Goal: Information Seeking & Learning: Learn about a topic

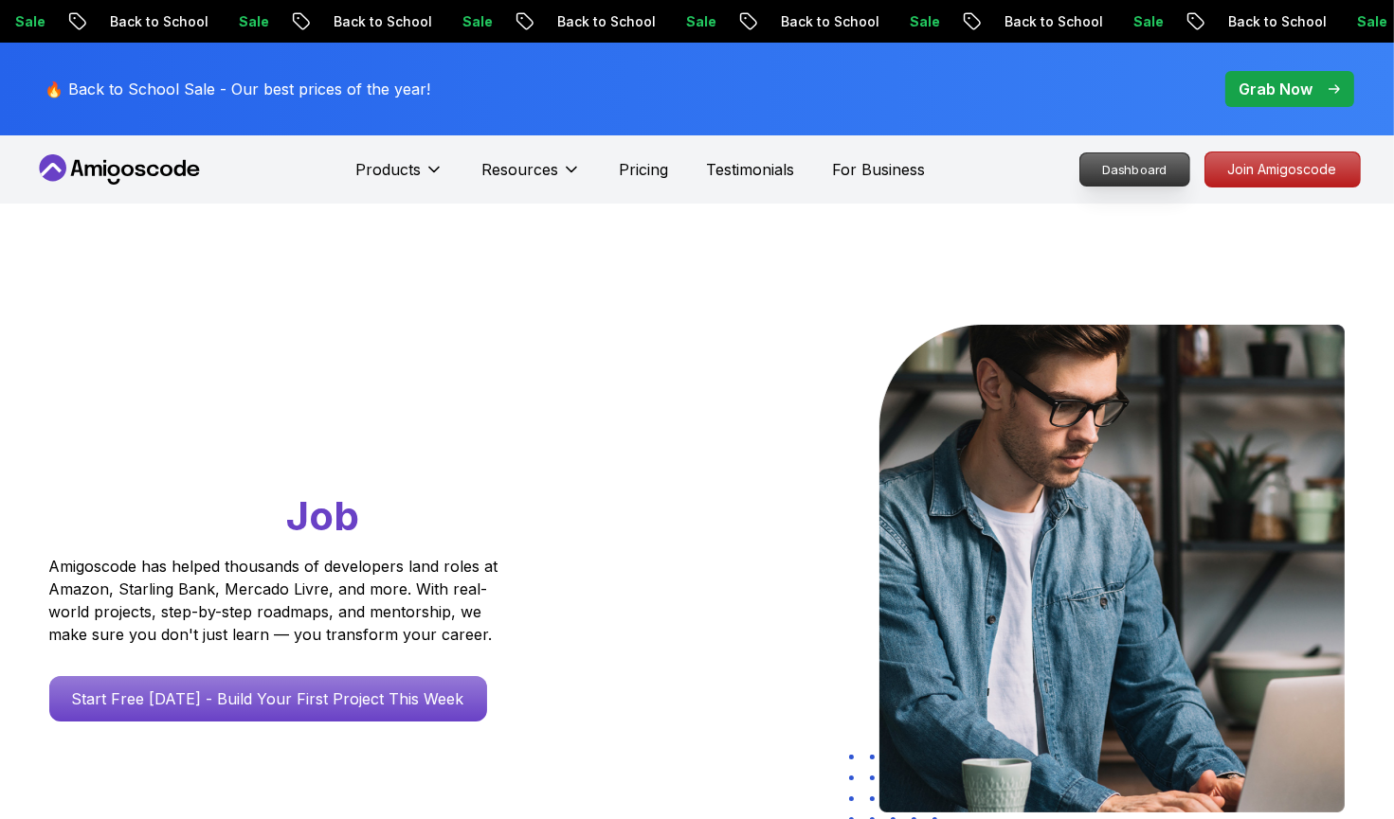
click at [1118, 184] on p "Dashboard" at bounding box center [1134, 169] width 109 height 32
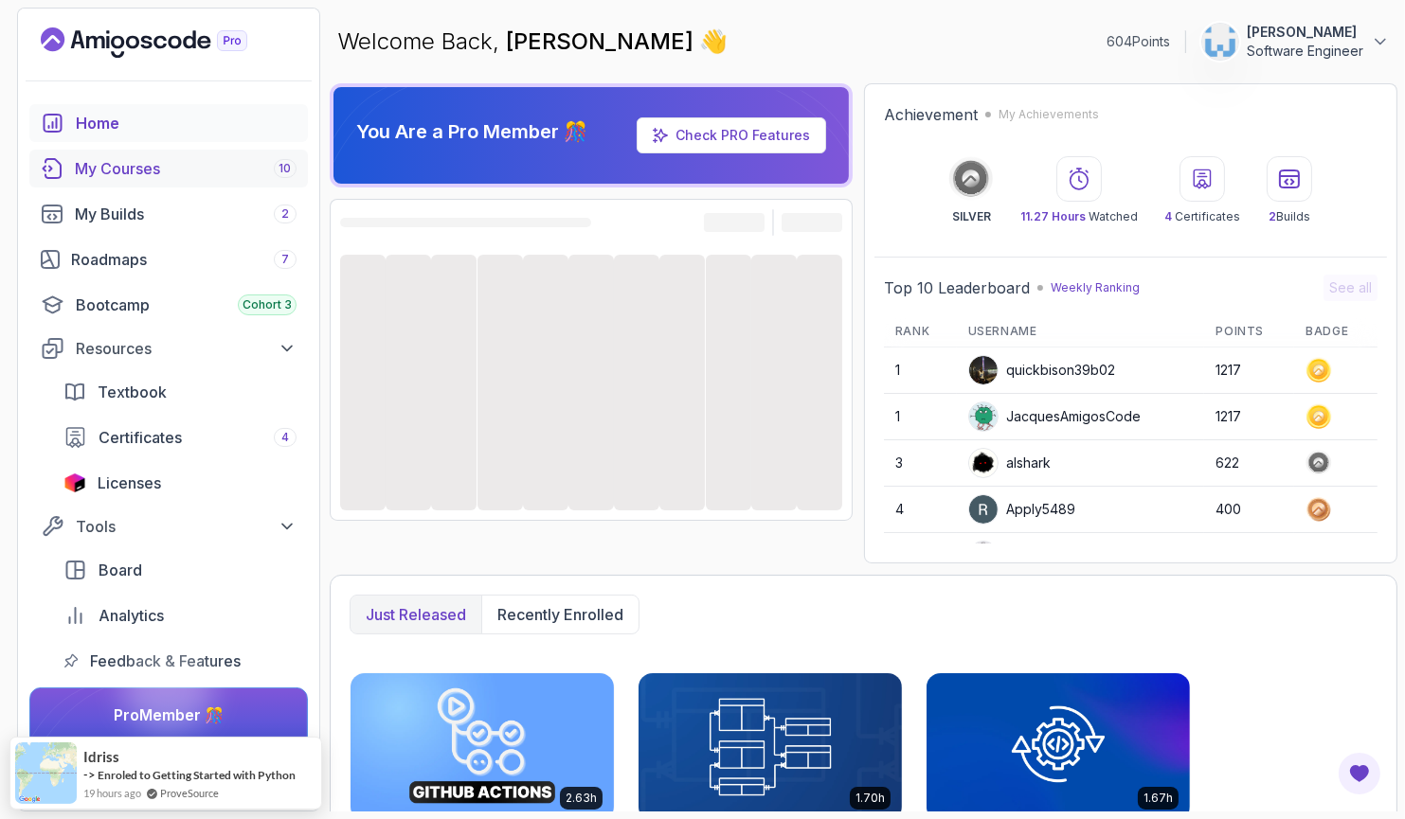
click at [156, 178] on div "My Courses 10" at bounding box center [186, 168] width 222 height 23
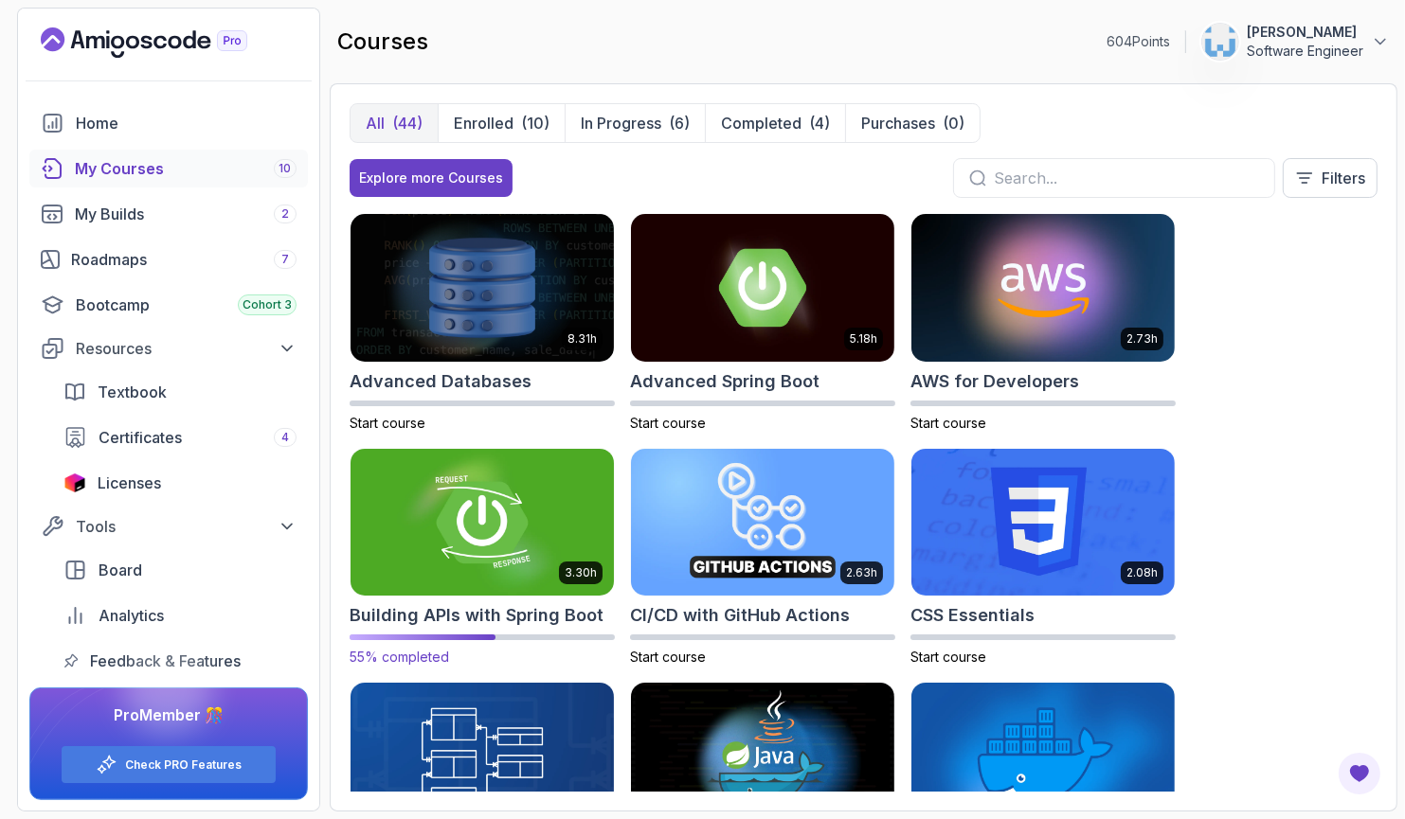
click at [483, 618] on h2 "Building APIs with Spring Boot" at bounding box center [477, 616] width 254 height 27
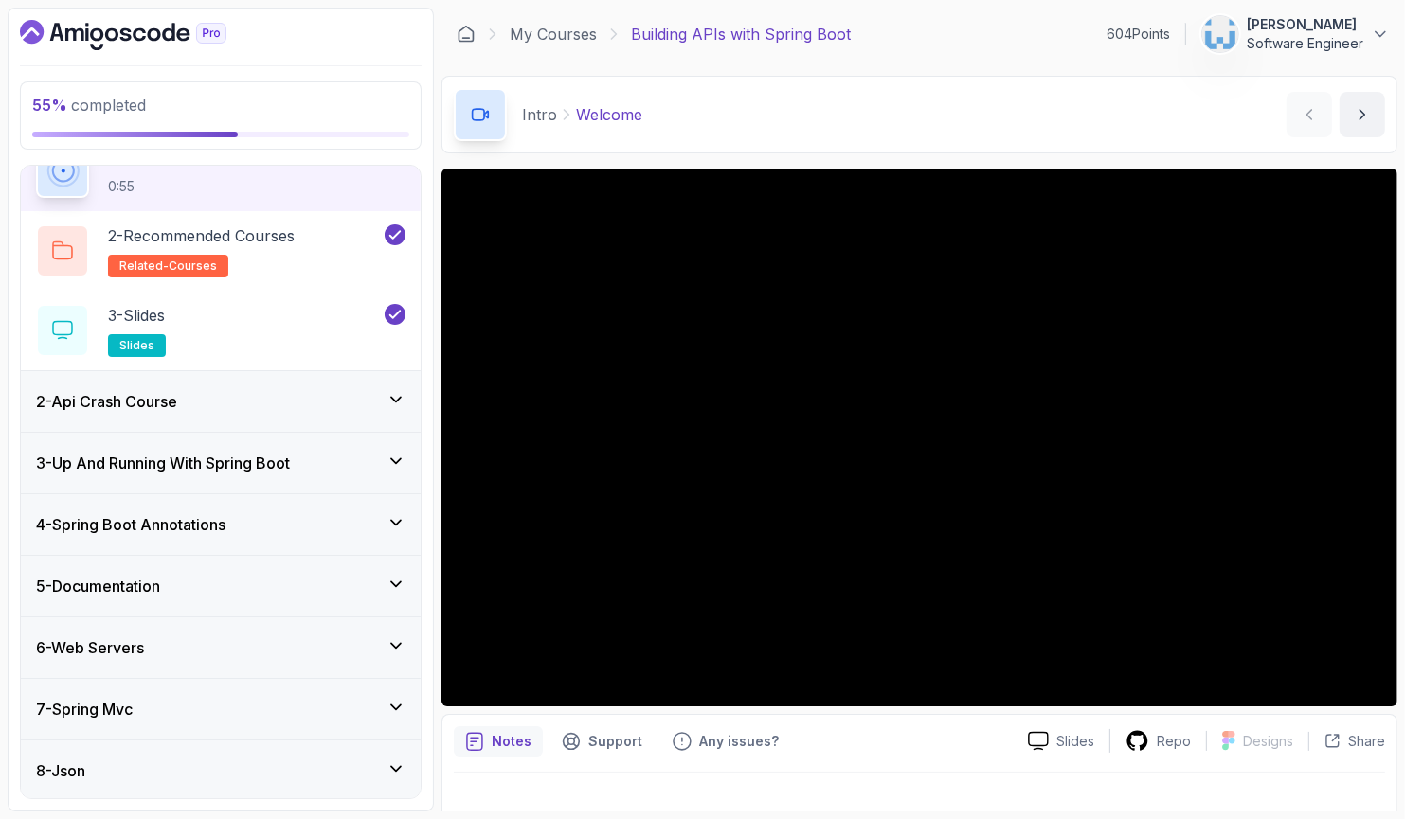
scroll to position [212, 0]
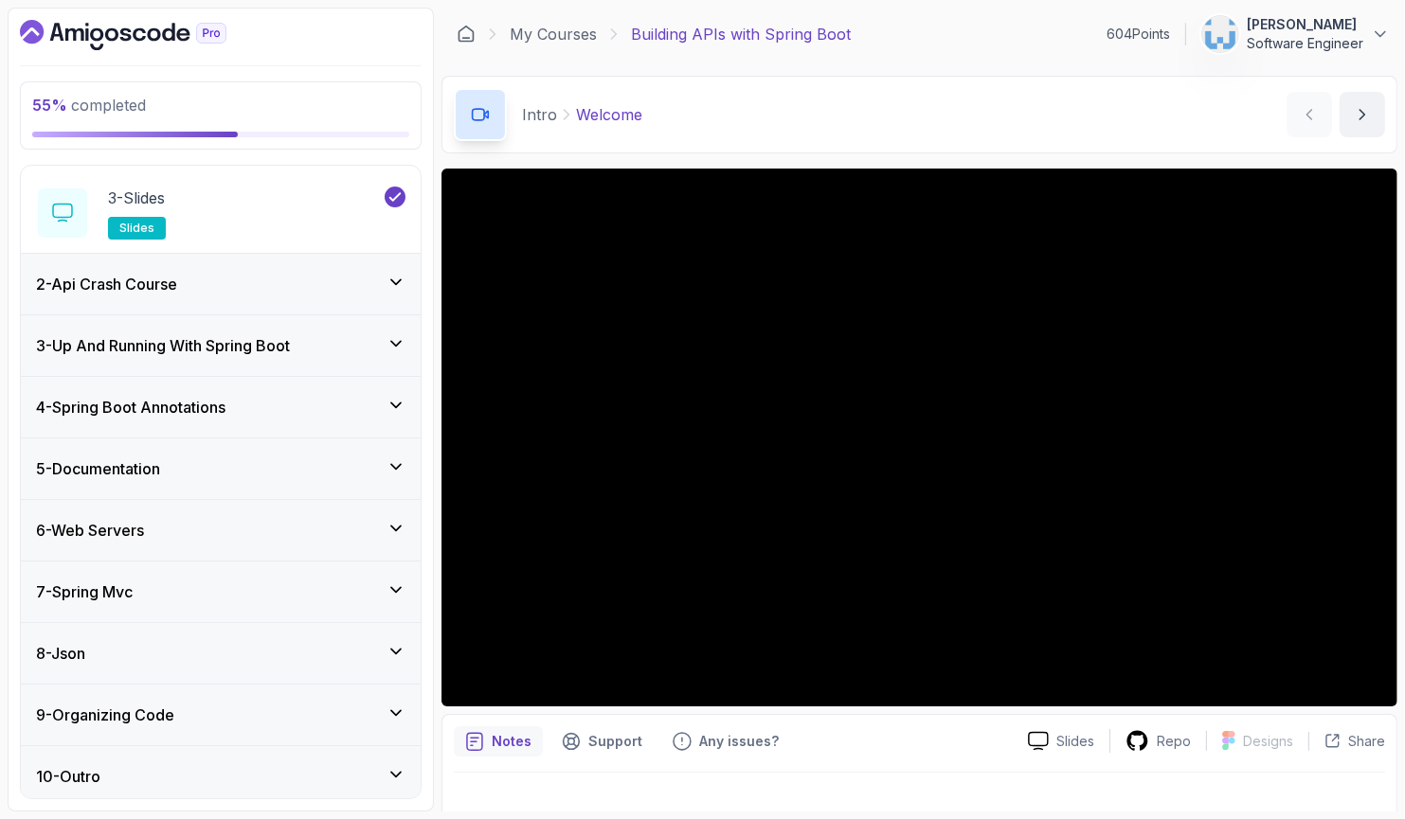
click at [268, 581] on div "7 - Spring Mvc" at bounding box center [220, 592] width 369 height 23
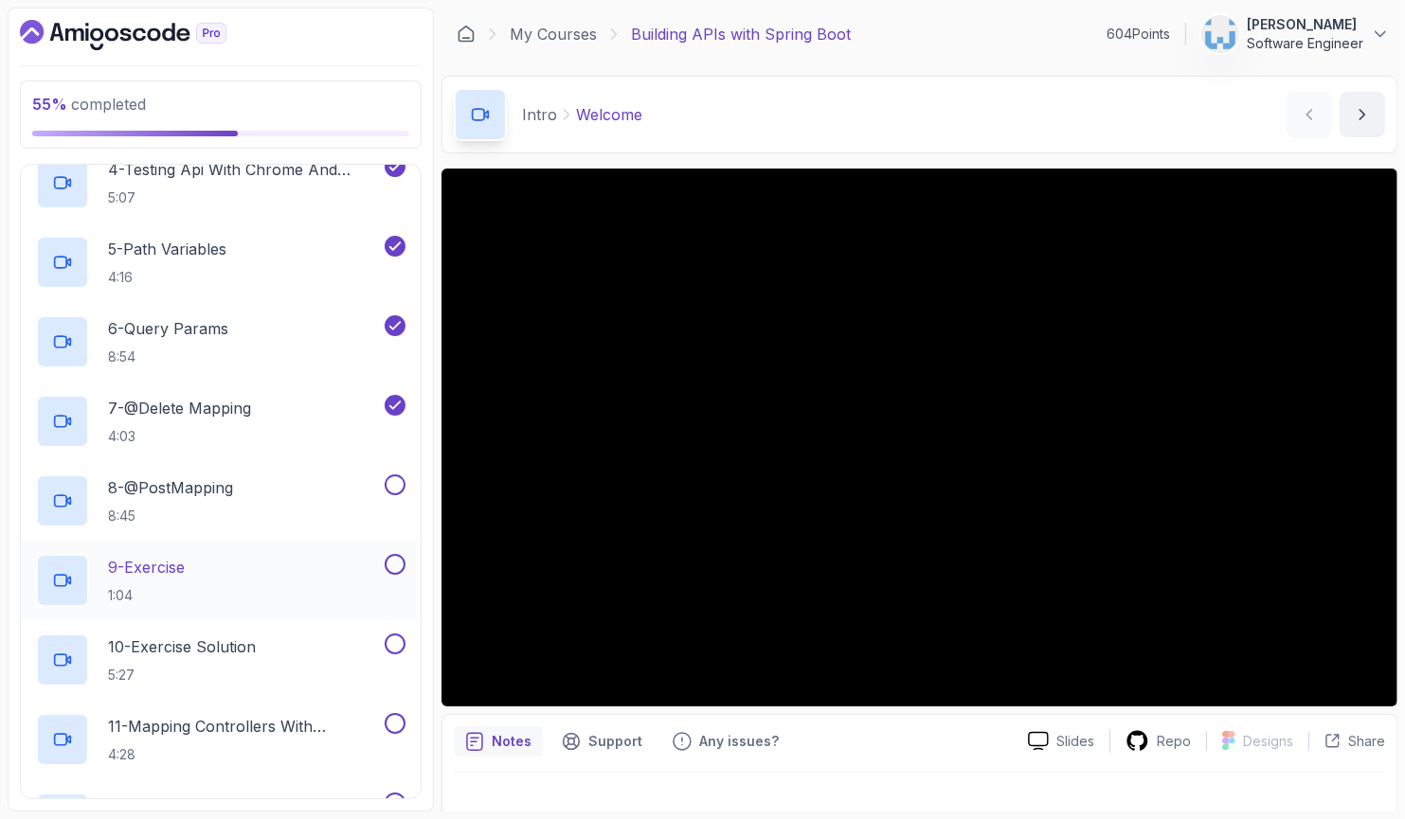
scroll to position [739, 0]
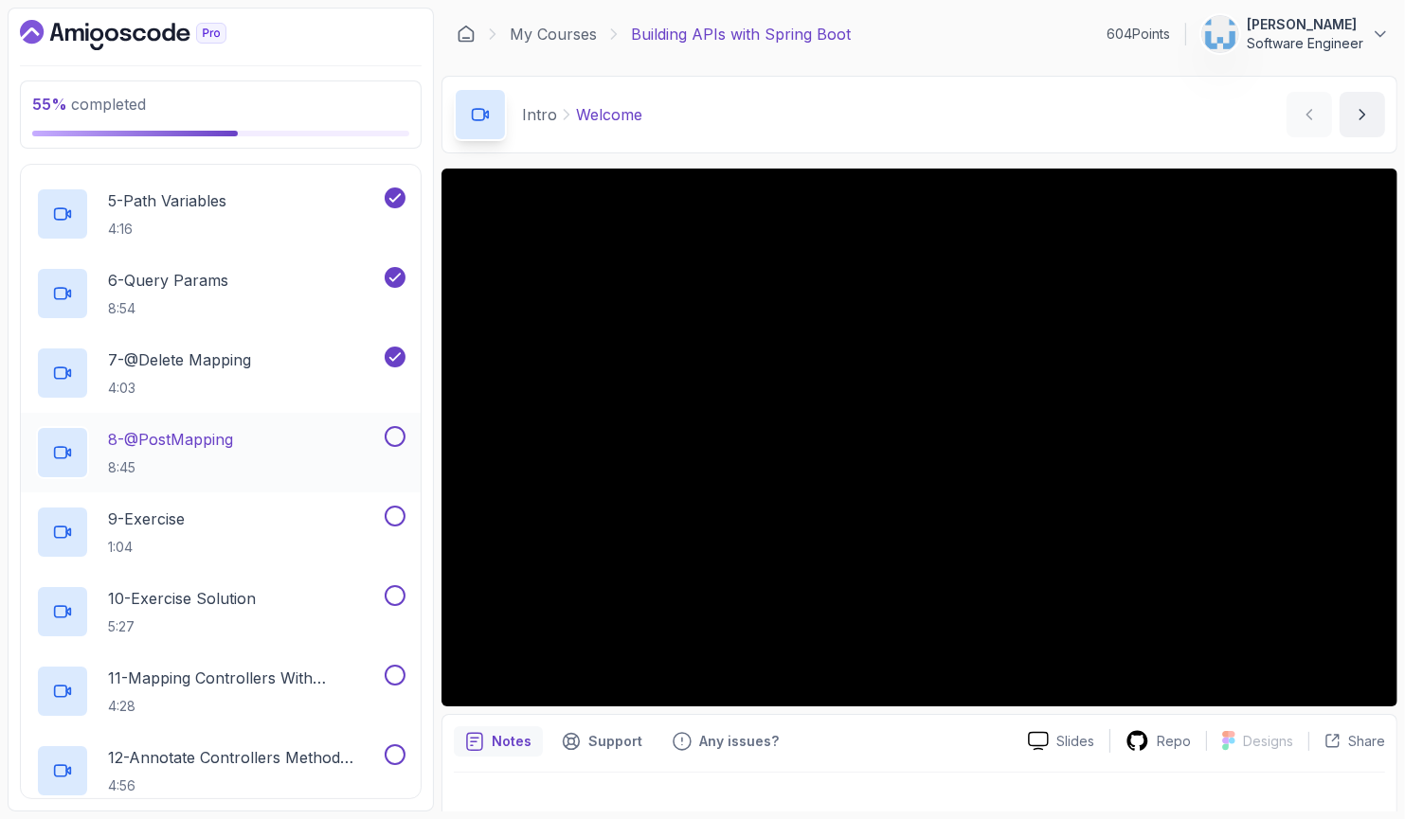
click at [279, 444] on div "8 - @PostMapping 8:45" at bounding box center [208, 452] width 345 height 53
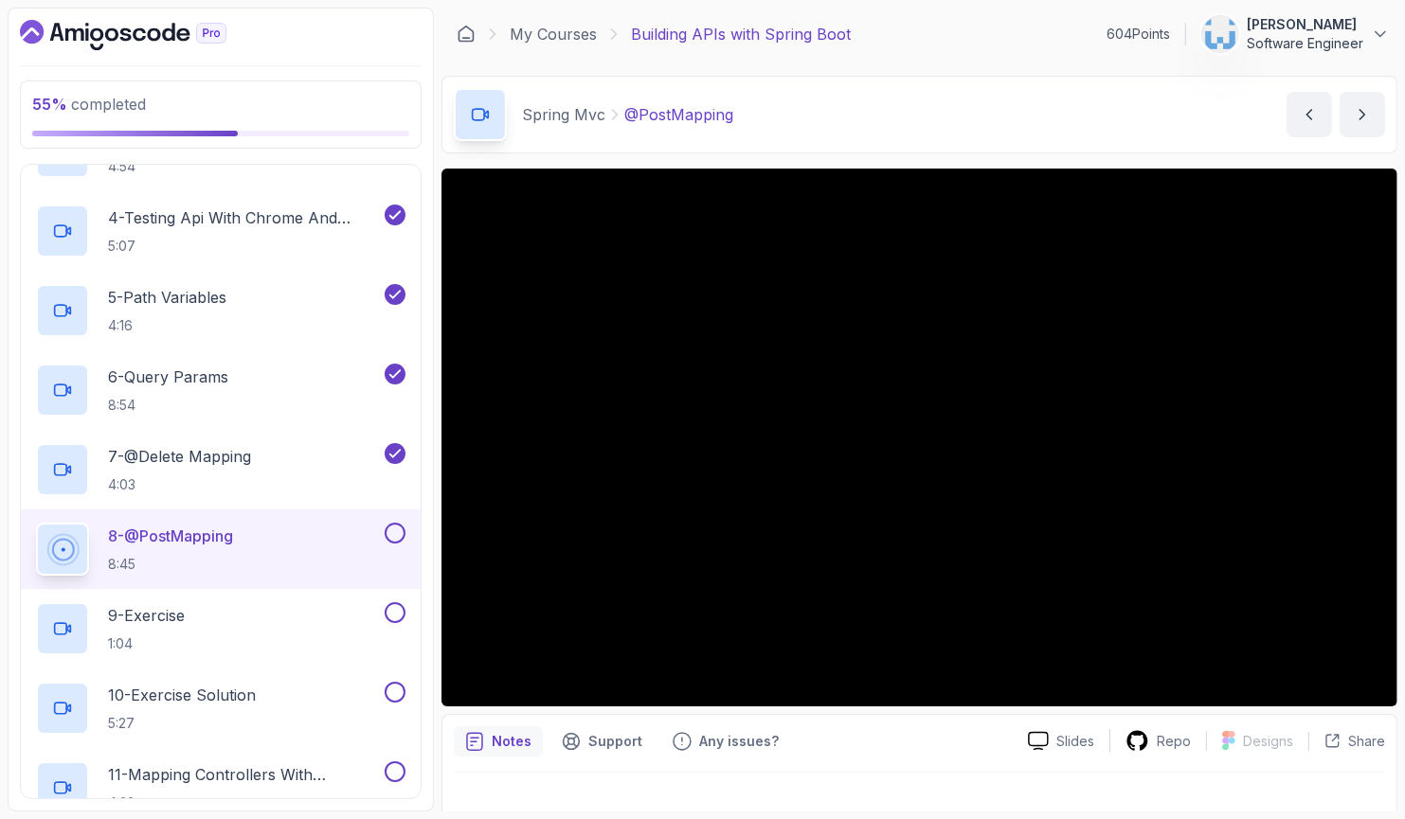
scroll to position [26, 0]
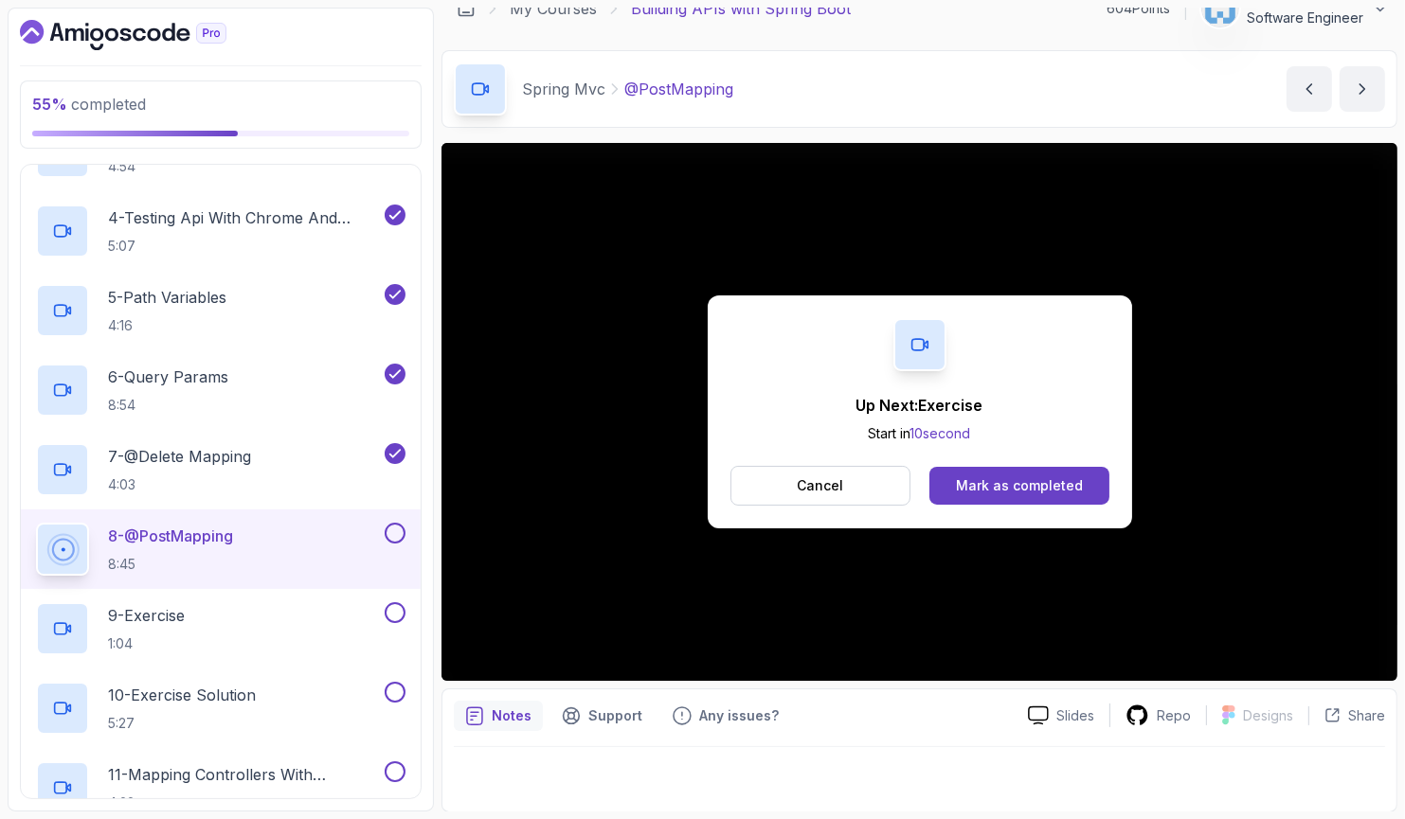
click at [1197, 660] on div "Up Next: Exercise Start in 10 second Cancel Mark as completed" at bounding box center [919, 412] width 956 height 538
click at [873, 492] on button "Cancel" at bounding box center [820, 486] width 181 height 40
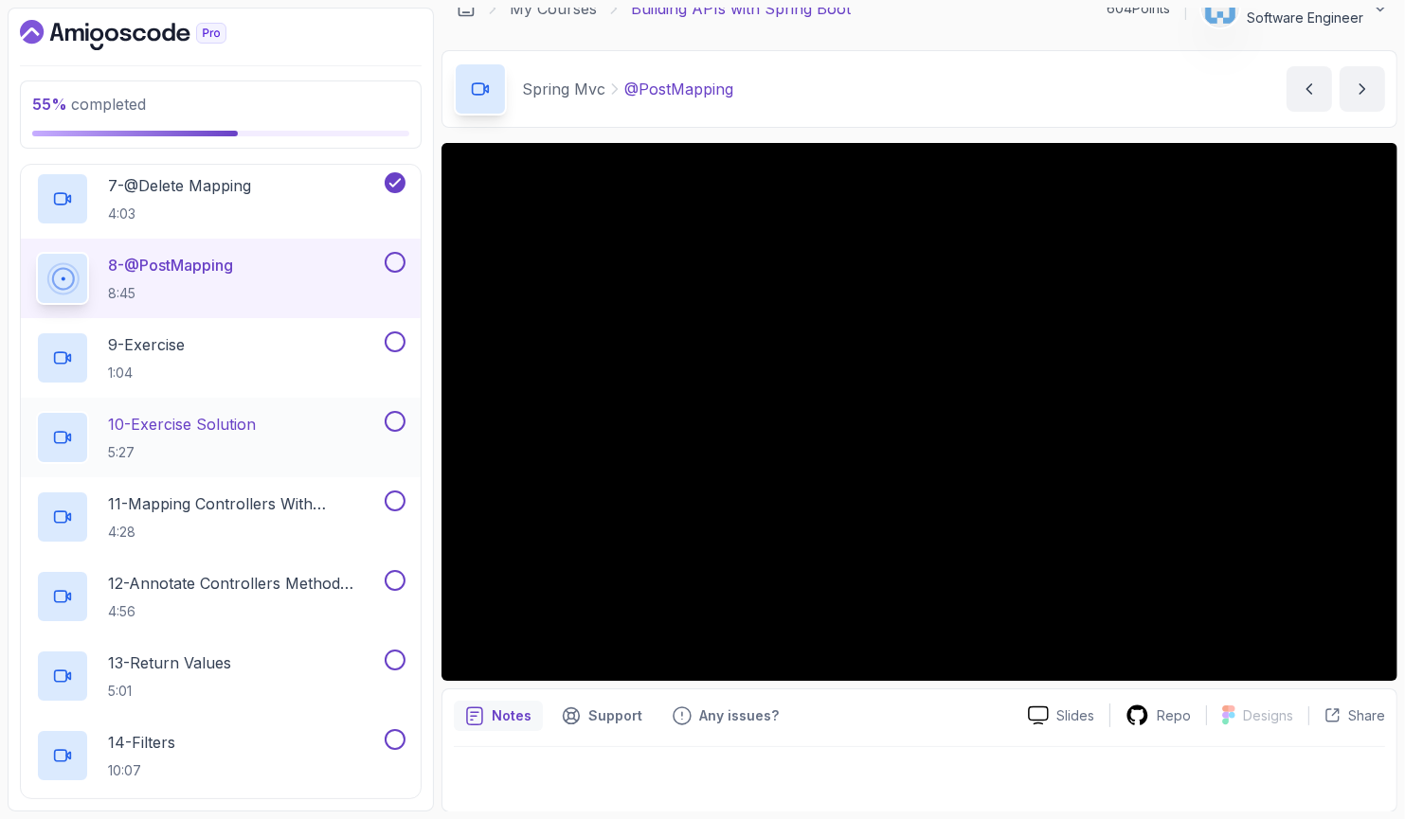
scroll to position [912, 0]
click at [277, 356] on div "9 - Exercise 1:04" at bounding box center [208, 359] width 345 height 53
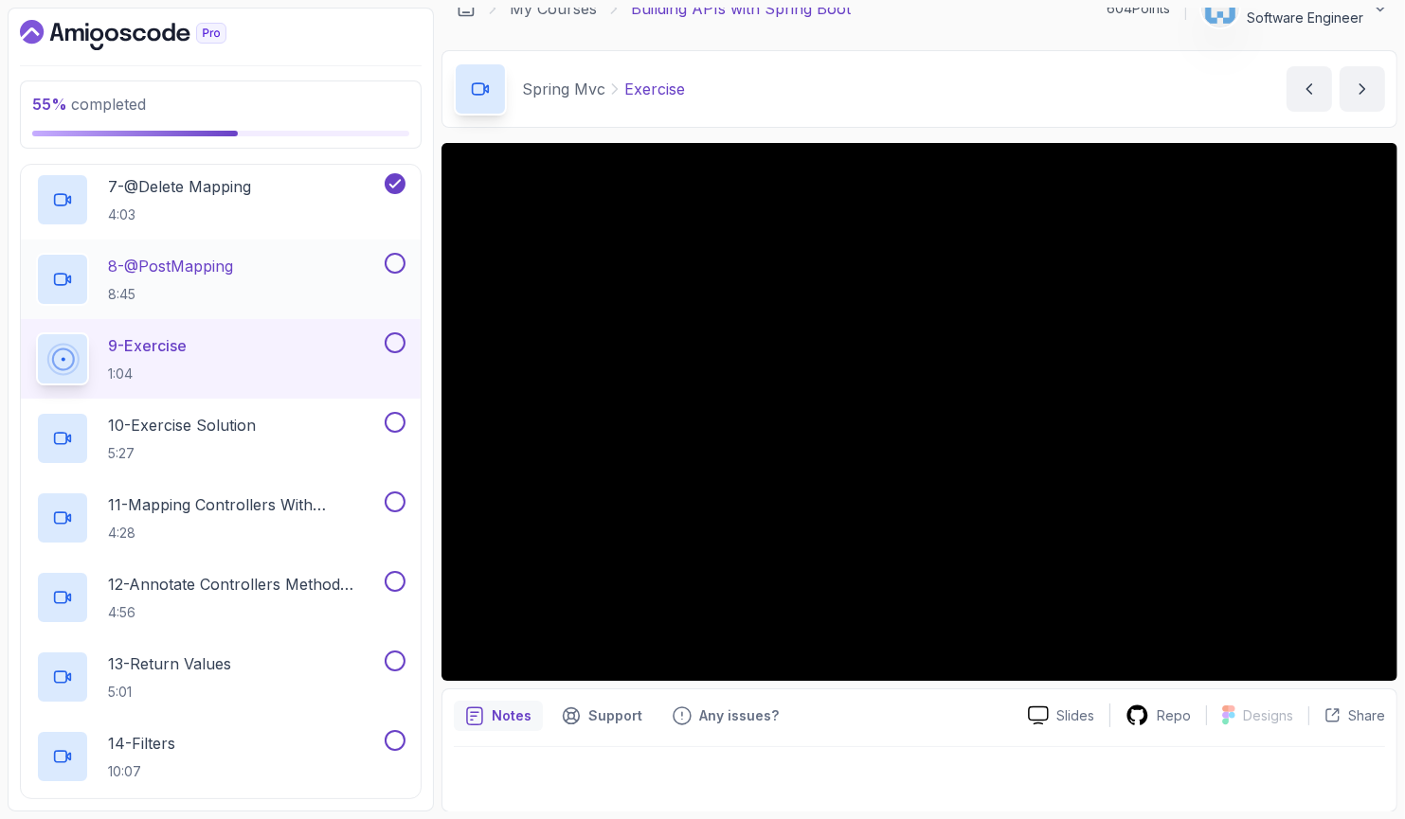
click at [394, 263] on button at bounding box center [395, 263] width 21 height 21
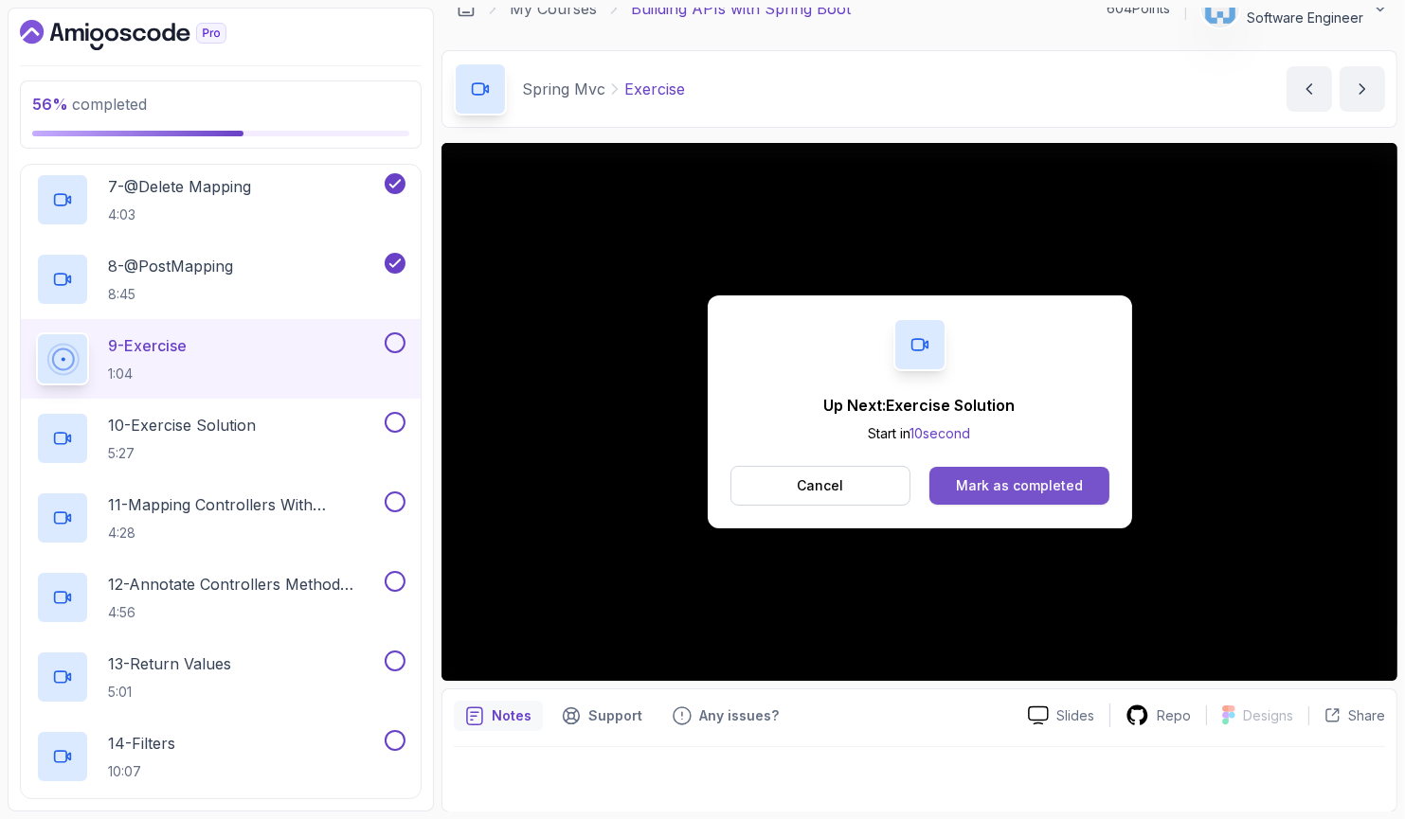
click at [1026, 486] on div "Mark as completed" at bounding box center [1019, 486] width 127 height 19
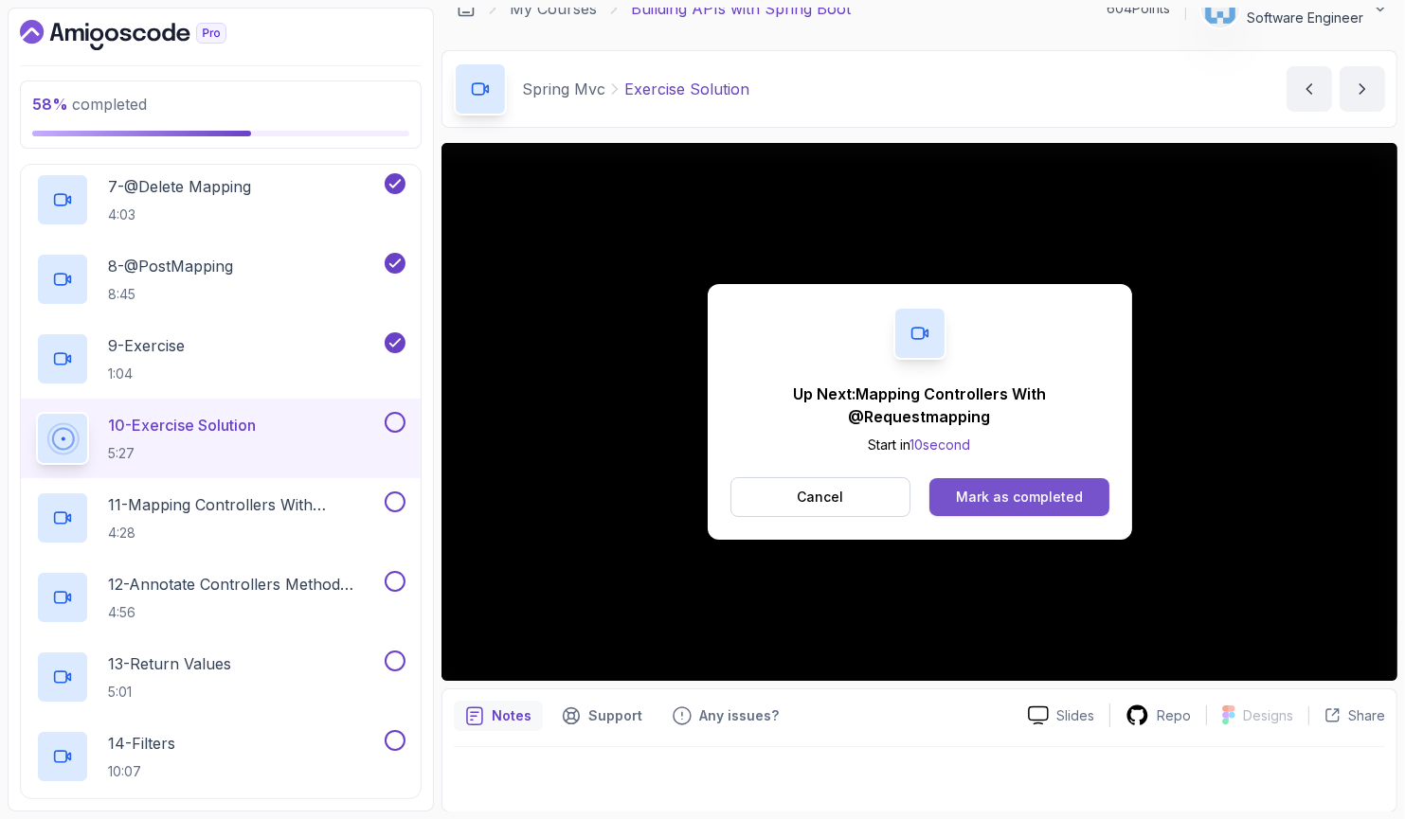
click at [972, 498] on div "Mark as completed" at bounding box center [1019, 497] width 127 height 19
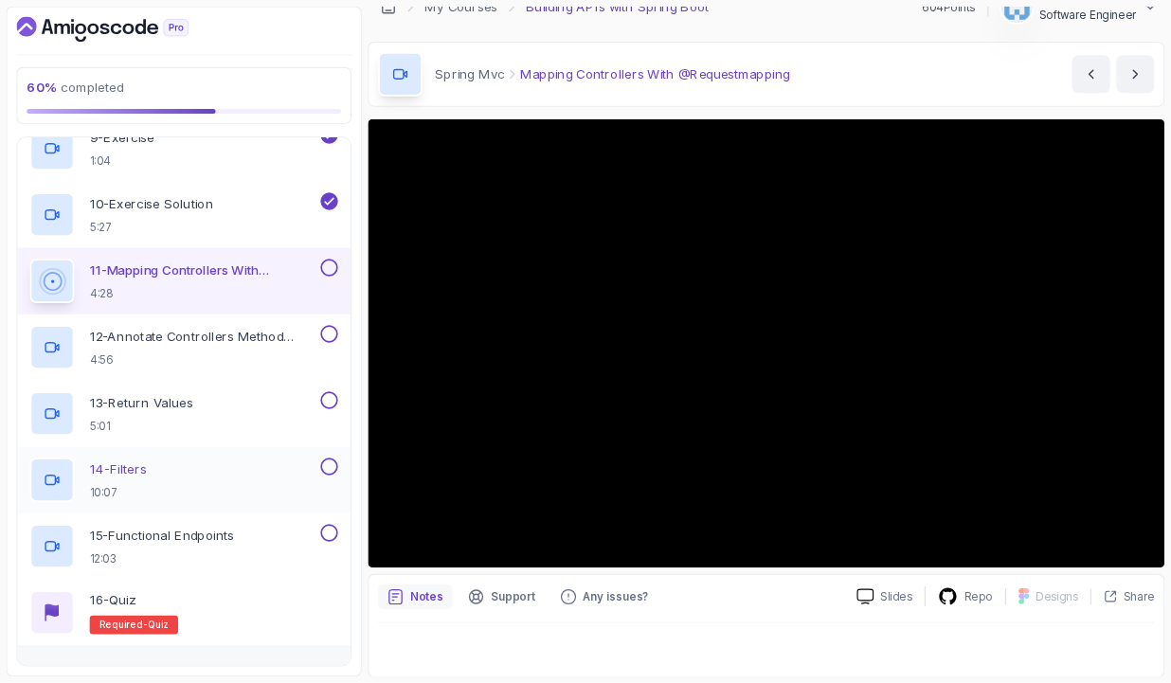
scroll to position [1094, 0]
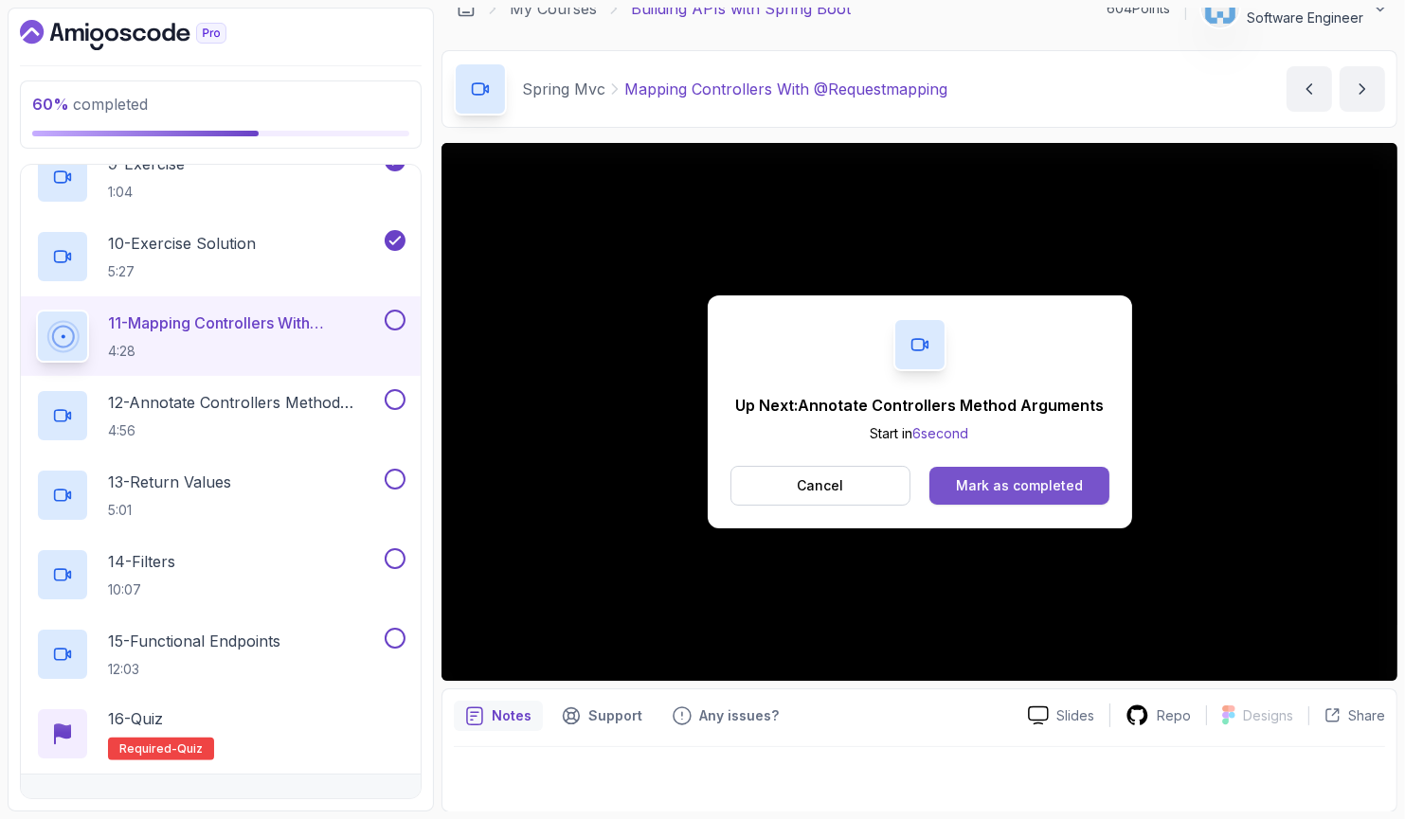
click at [1042, 477] on div "Mark as completed" at bounding box center [1019, 486] width 127 height 19
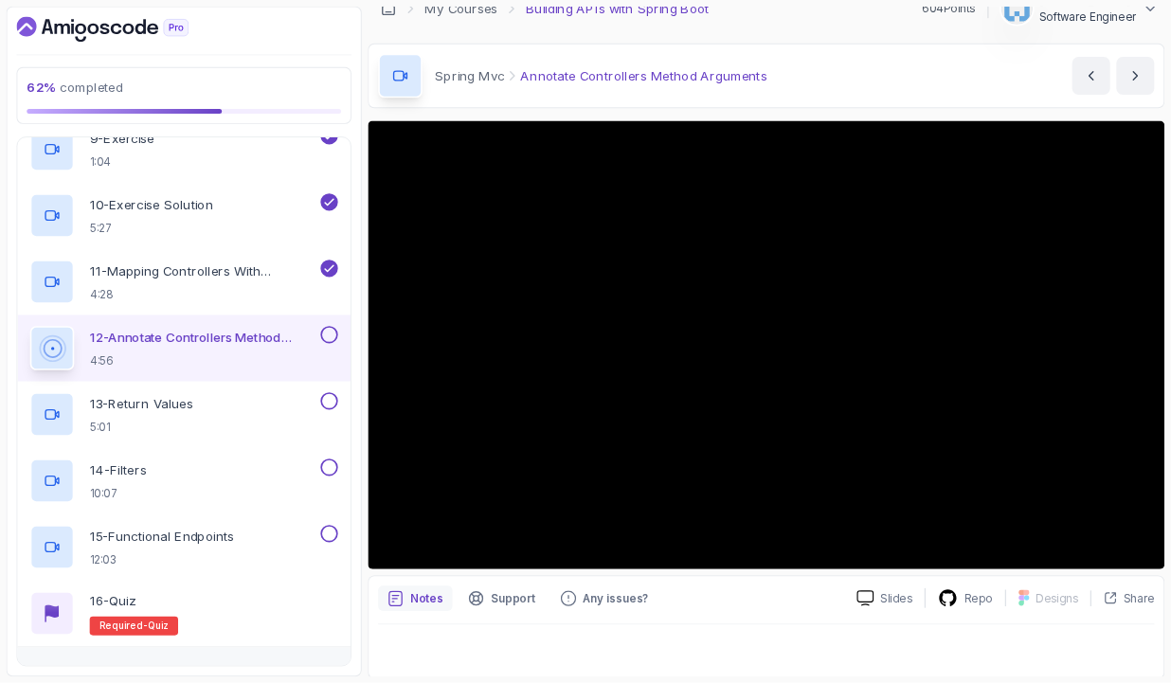
scroll to position [24, 0]
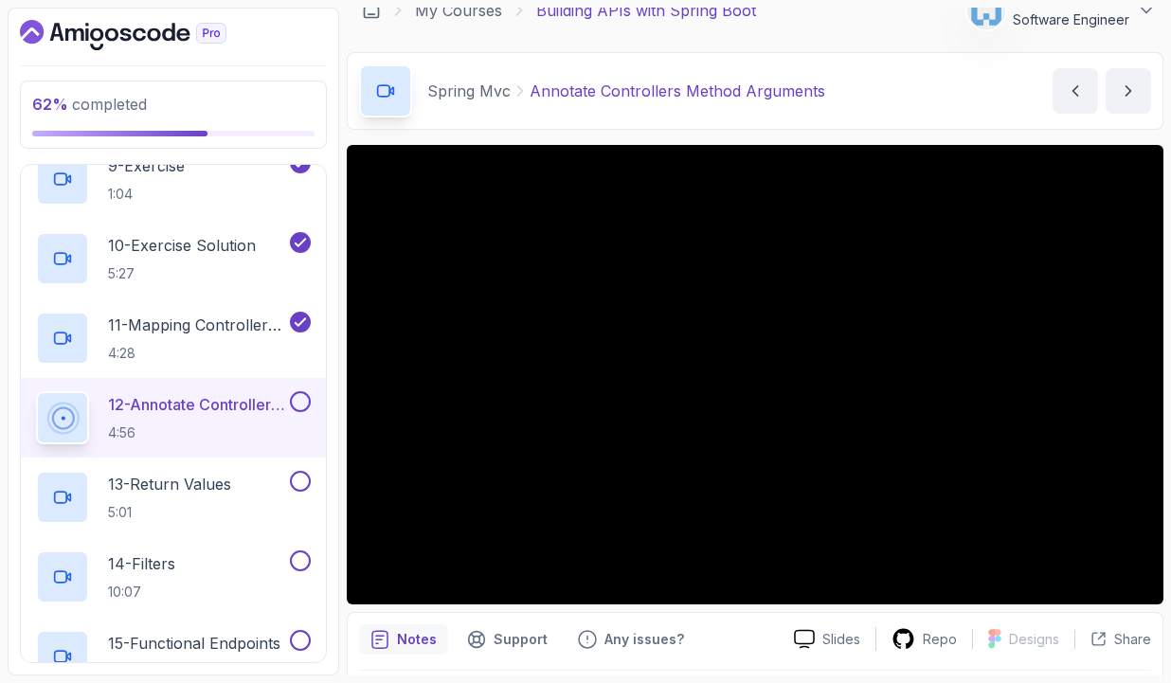
click at [765, 624] on div "Notes Support Any issues?" at bounding box center [569, 639] width 420 height 30
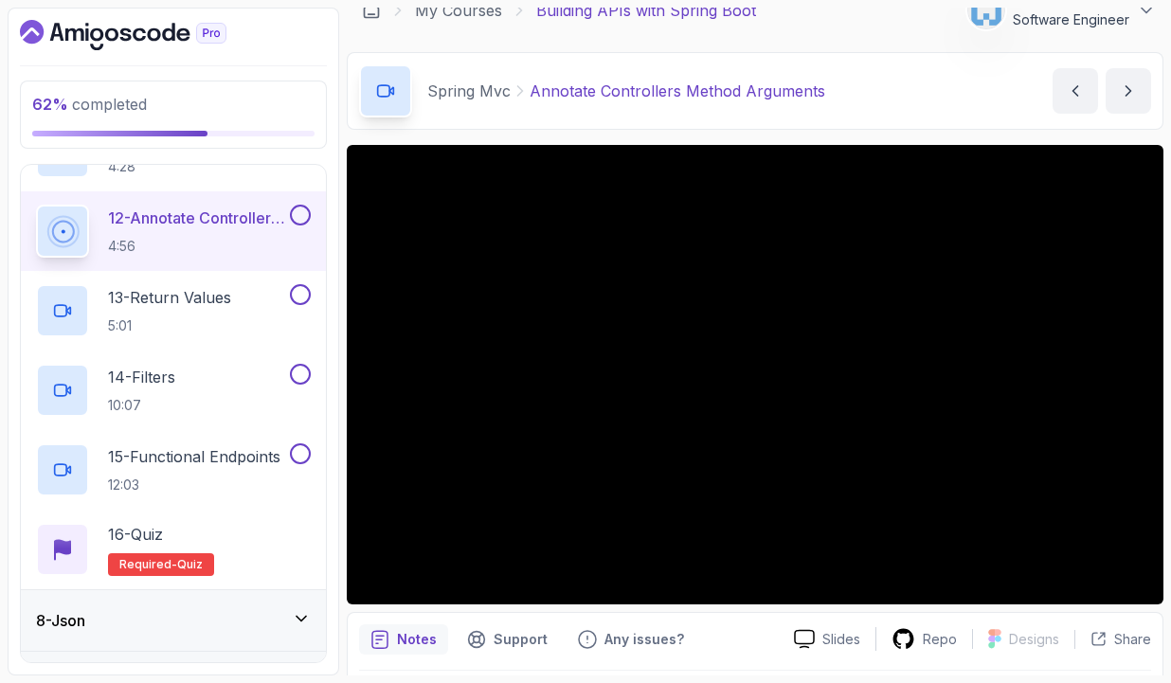
scroll to position [1386, 0]
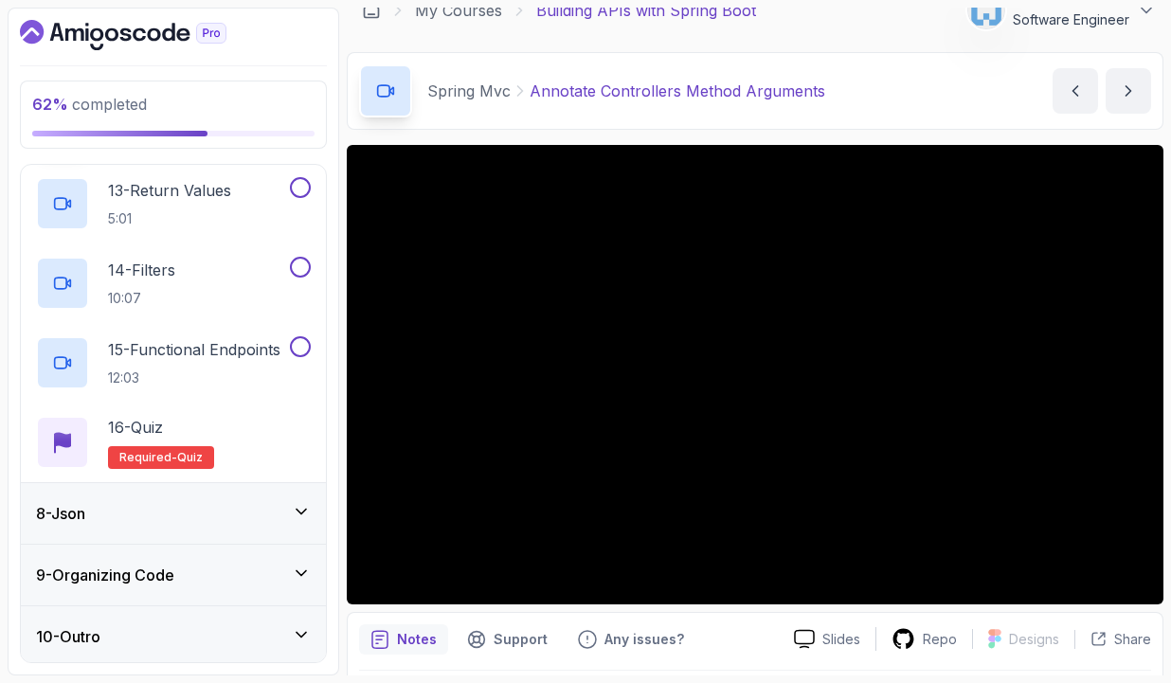
click at [305, 571] on icon at bounding box center [301, 573] width 19 height 19
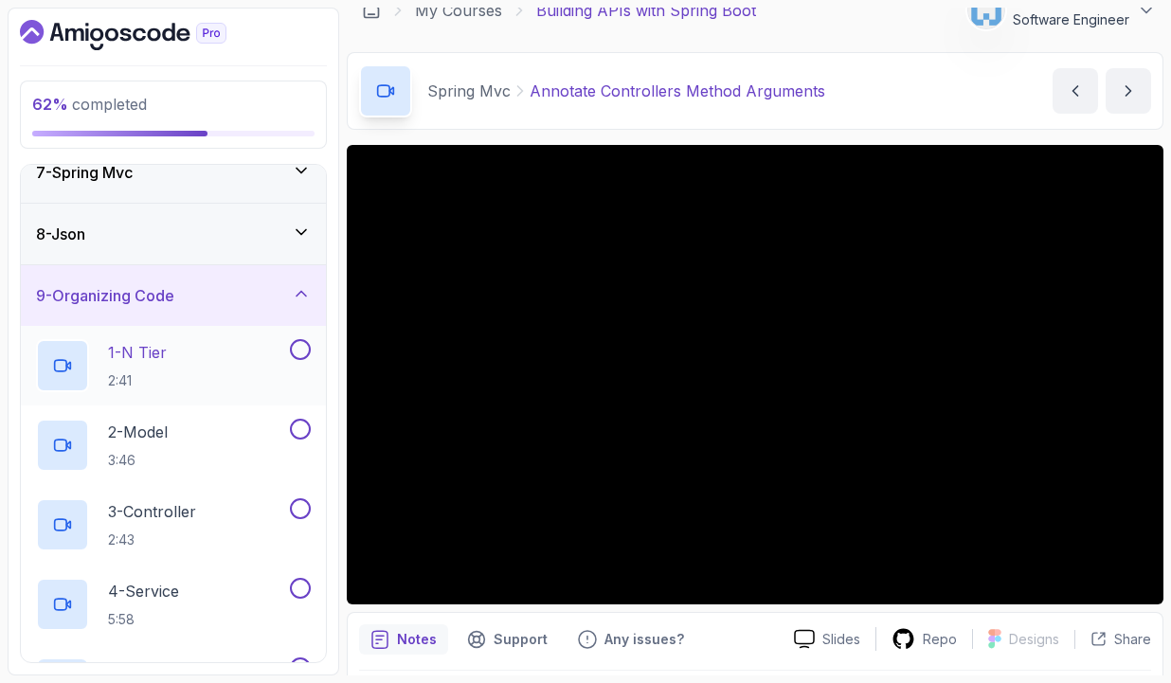
scroll to position [297, 0]
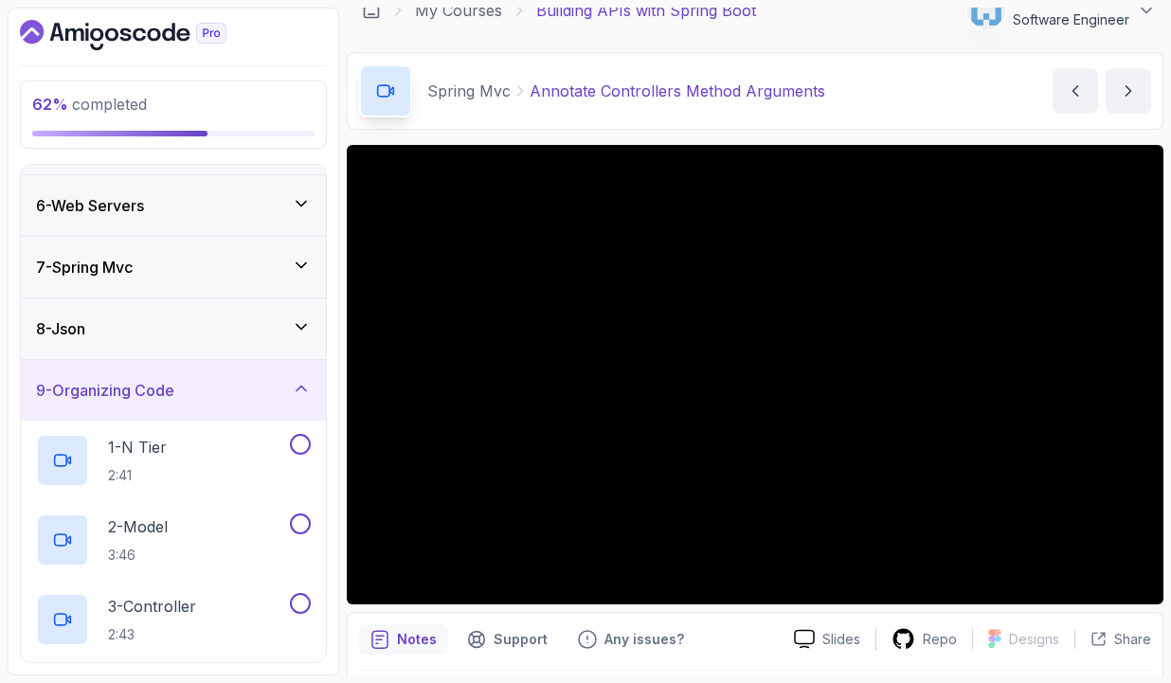
click at [305, 387] on icon at bounding box center [301, 389] width 9 height 5
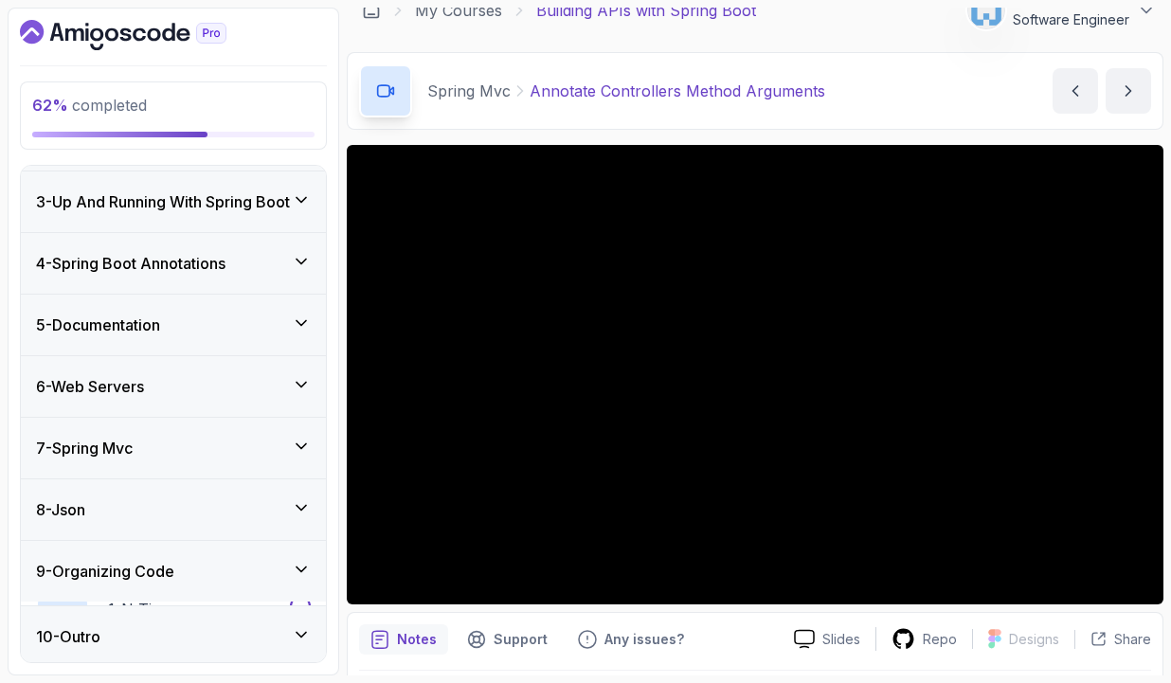
scroll to position [114, 0]
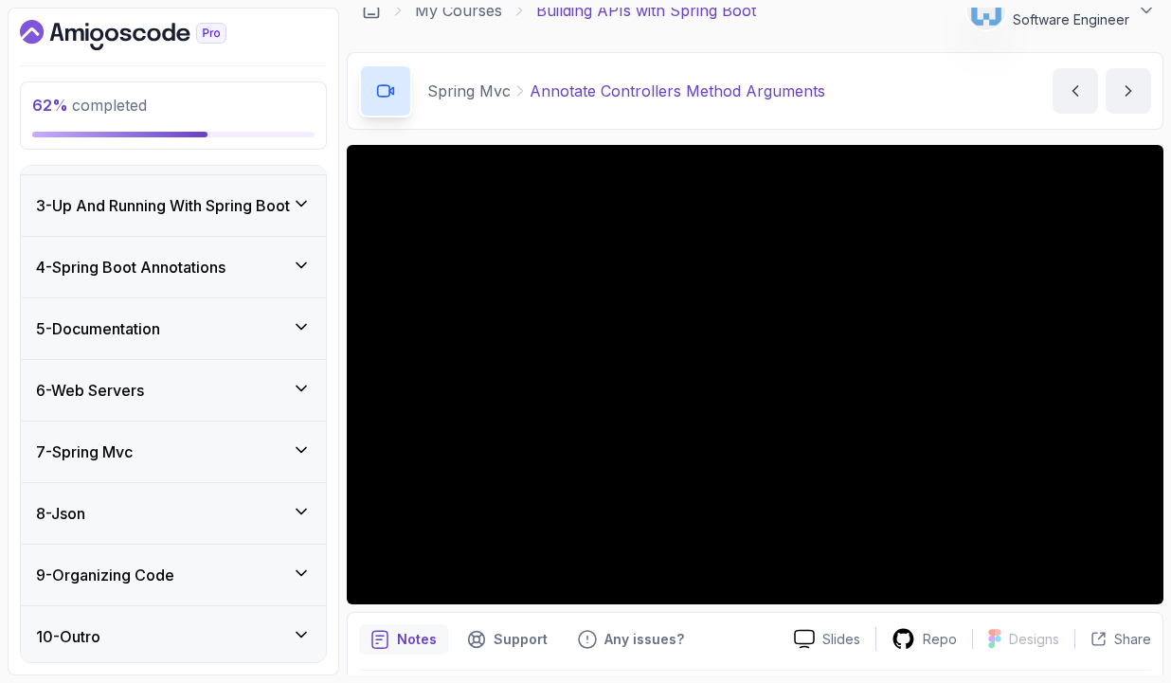
click at [299, 506] on icon at bounding box center [301, 511] width 19 height 19
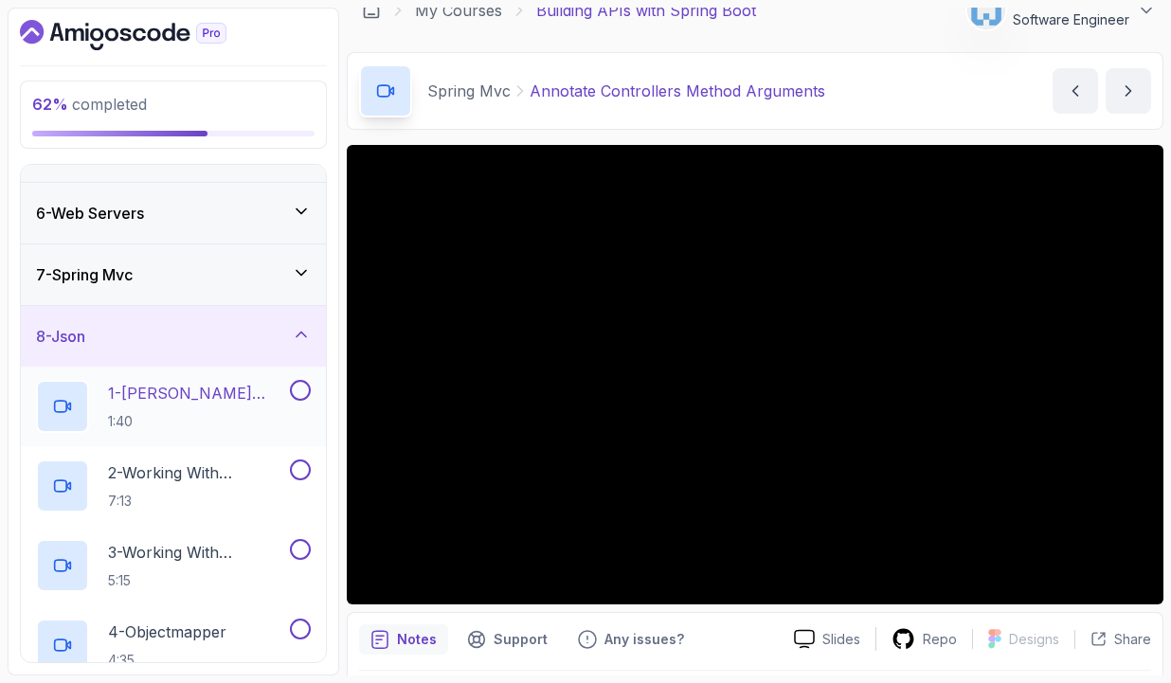
scroll to position [289, 0]
click at [316, 331] on div "8 - Json" at bounding box center [173, 337] width 305 height 61
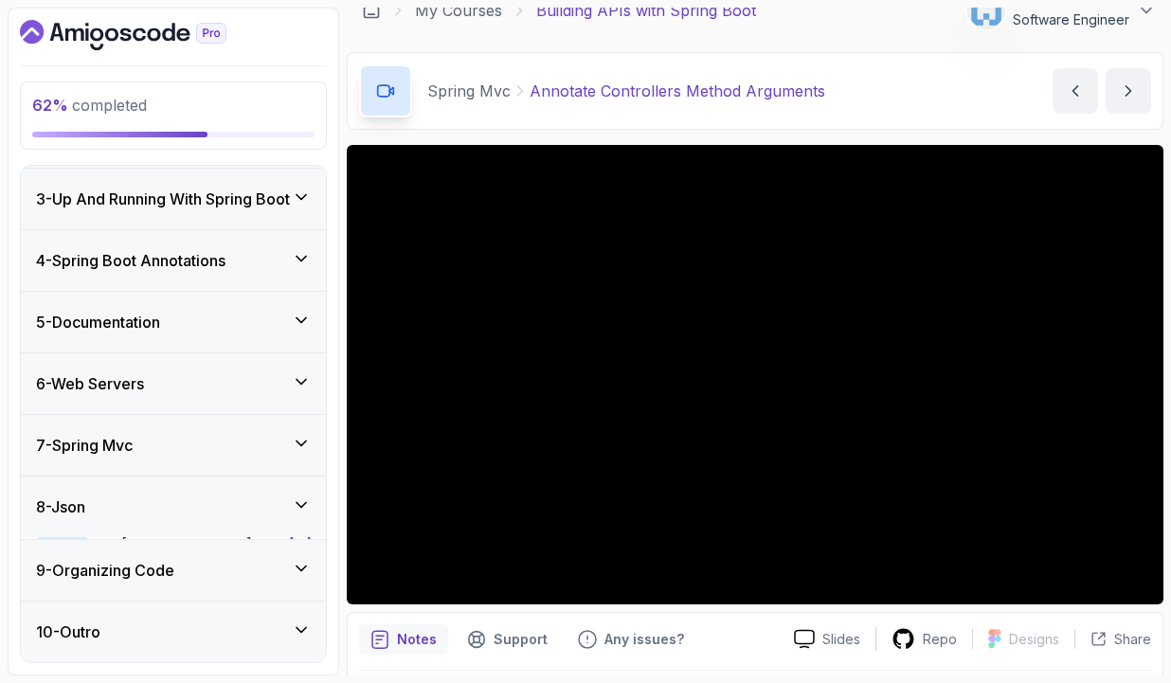
scroll to position [114, 0]
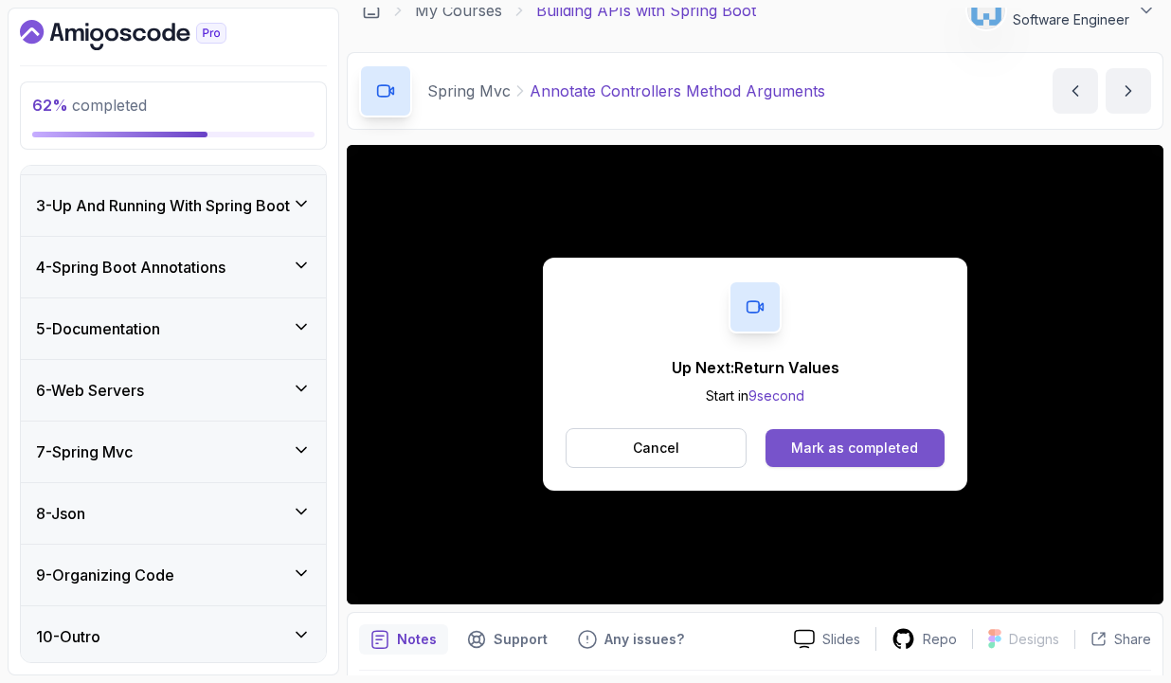
click at [834, 443] on div "Mark as completed" at bounding box center [854, 448] width 127 height 19
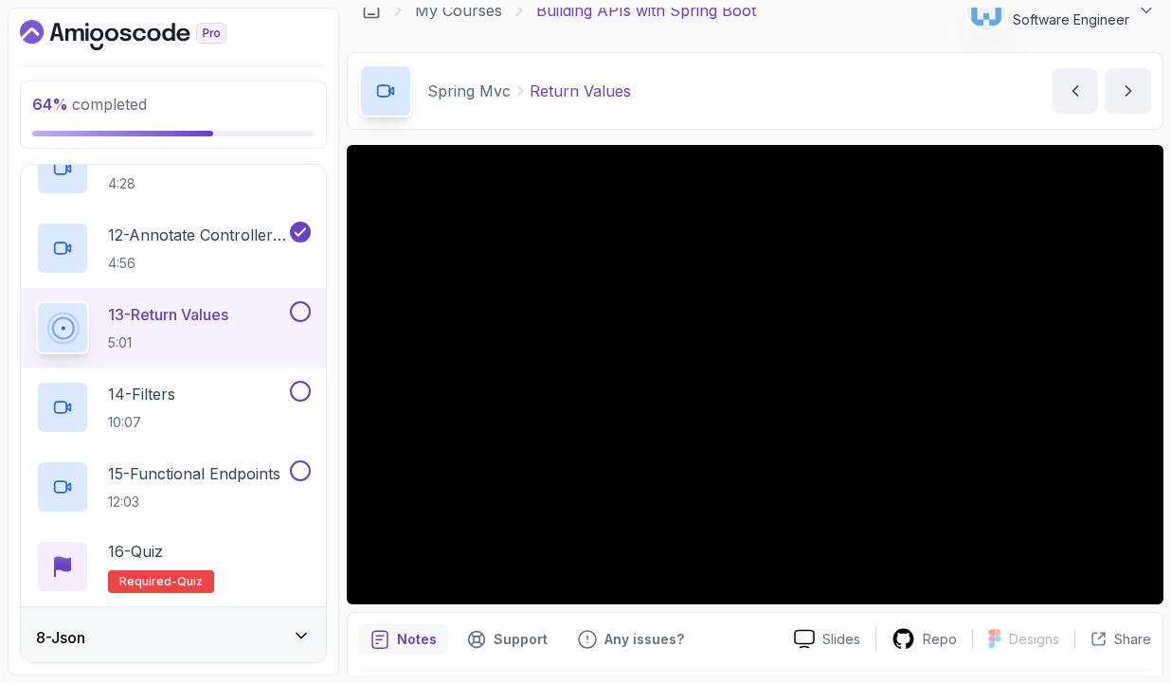
scroll to position [1266, 0]
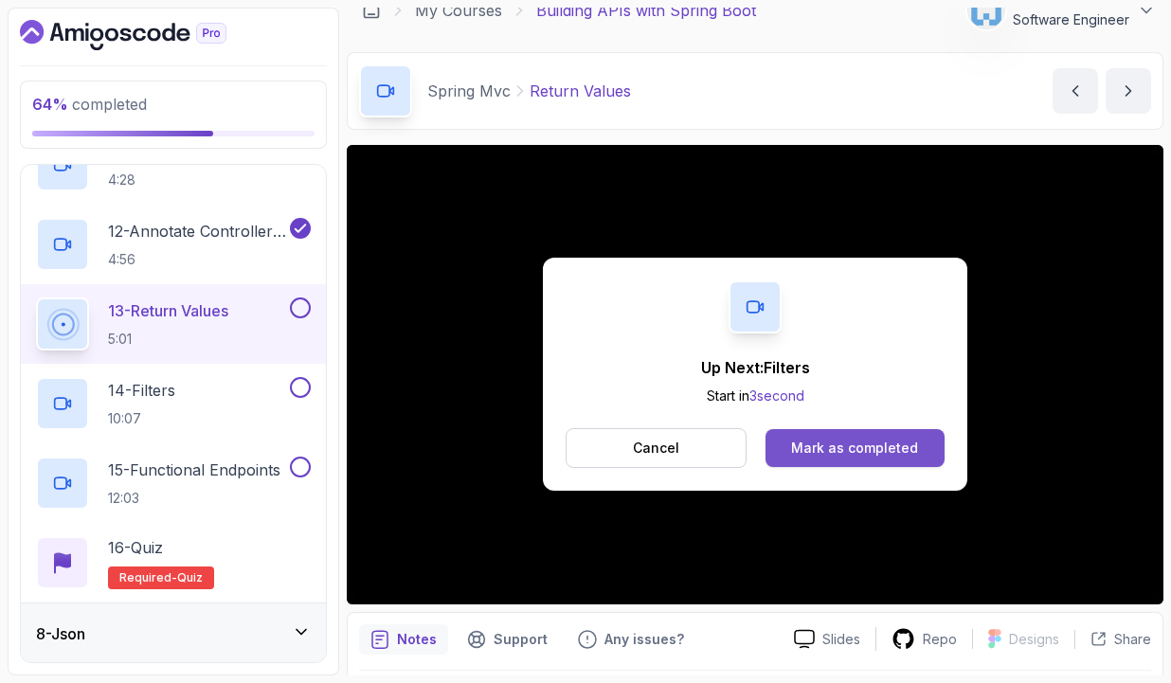
click at [830, 455] on div "Mark as completed" at bounding box center [854, 448] width 127 height 19
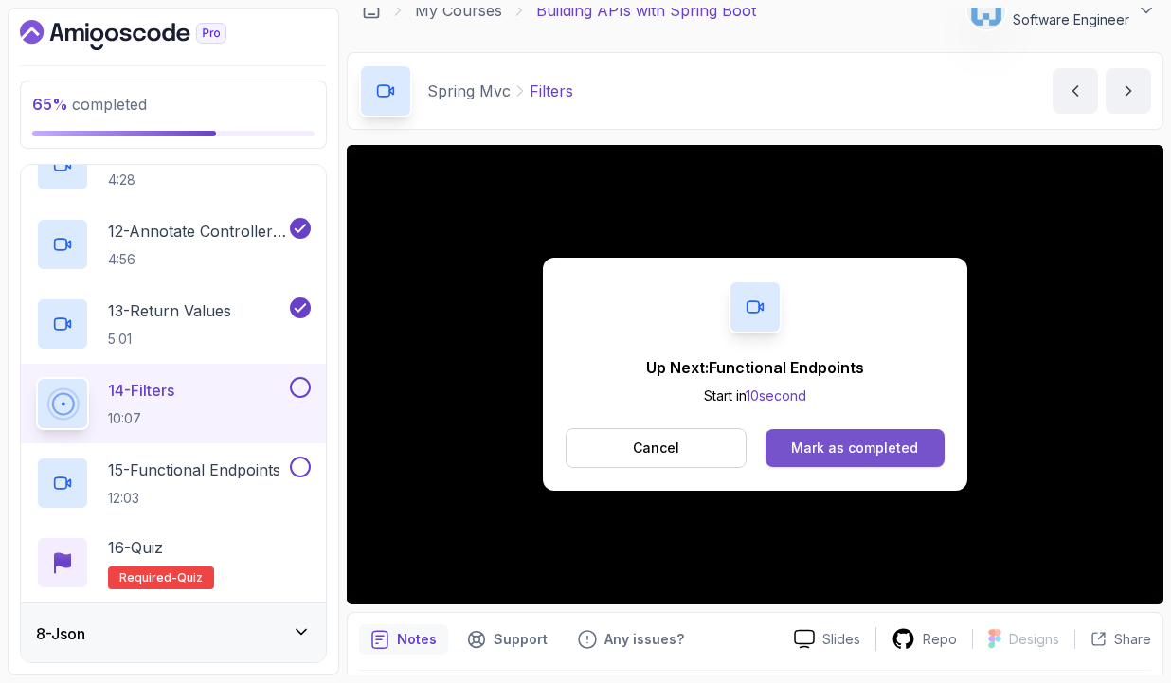
click at [828, 455] on div "Mark as completed" at bounding box center [854, 448] width 127 height 19
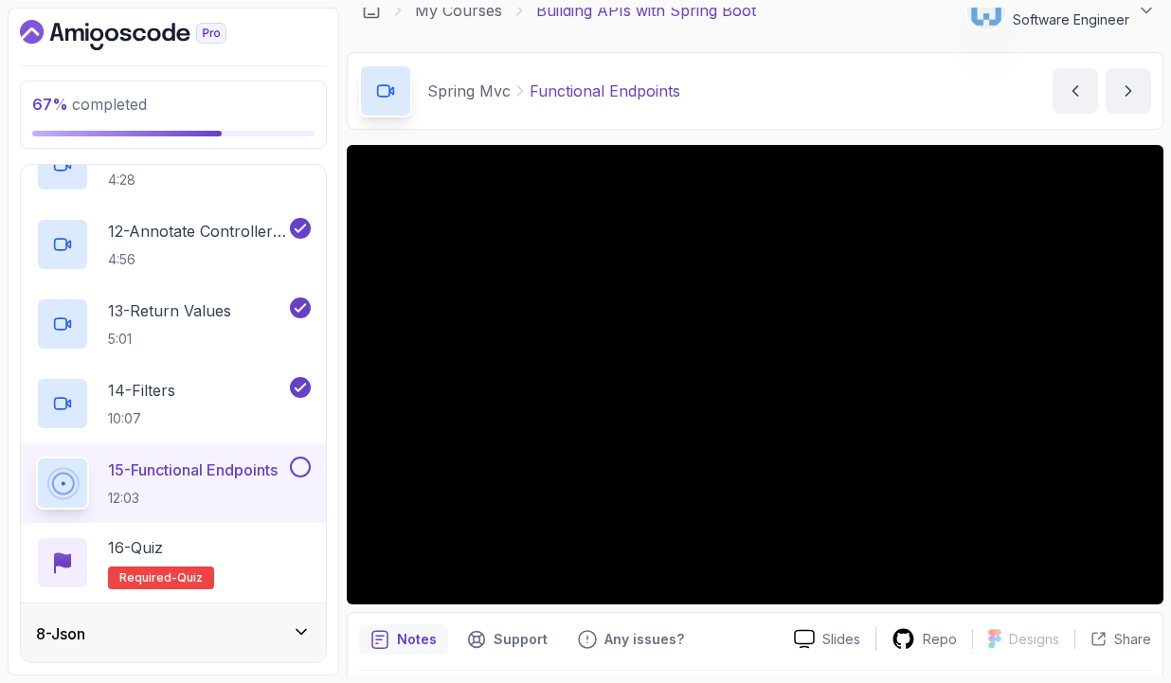
click at [779, 614] on div "Notes Support Any issues? Slides Repo Designs Design not available Share" at bounding box center [755, 674] width 817 height 124
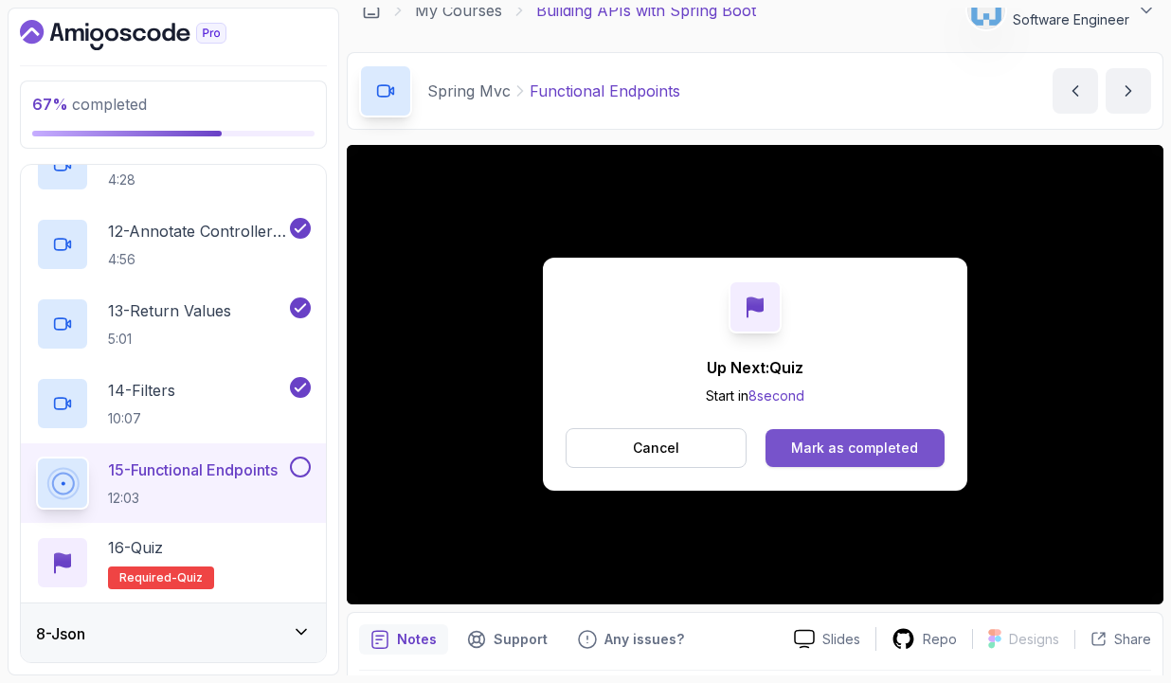
click at [848, 439] on div "Mark as completed" at bounding box center [854, 448] width 127 height 19
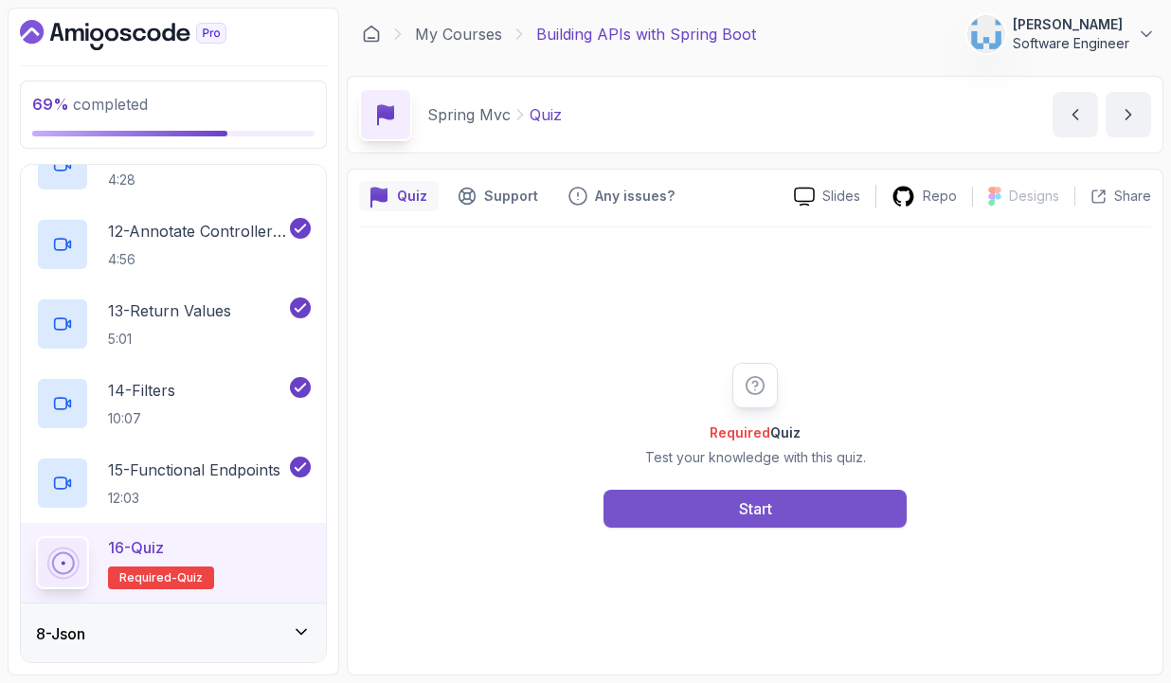
click at [828, 506] on button "Start" at bounding box center [754, 509] width 303 height 38
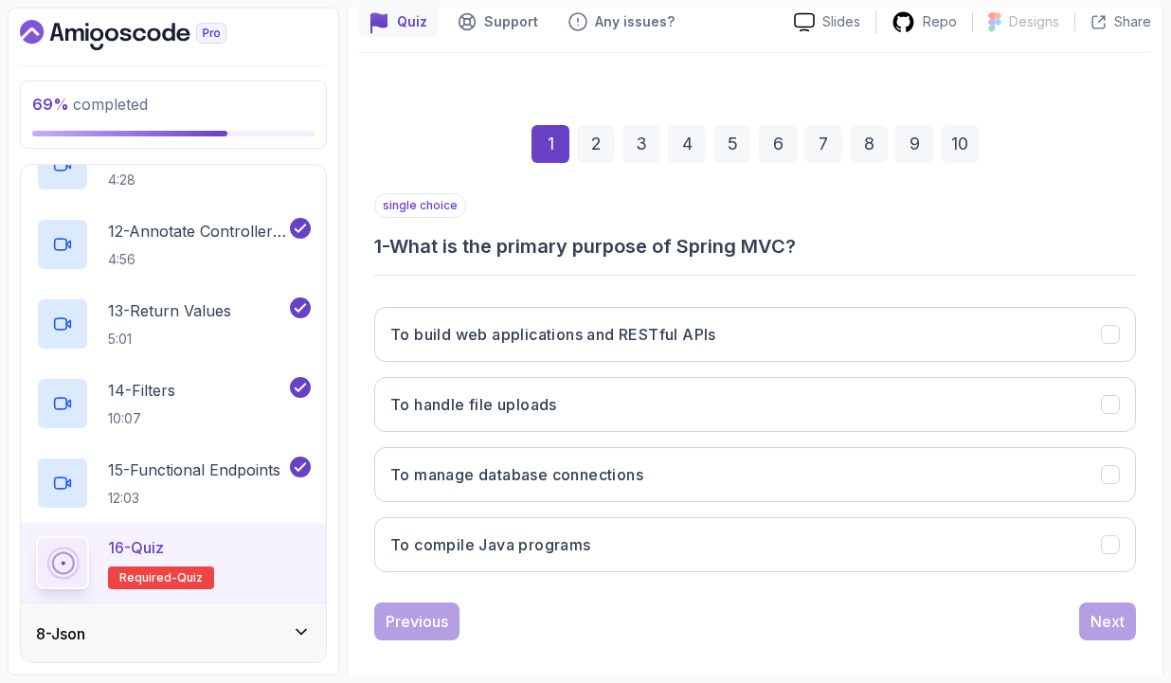
scroll to position [182, 0]
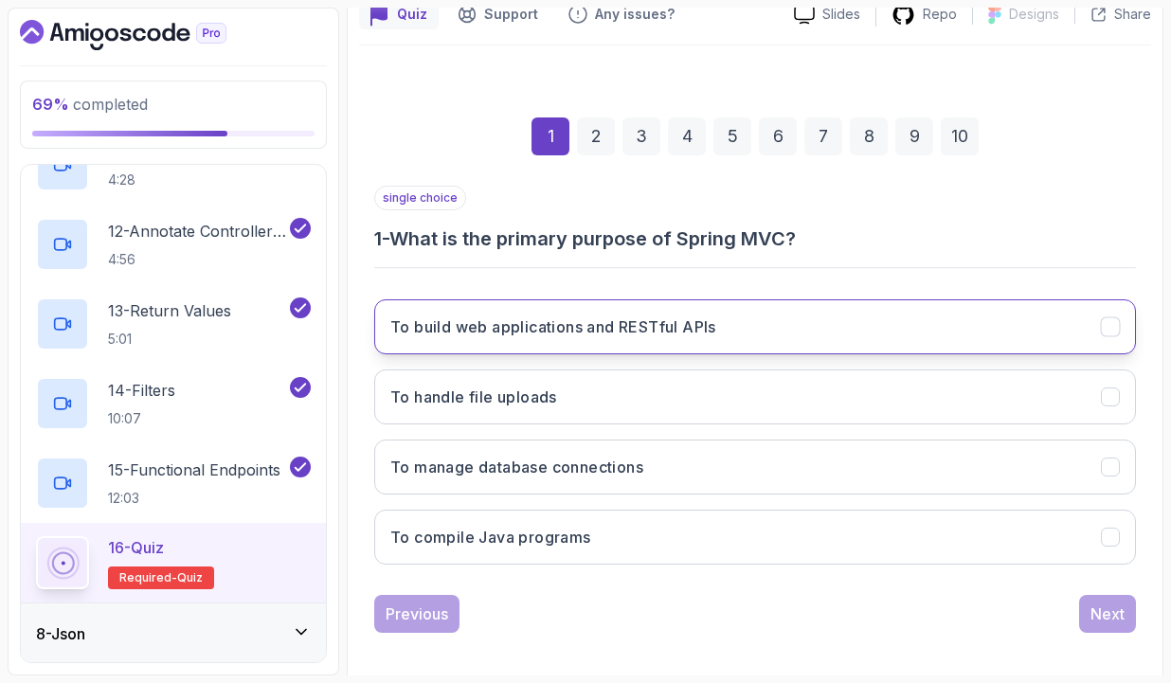
click at [599, 331] on h3 "To build web applications and RESTful APIs" at bounding box center [553, 326] width 326 height 23
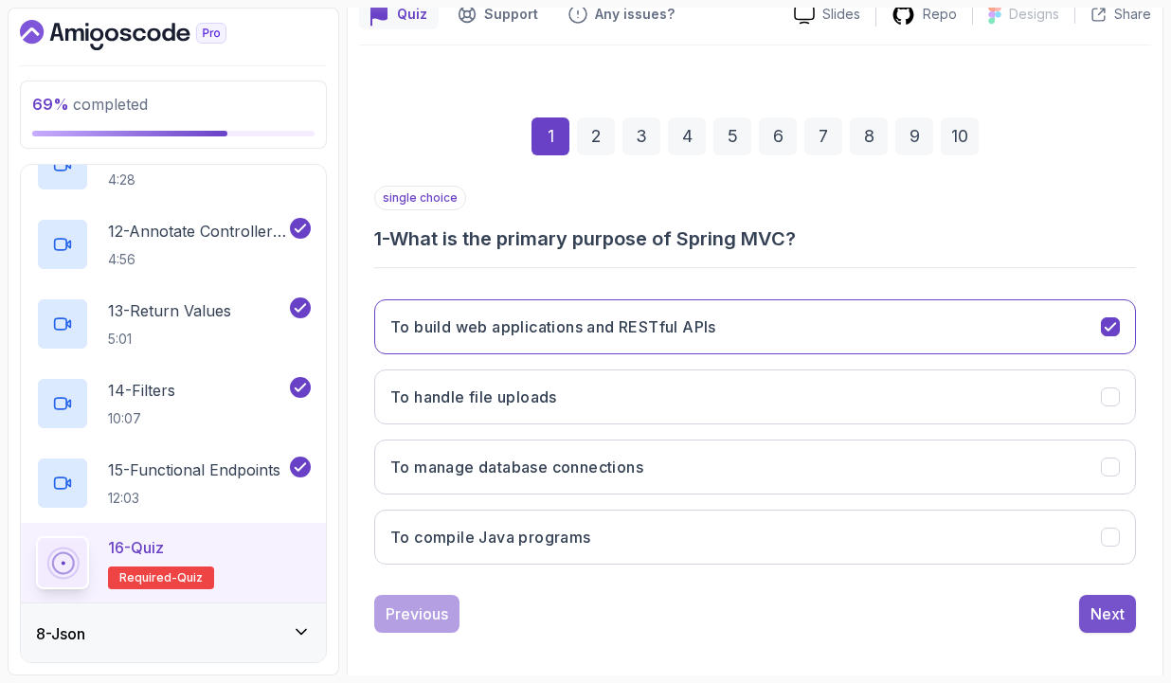
click at [1091, 608] on div "Next" at bounding box center [1107, 614] width 34 height 23
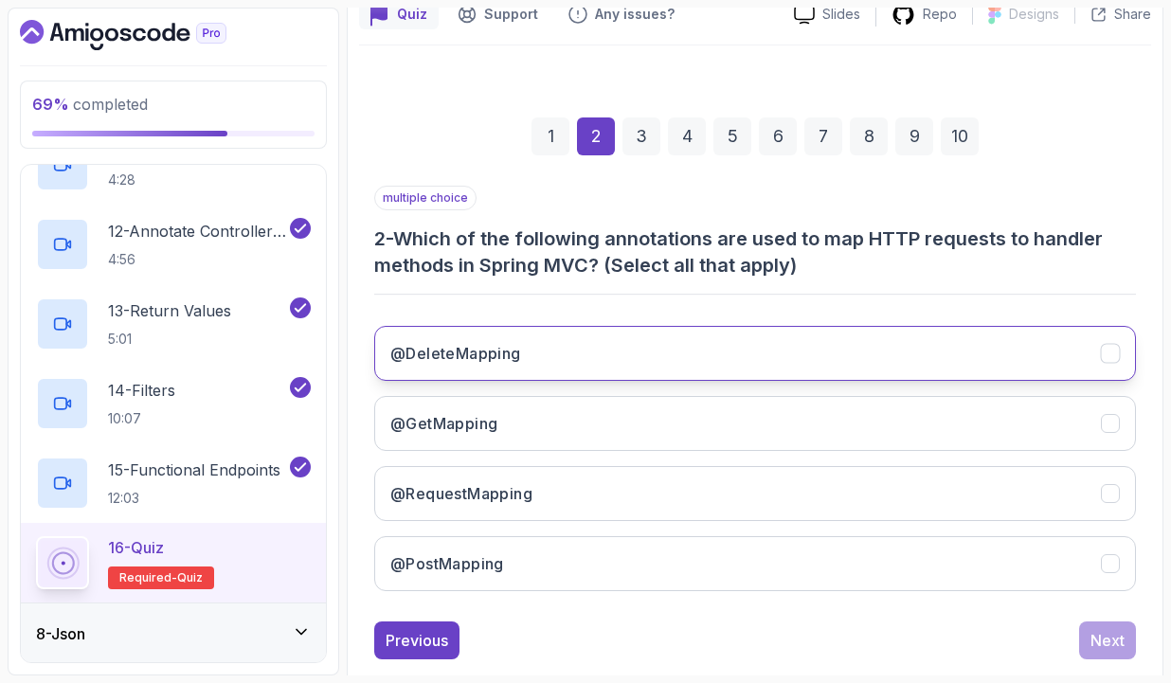
click at [453, 342] on h3 "@DeleteMapping" at bounding box center [455, 353] width 131 height 23
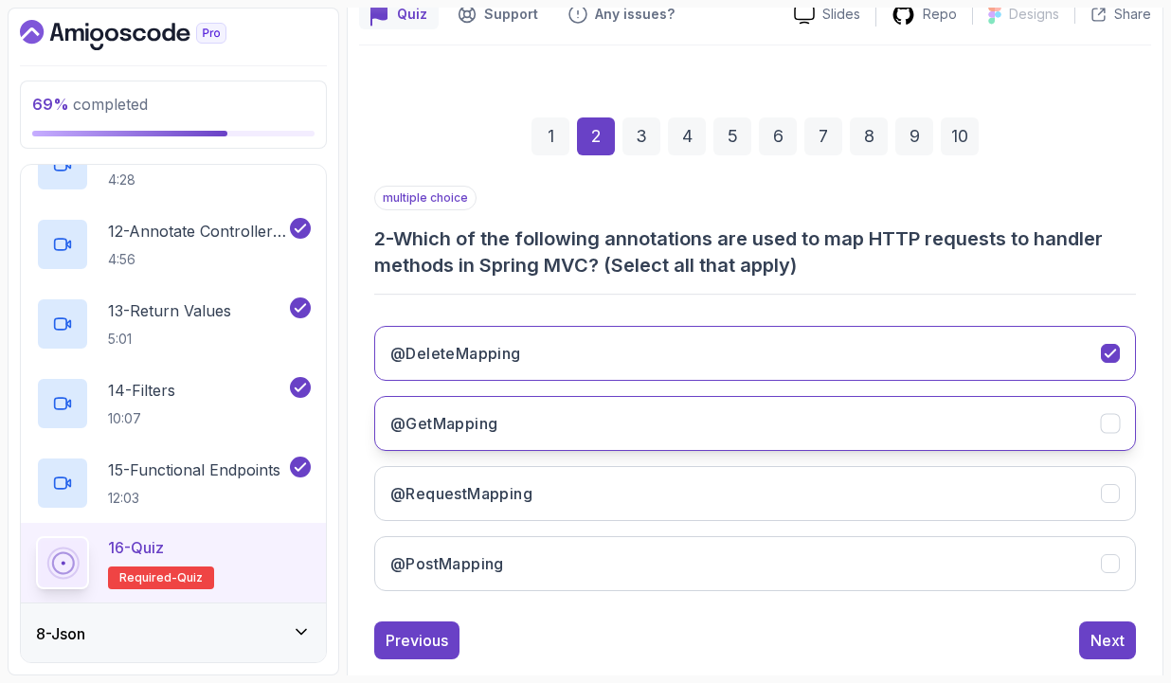
click at [472, 421] on h3 "@GetMapping" at bounding box center [443, 423] width 107 height 23
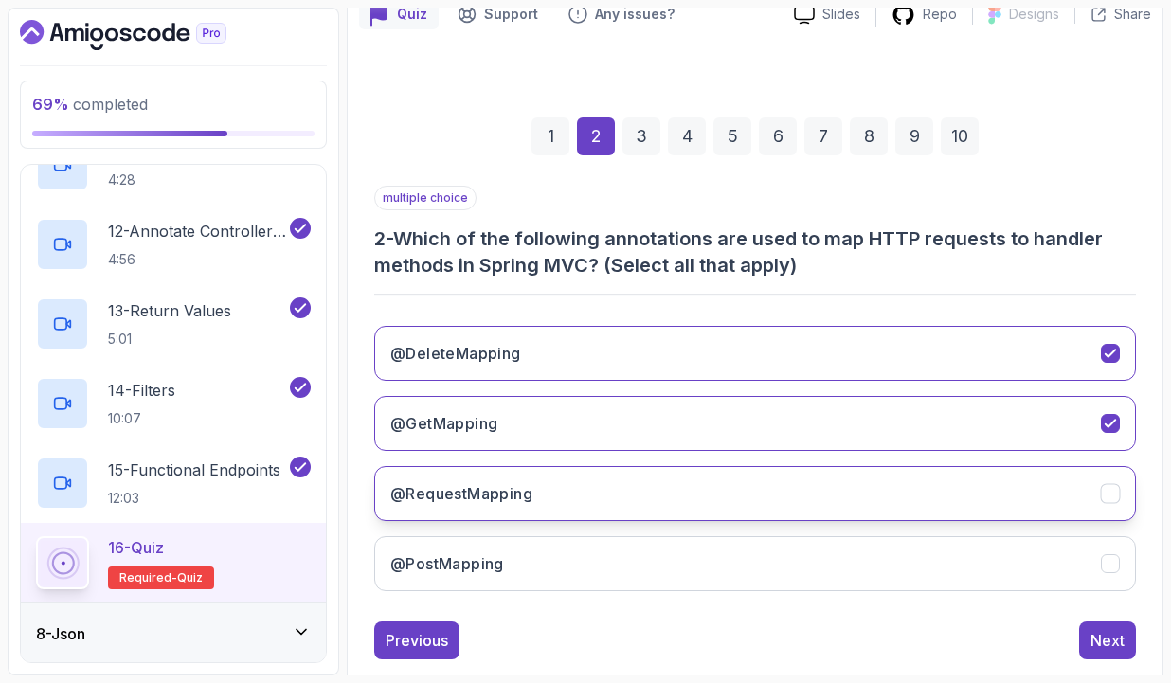
click at [471, 482] on h3 "@RequestMapping" at bounding box center [461, 493] width 142 height 23
click at [486, 501] on h3 "@RequestMapping" at bounding box center [461, 493] width 142 height 23
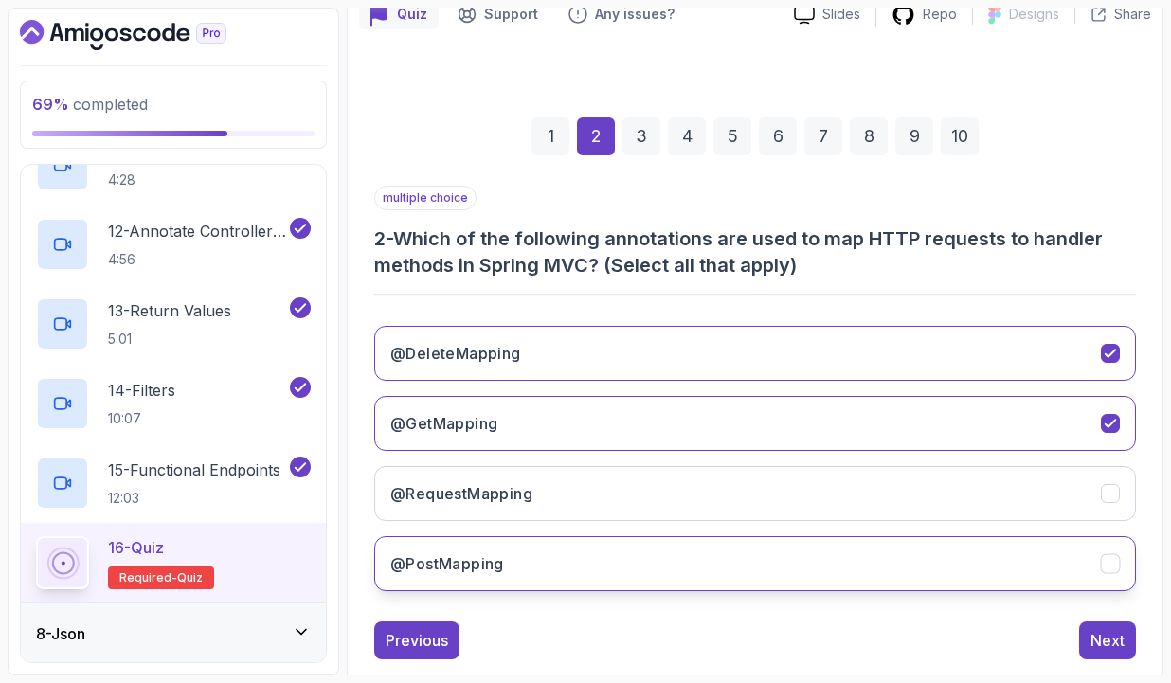
click at [489, 562] on h3 "@PostMapping" at bounding box center [447, 563] width 114 height 23
click at [1093, 633] on div "Next" at bounding box center [1107, 640] width 34 height 23
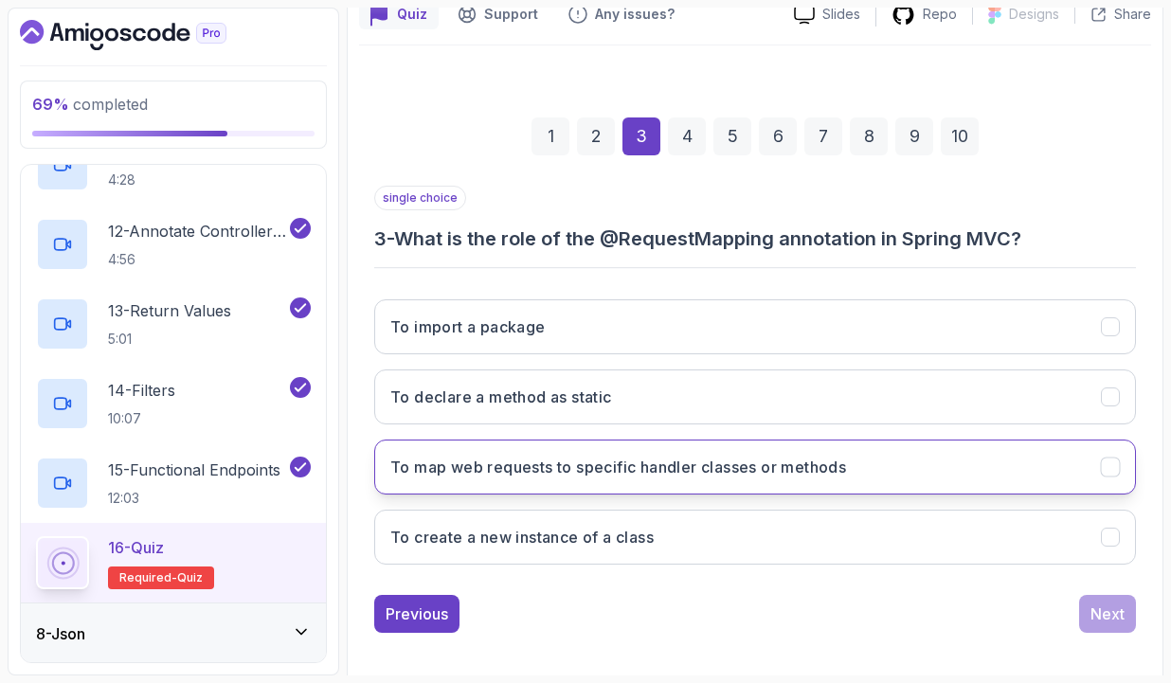
click at [517, 468] on h3 "To map web requests to specific handler classes or methods" at bounding box center [618, 467] width 456 height 23
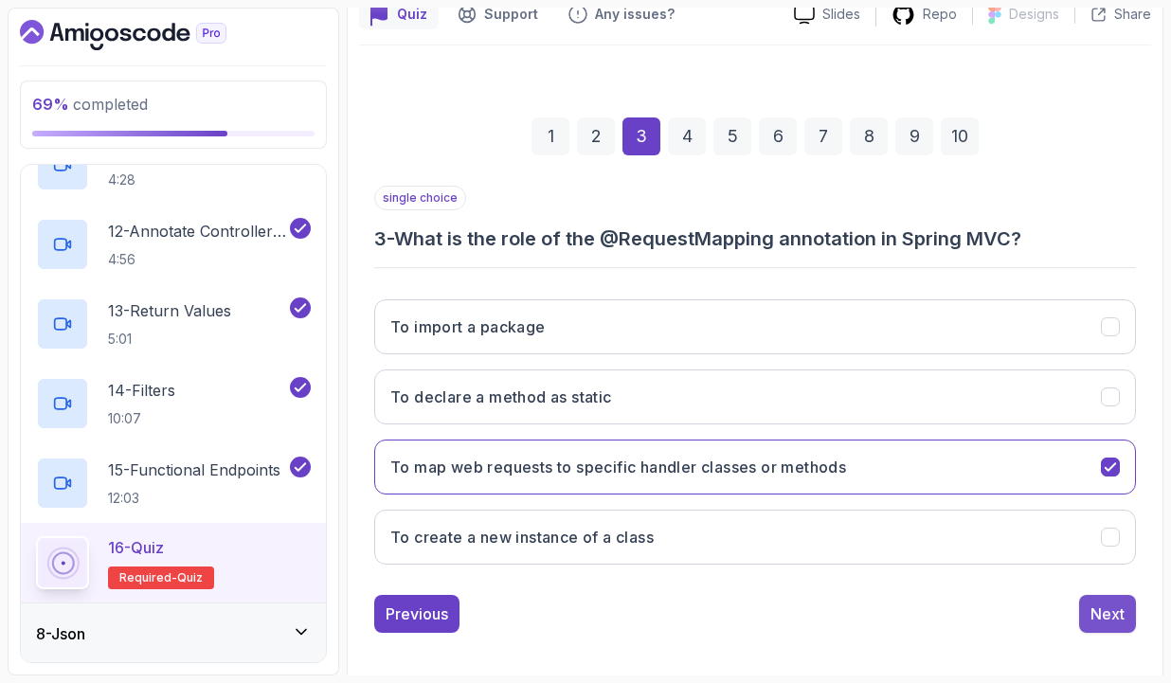
click at [1112, 608] on div "Next" at bounding box center [1107, 614] width 34 height 23
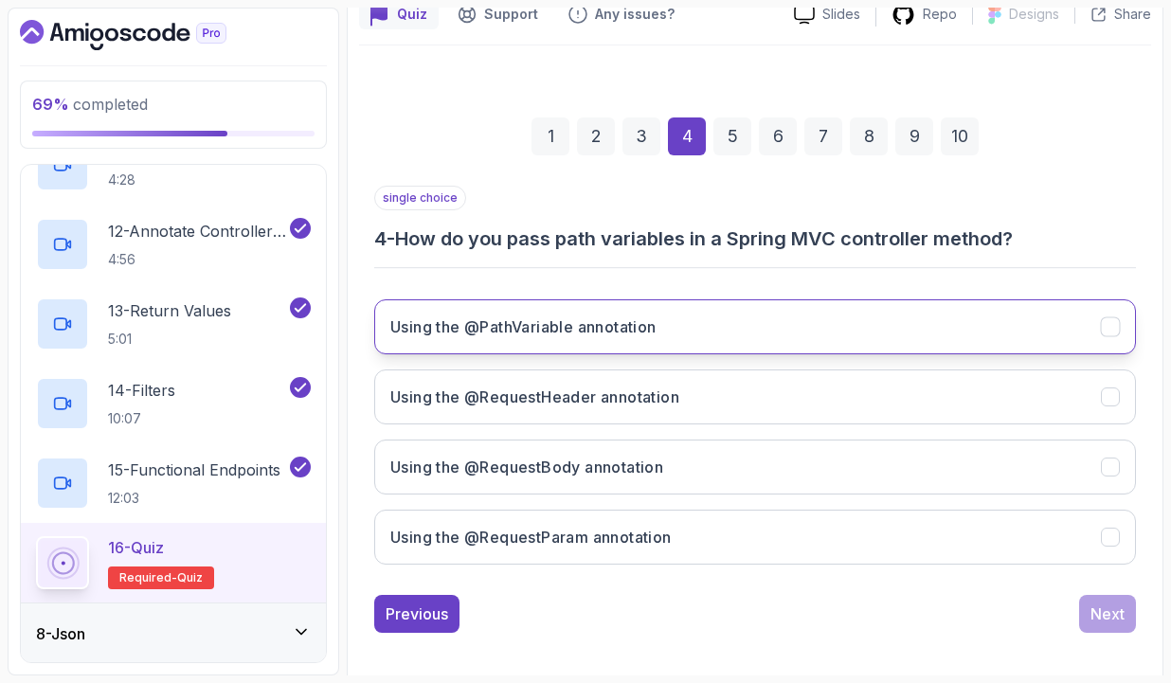
click at [524, 318] on h3 "Using the @PathVariable annotation" at bounding box center [523, 326] width 266 height 23
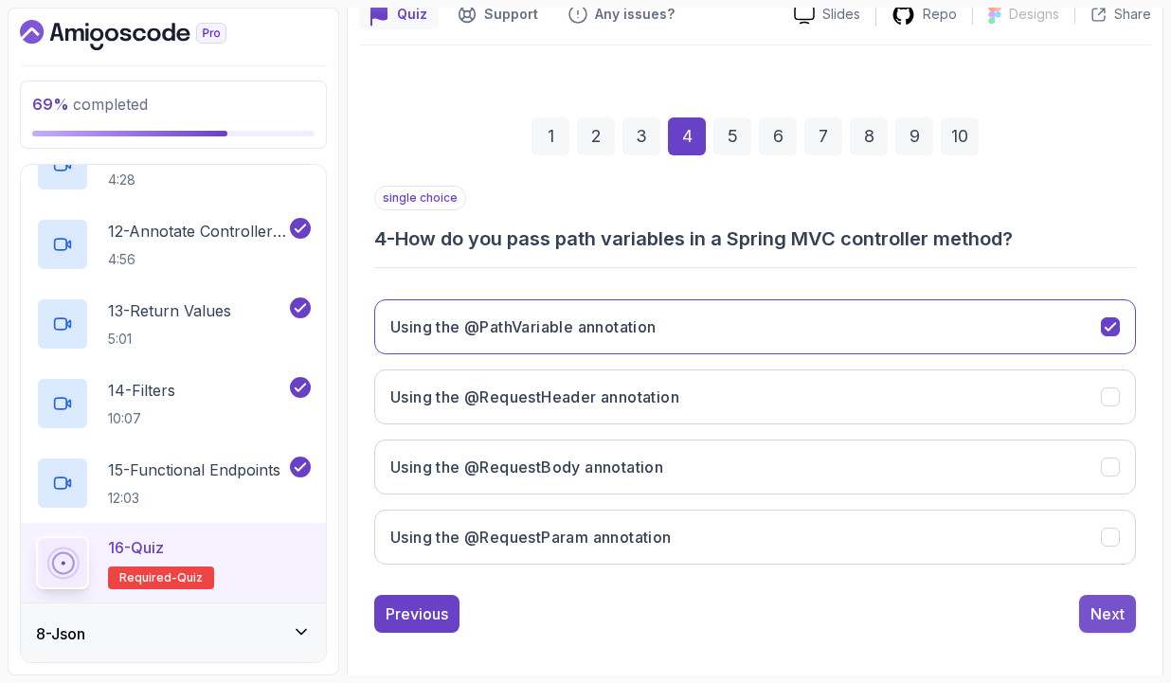
click at [1112, 615] on div "Next" at bounding box center [1107, 614] width 34 height 23
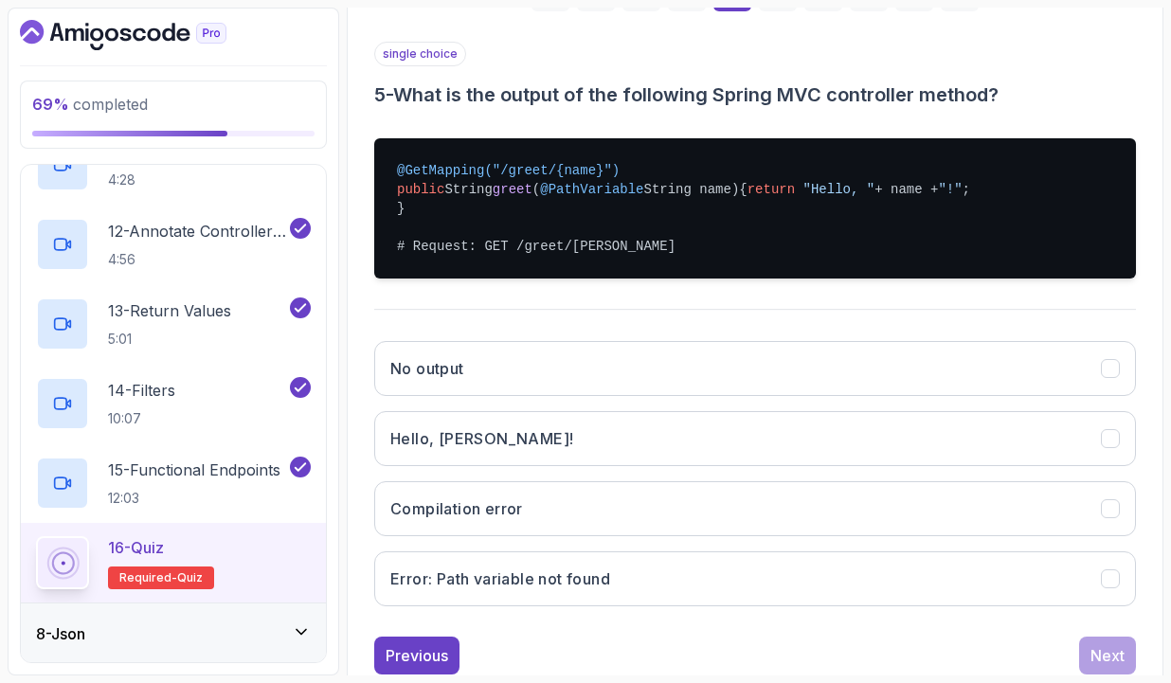
scroll to position [333, 0]
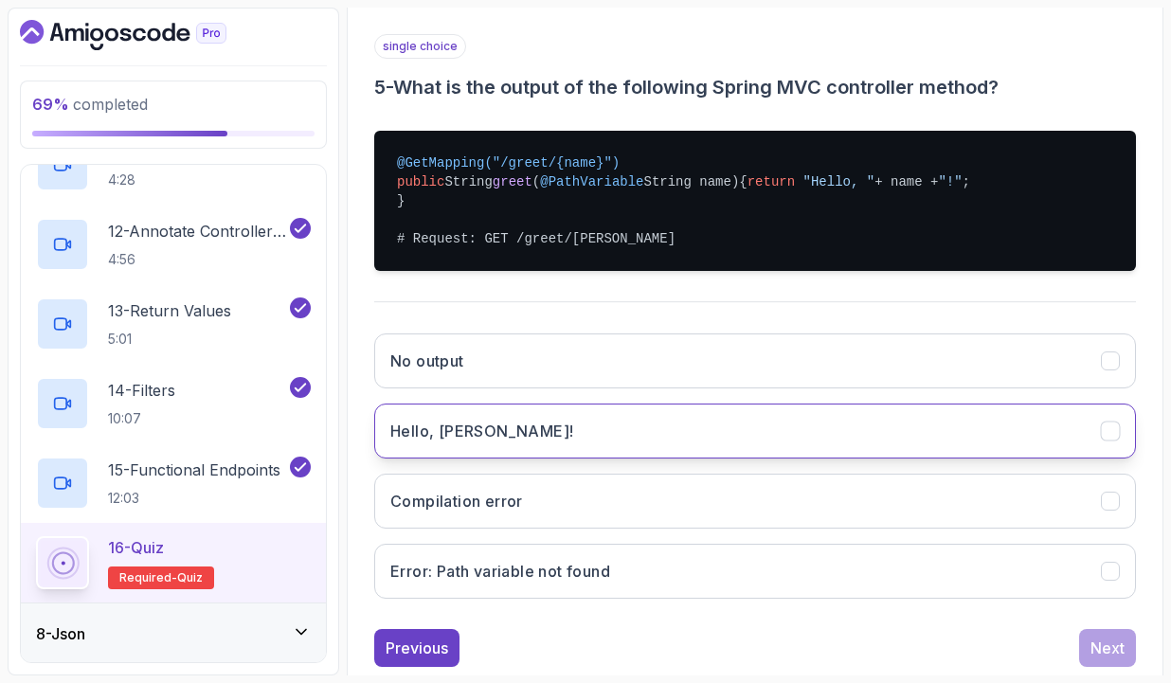
click at [519, 447] on button "Hello, [PERSON_NAME]!" at bounding box center [755, 431] width 762 height 55
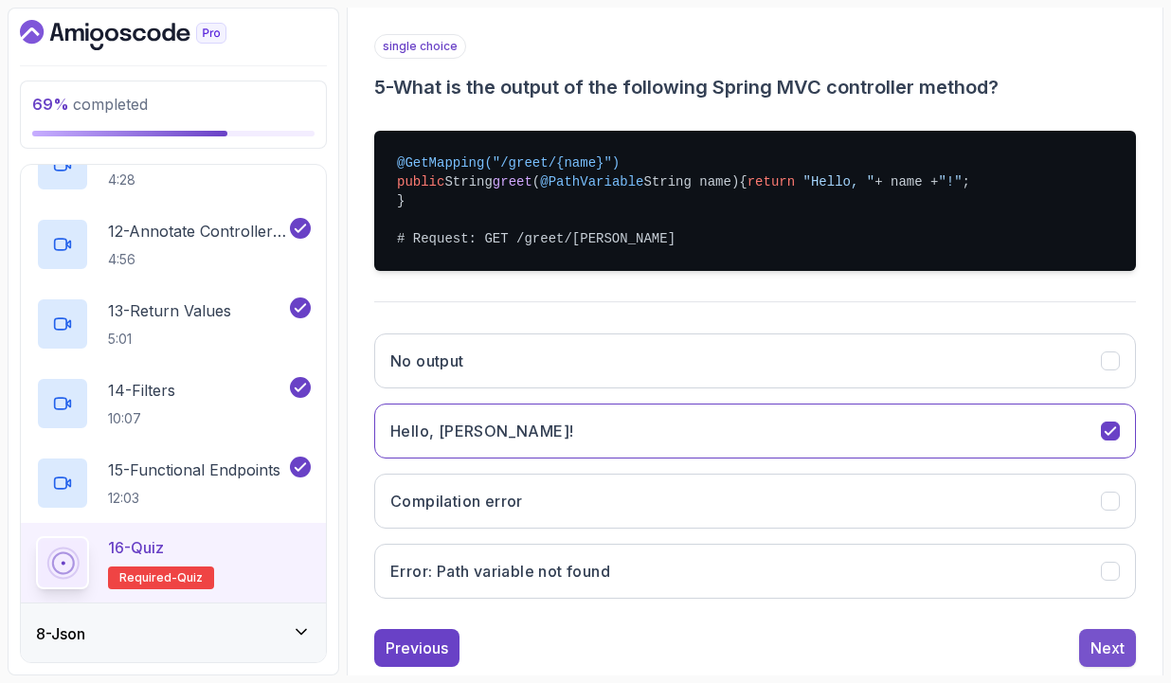
click at [1103, 659] on div "Next" at bounding box center [1107, 648] width 34 height 23
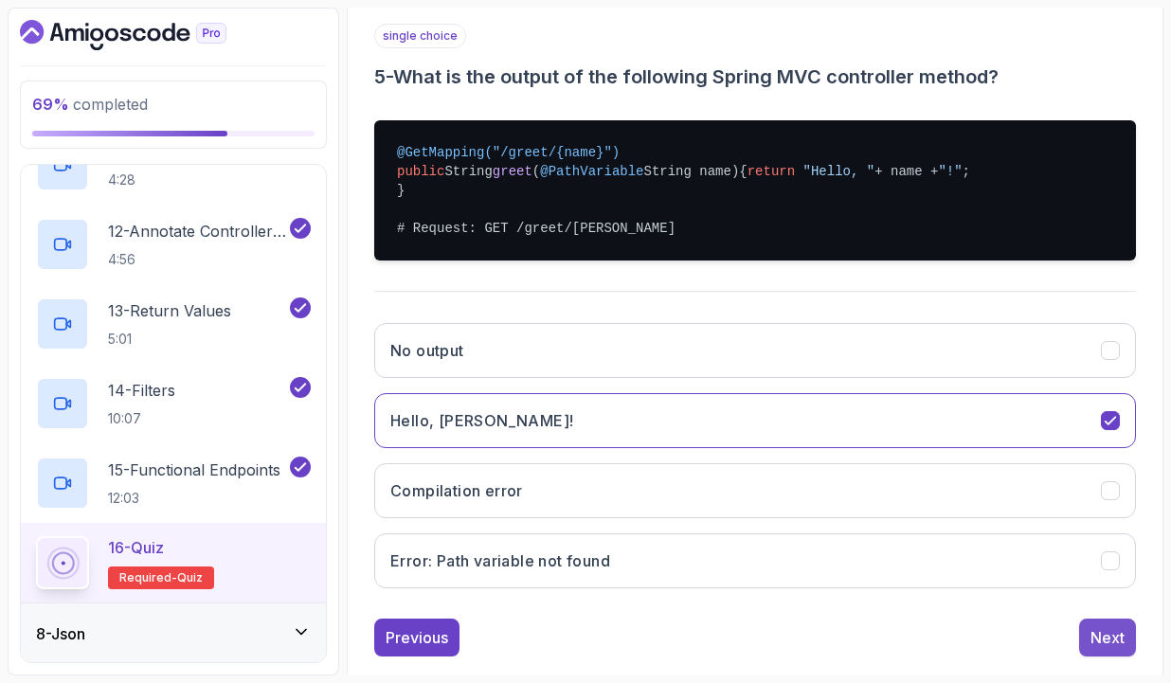
scroll to position [189, 0]
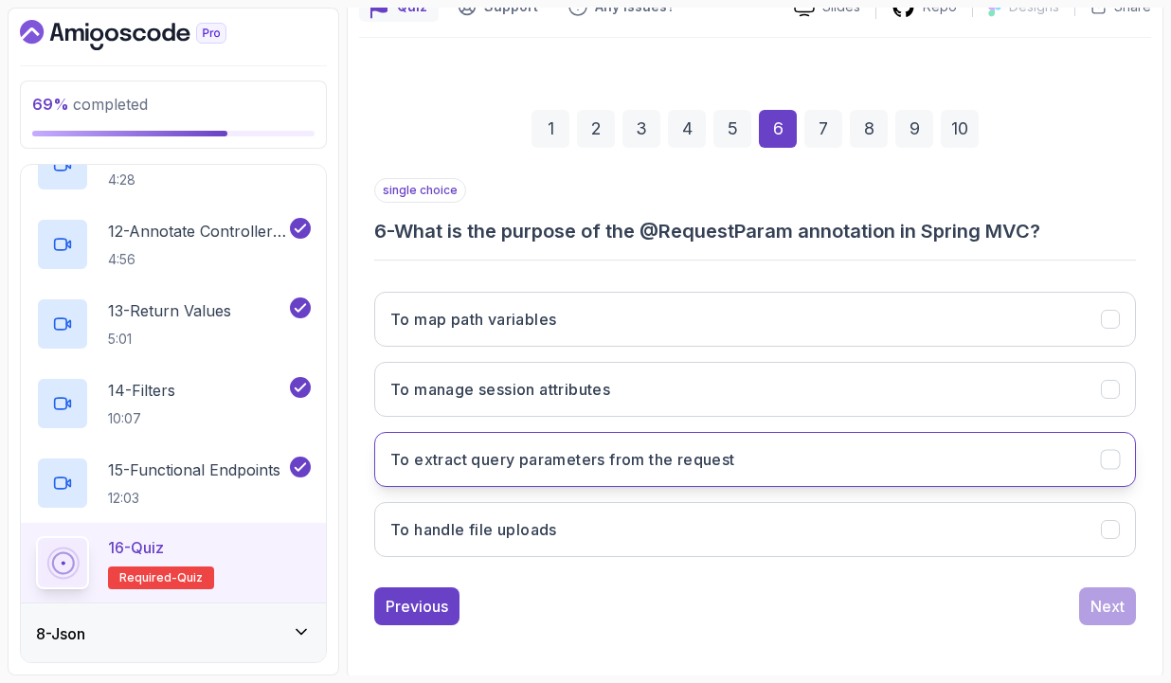
click at [455, 461] on h3 "To extract query parameters from the request" at bounding box center [562, 459] width 345 height 23
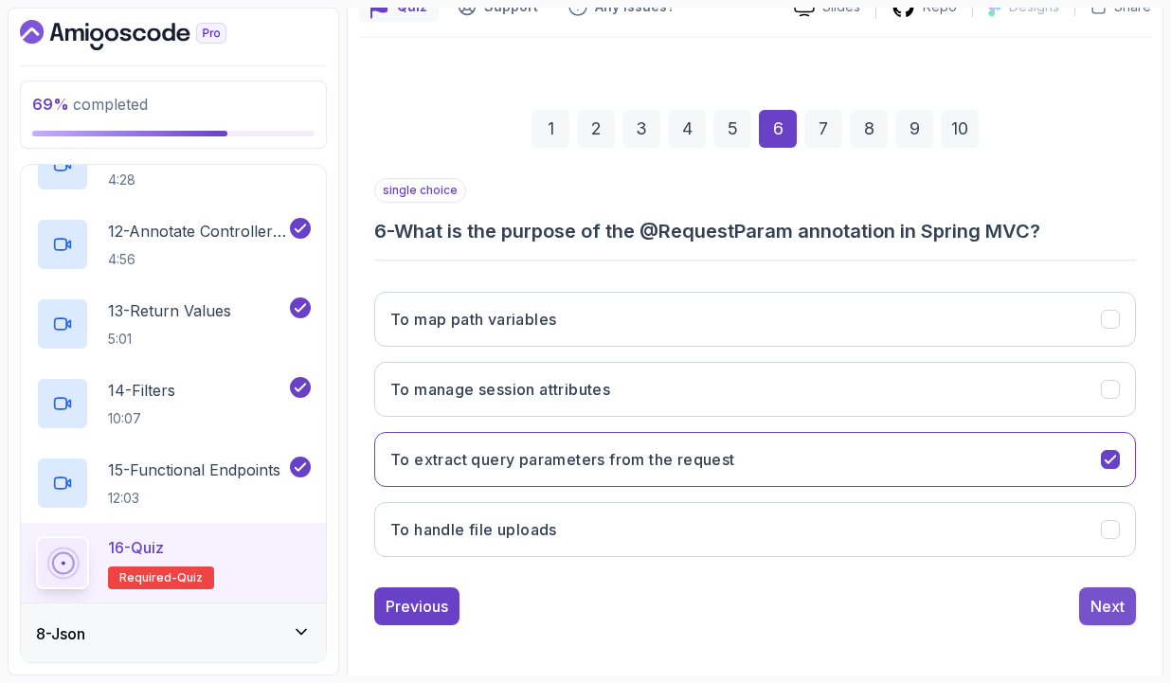
click at [1082, 615] on button "Next" at bounding box center [1107, 606] width 57 height 38
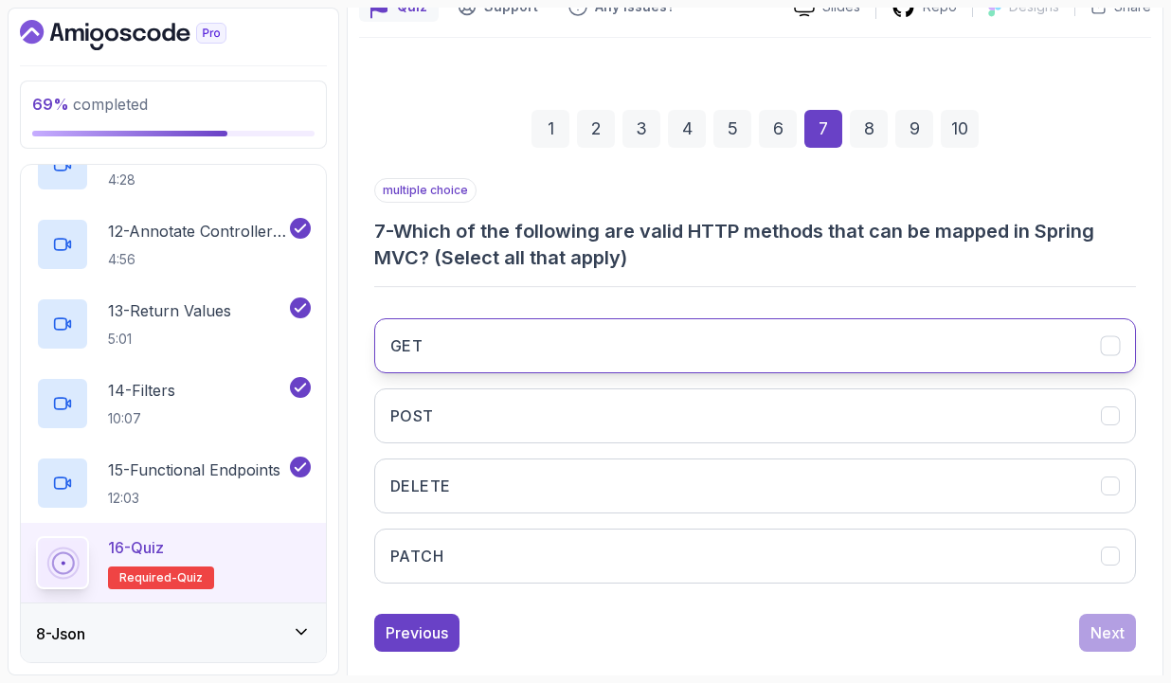
click at [477, 335] on button "GET" at bounding box center [755, 345] width 762 height 55
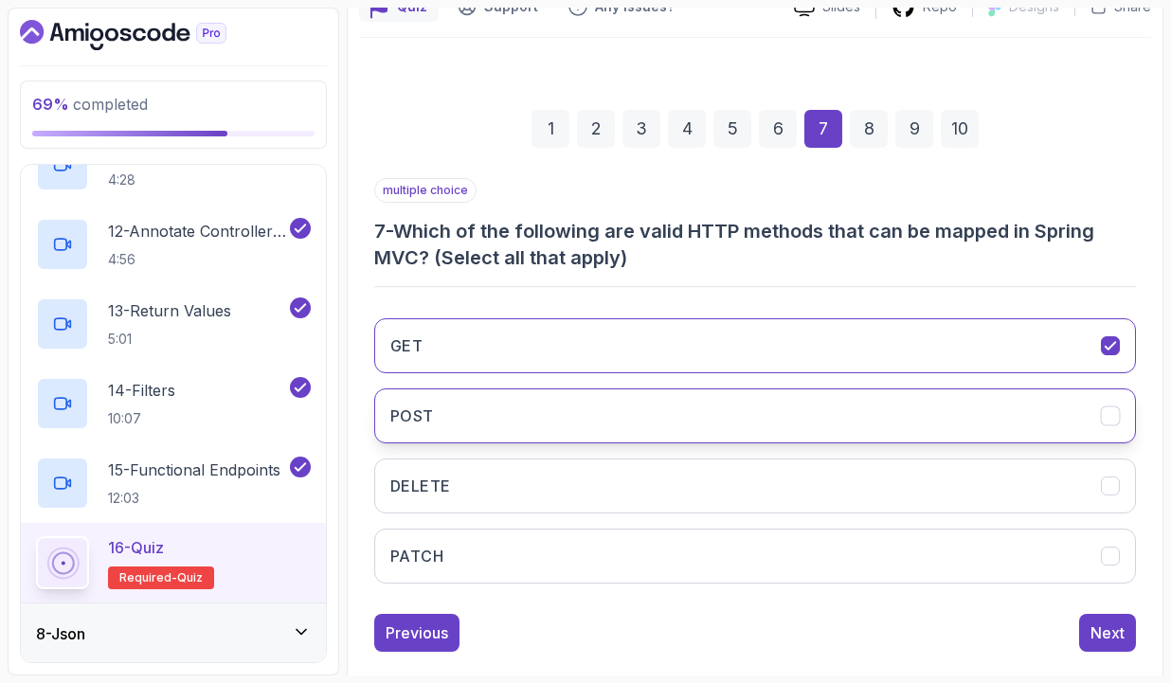
click at [483, 400] on button "POST" at bounding box center [755, 415] width 762 height 55
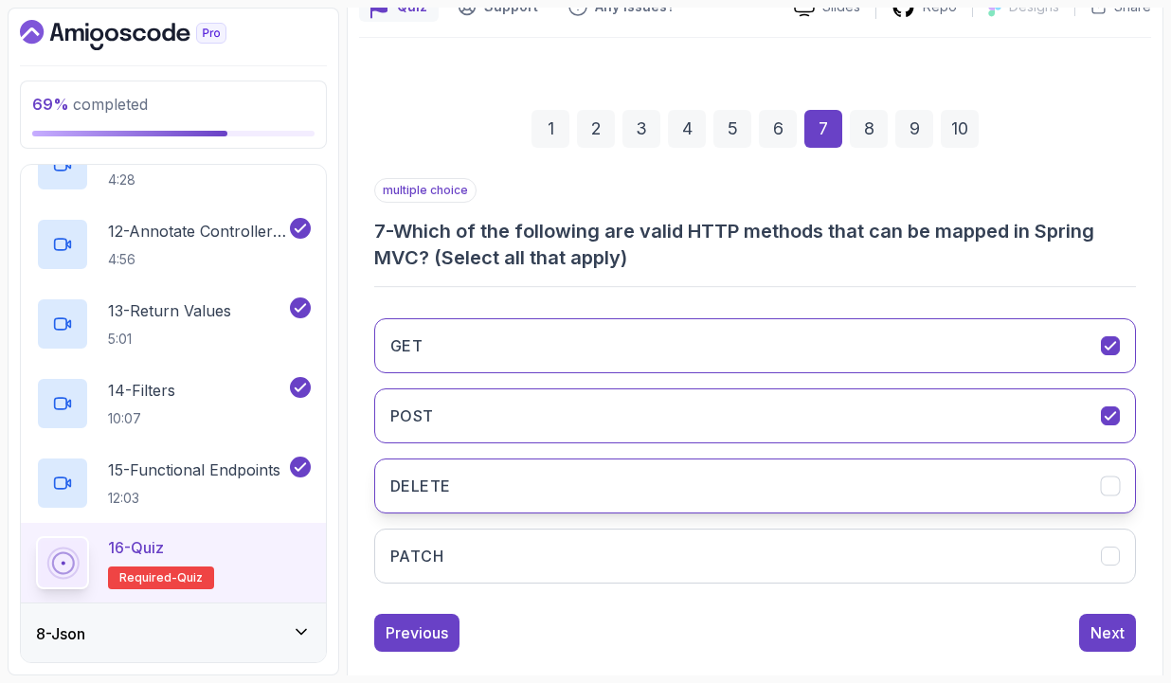
click at [474, 465] on button "DELETE" at bounding box center [755, 486] width 762 height 55
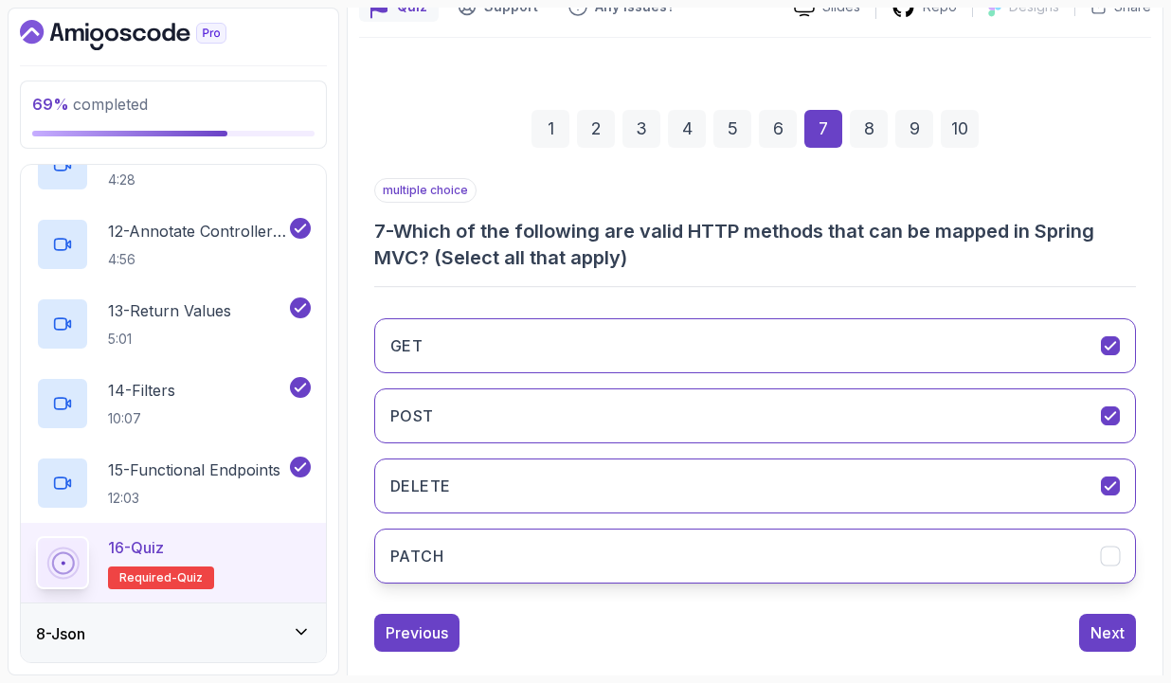
click at [482, 544] on button "PATCH" at bounding box center [755, 556] width 762 height 55
click at [1120, 633] on div "Next" at bounding box center [1107, 632] width 34 height 23
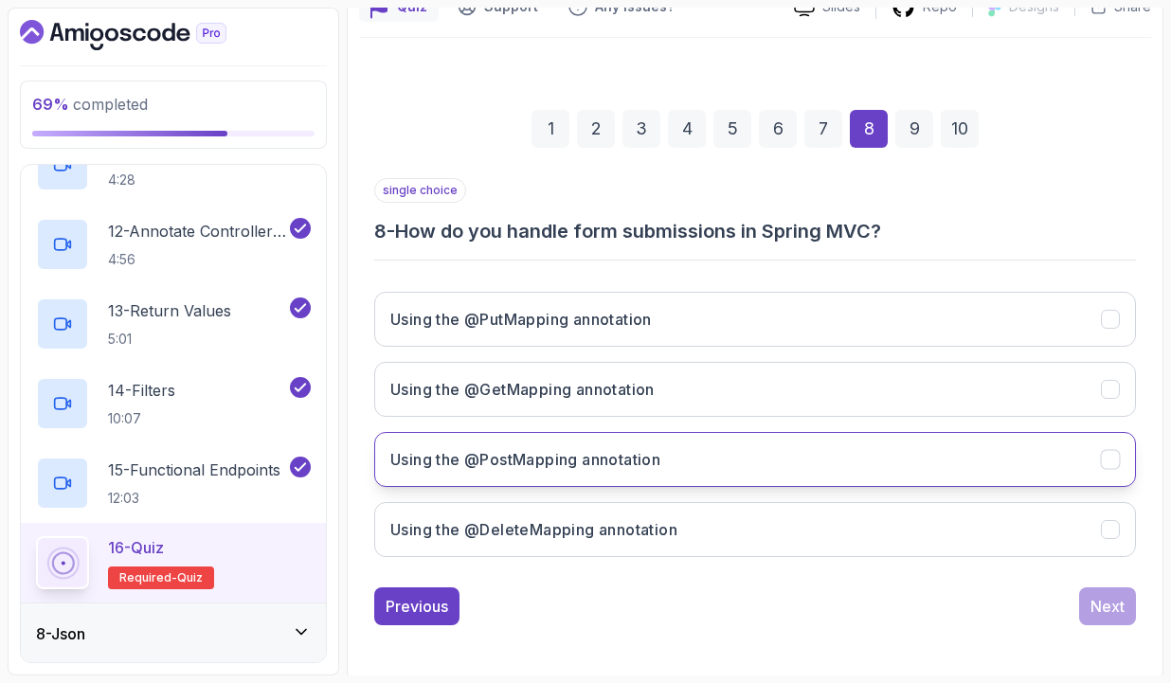
click at [598, 452] on h3 "Using the @PostMapping annotation" at bounding box center [525, 459] width 270 height 23
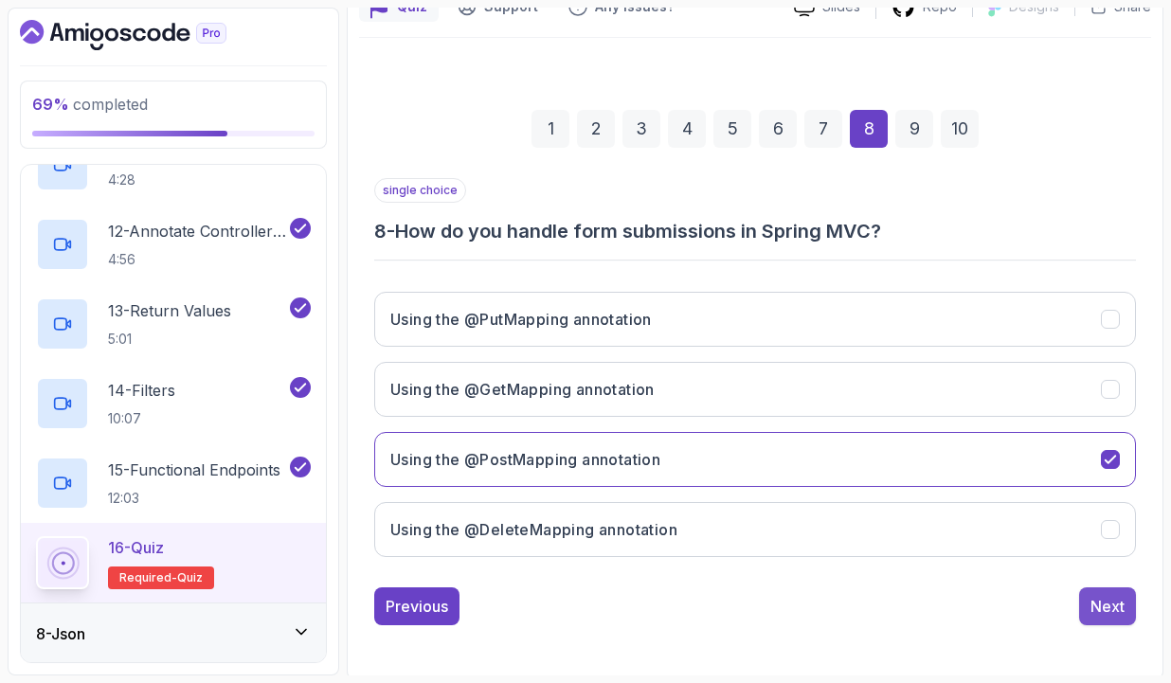
click at [1114, 600] on div "Next" at bounding box center [1107, 606] width 34 height 23
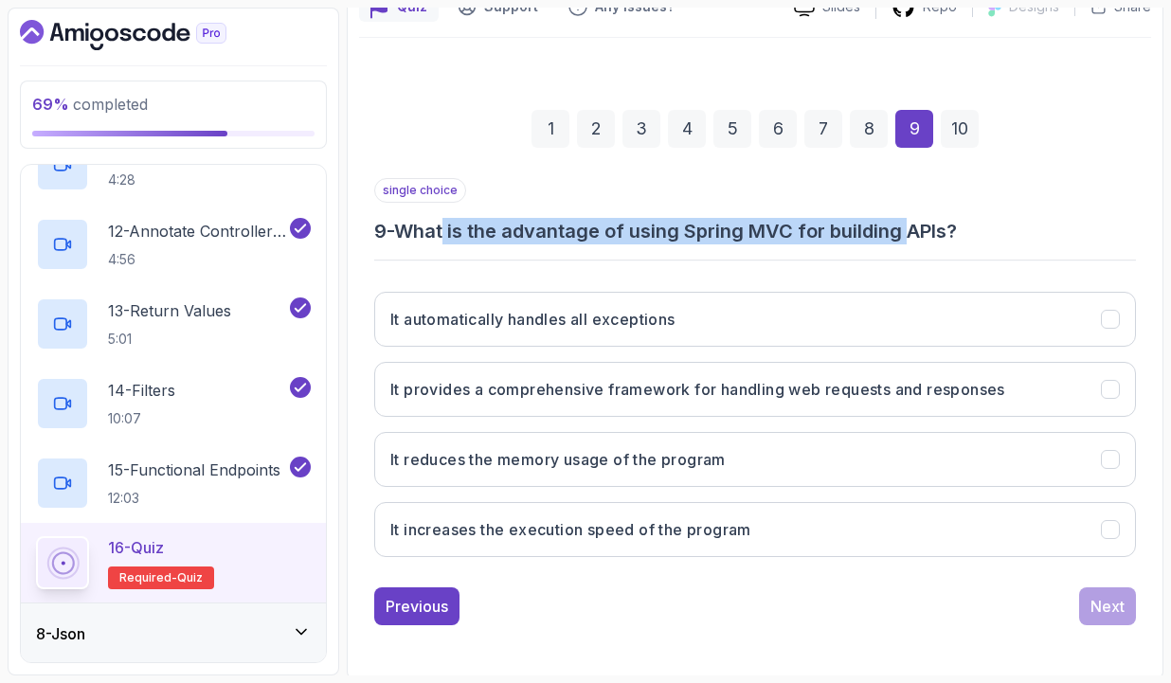
drag, startPoint x: 455, startPoint y: 225, endPoint x: 920, endPoint y: 227, distance: 465.2
click at [920, 227] on h3 "9 - What is the advantage of using Spring MVC for building APIs?" at bounding box center [755, 231] width 762 height 27
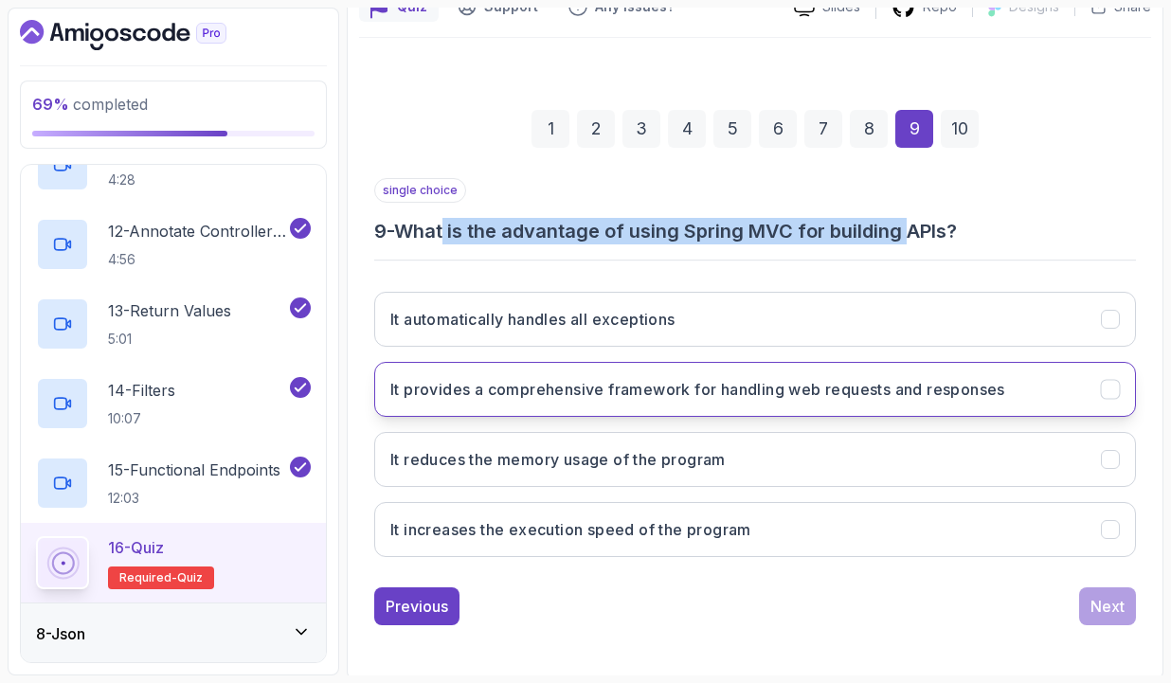
click at [901, 388] on h3 "It provides a comprehensive framework for handling web requests and responses" at bounding box center [697, 389] width 615 height 23
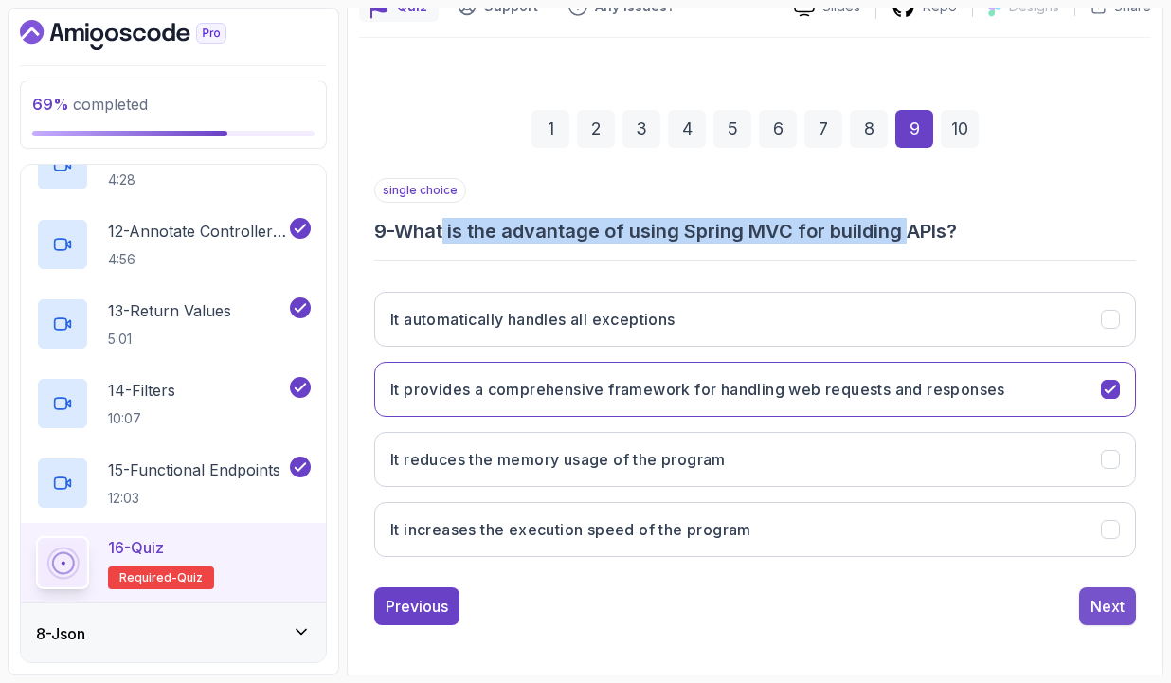
click at [1099, 603] on div "Next" at bounding box center [1107, 606] width 34 height 23
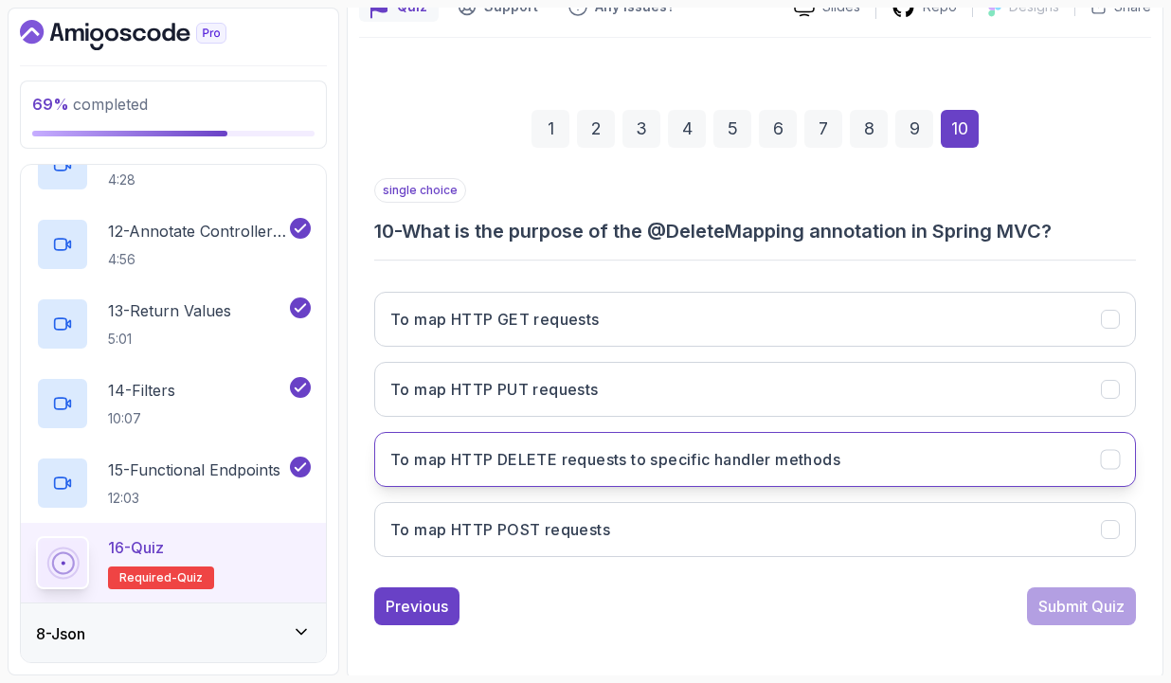
click at [579, 460] on h3 "To map HTTP DELETE requests to specific handler methods" at bounding box center [615, 459] width 450 height 23
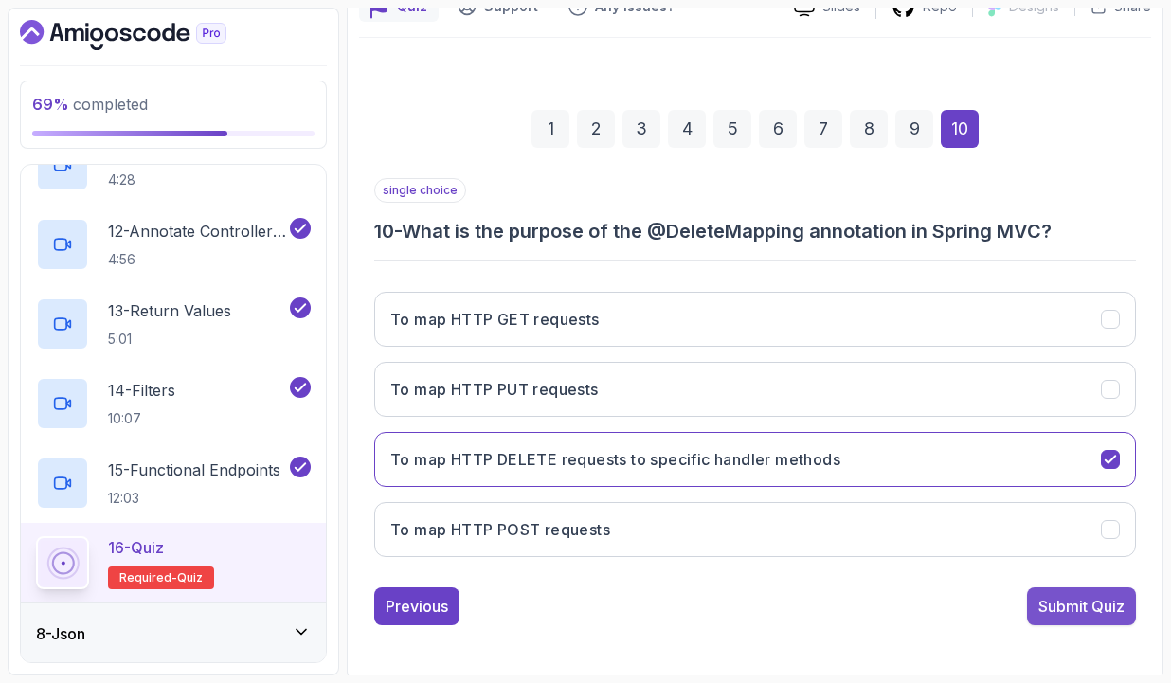
click at [1069, 606] on div "Submit Quiz" at bounding box center [1081, 606] width 86 height 23
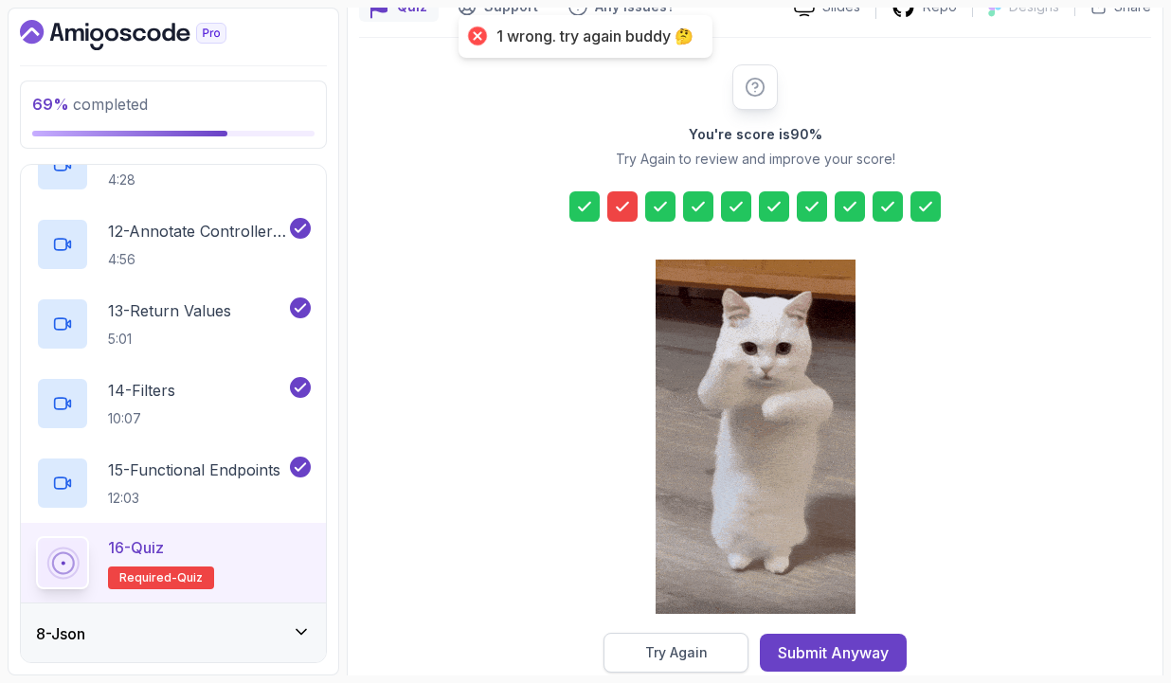
click at [678, 653] on div "Try Again" at bounding box center [676, 652] width 63 height 19
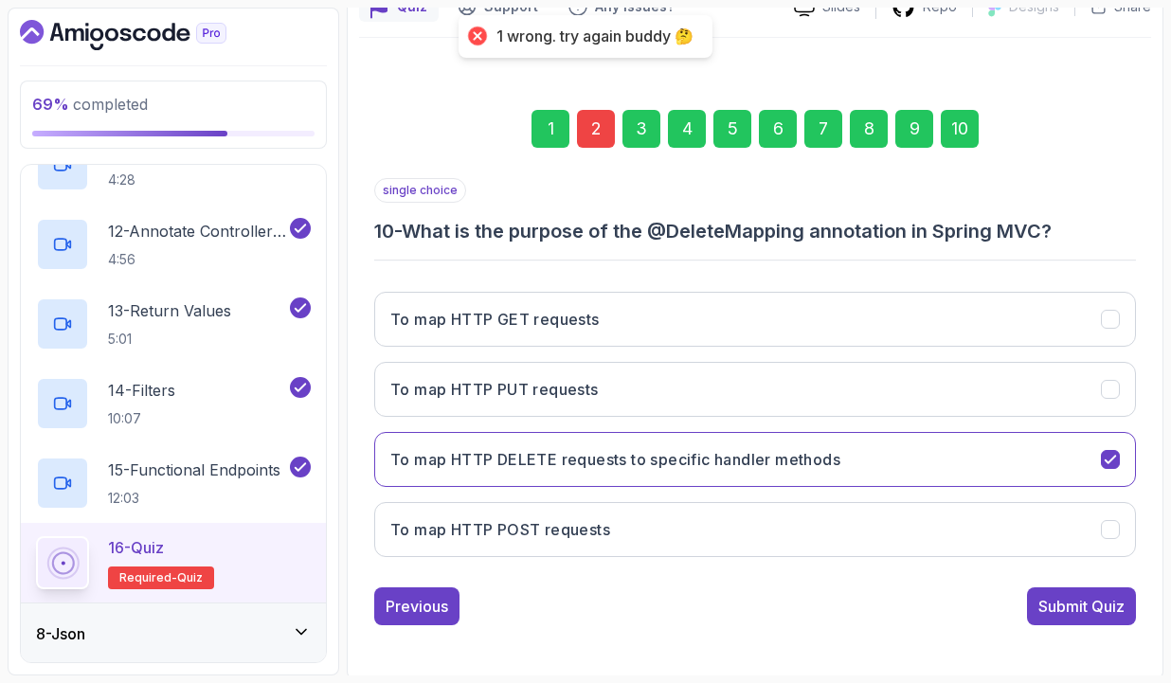
click at [595, 130] on div "2" at bounding box center [596, 129] width 38 height 38
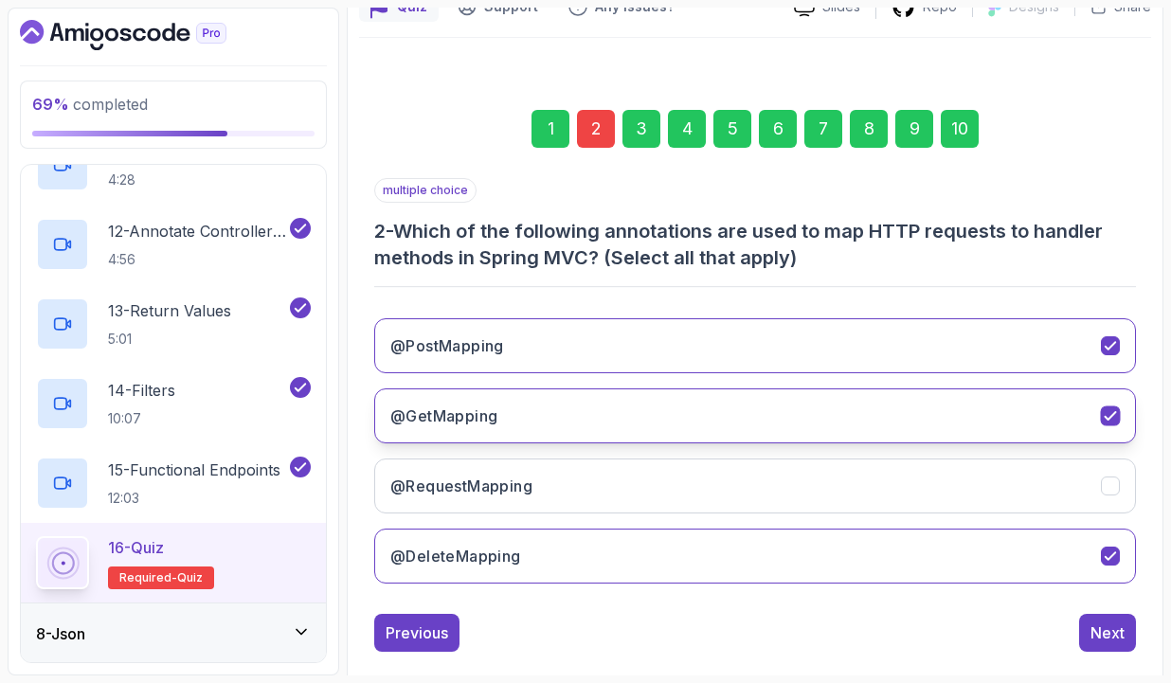
click at [809, 416] on button "@GetMapping" at bounding box center [755, 415] width 762 height 55
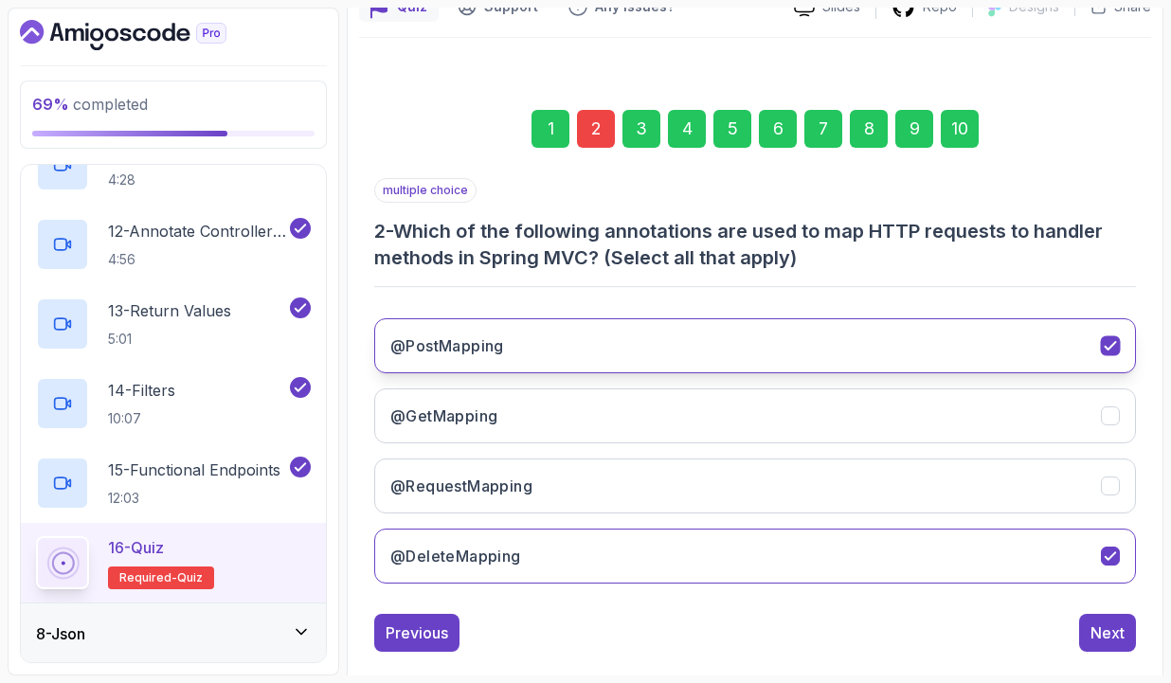
click at [830, 356] on button "@PostMapping" at bounding box center [755, 345] width 762 height 55
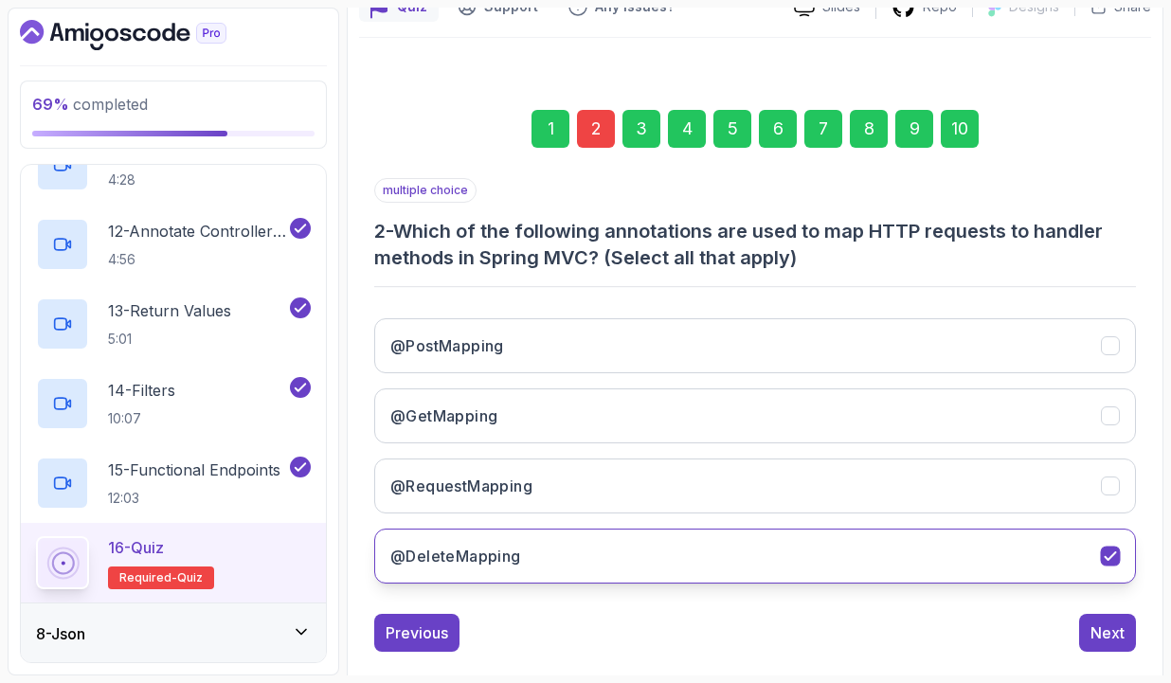
click at [765, 549] on button "@DeleteMapping" at bounding box center [755, 556] width 762 height 55
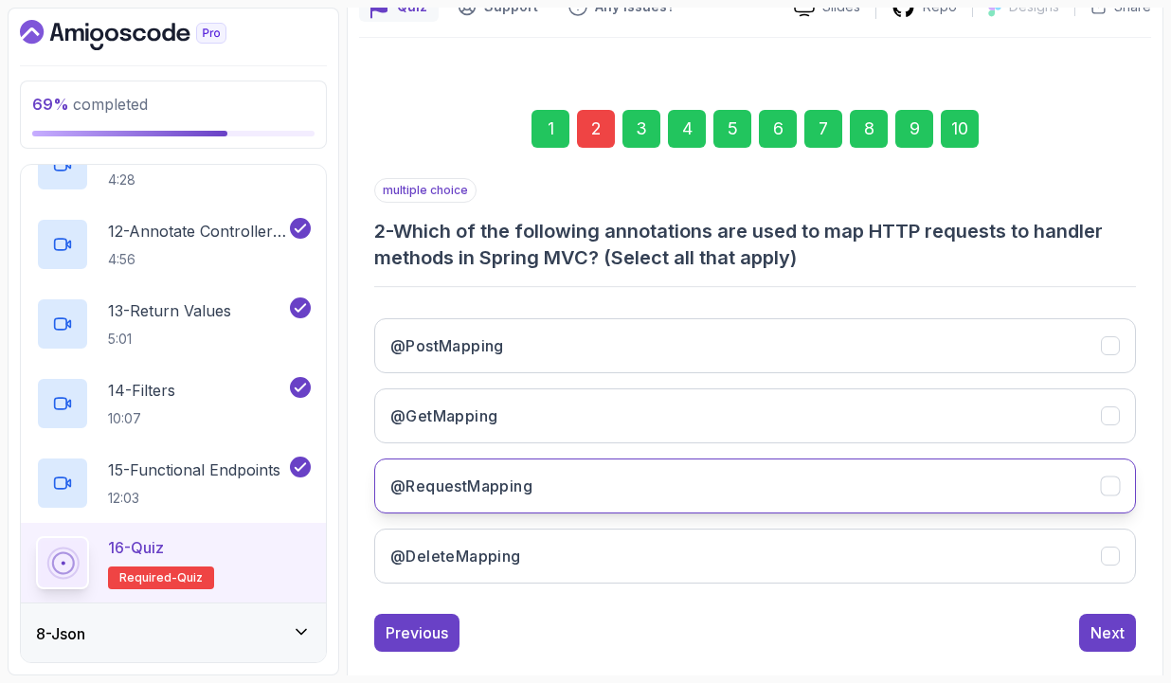
click at [784, 489] on button "@RequestMapping" at bounding box center [755, 486] width 762 height 55
click at [1127, 635] on button "Next" at bounding box center [1107, 633] width 57 height 38
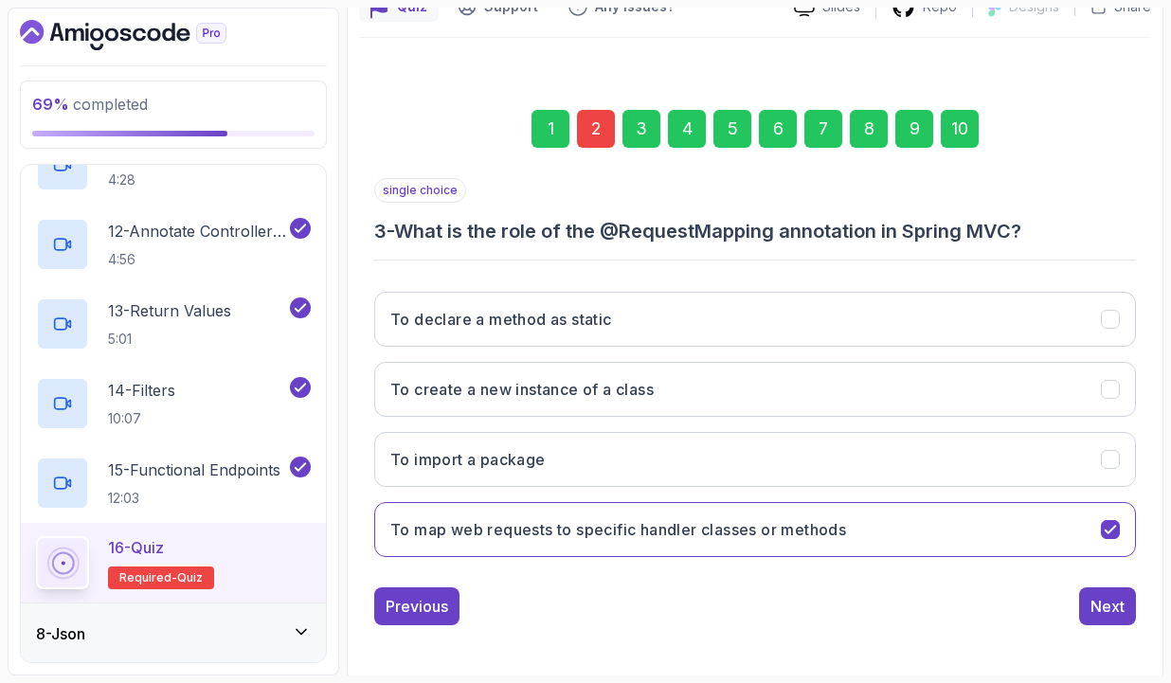
click at [958, 138] on div "10" at bounding box center [960, 129] width 38 height 38
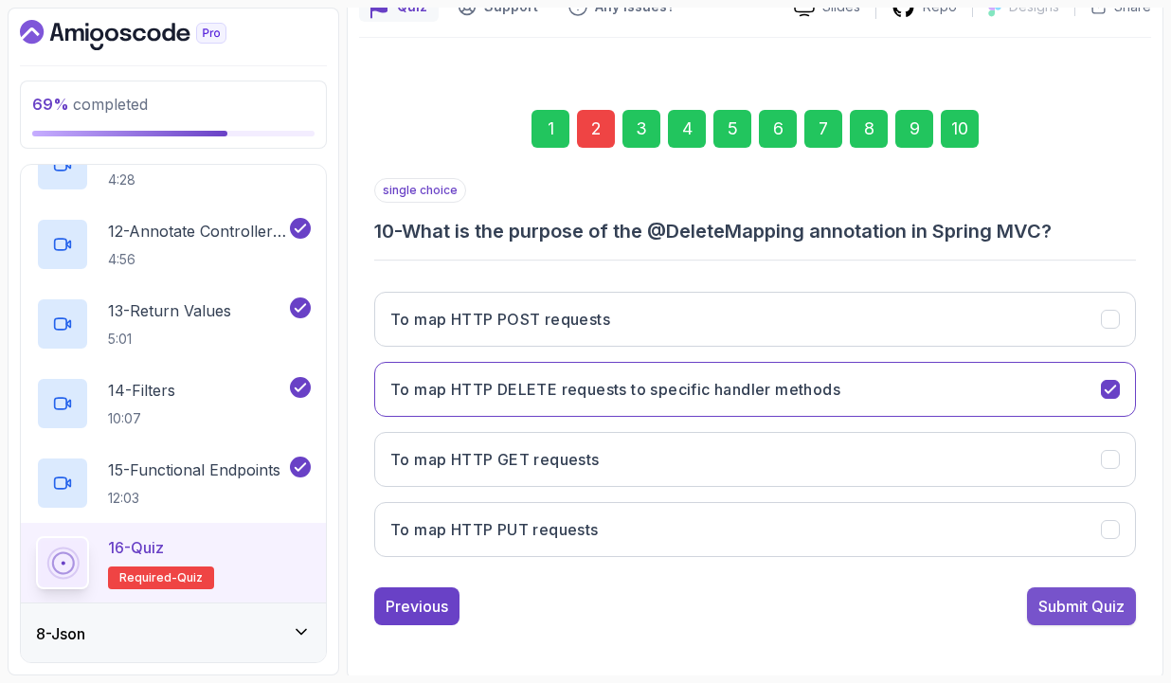
click at [1087, 609] on div "Submit Quiz" at bounding box center [1081, 606] width 86 height 23
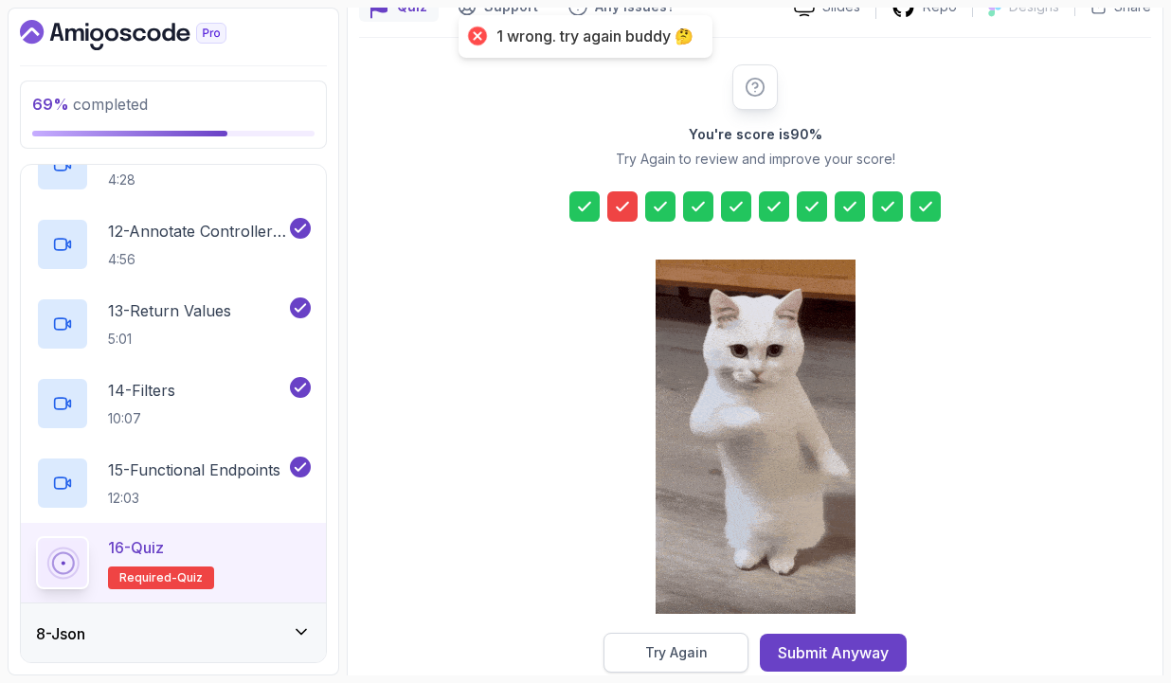
click at [703, 650] on div "Try Again" at bounding box center [676, 652] width 63 height 19
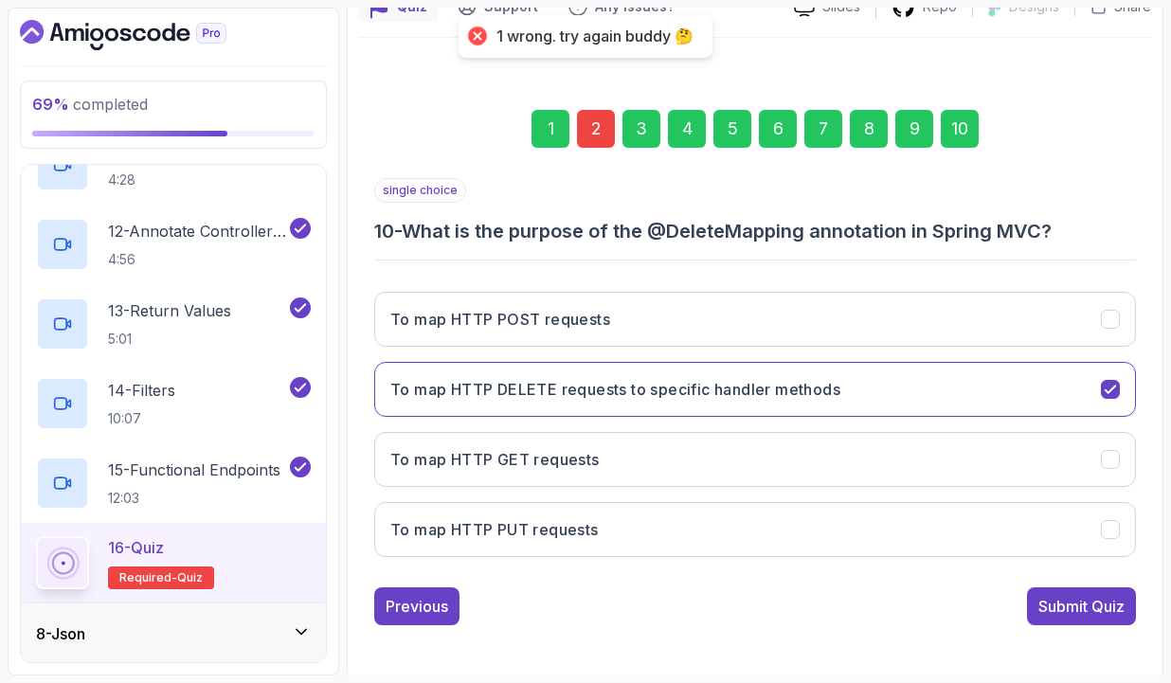
click at [590, 133] on div "2" at bounding box center [596, 129] width 38 height 38
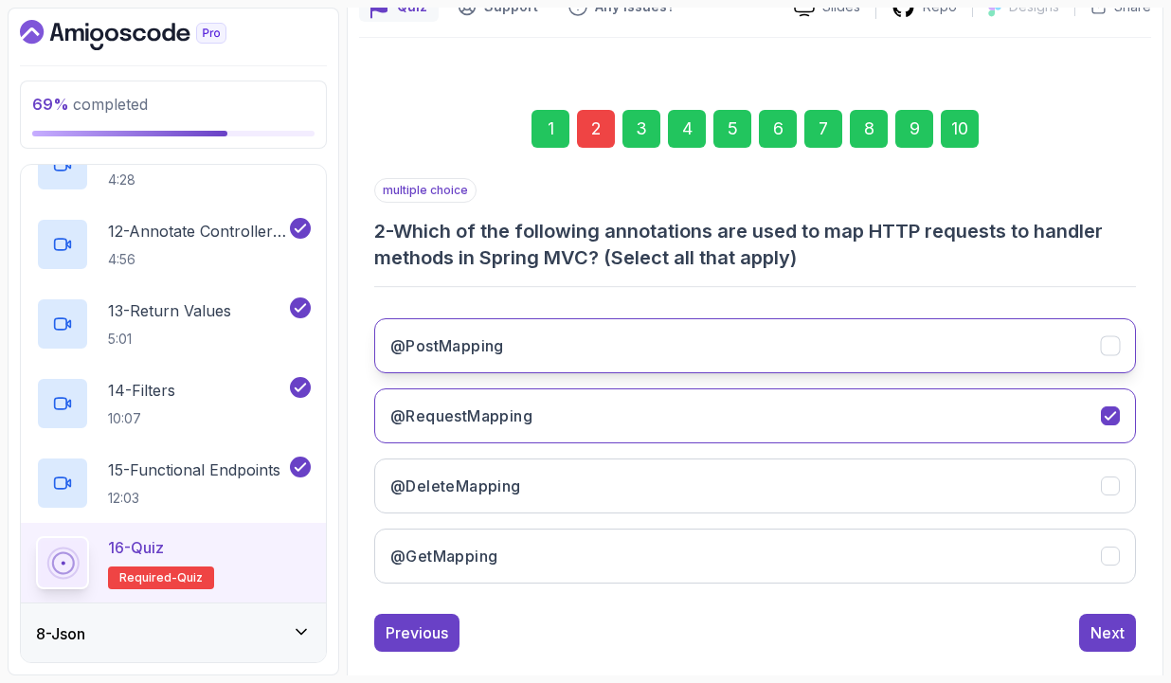
click at [605, 349] on button "@PostMapping" at bounding box center [755, 345] width 762 height 55
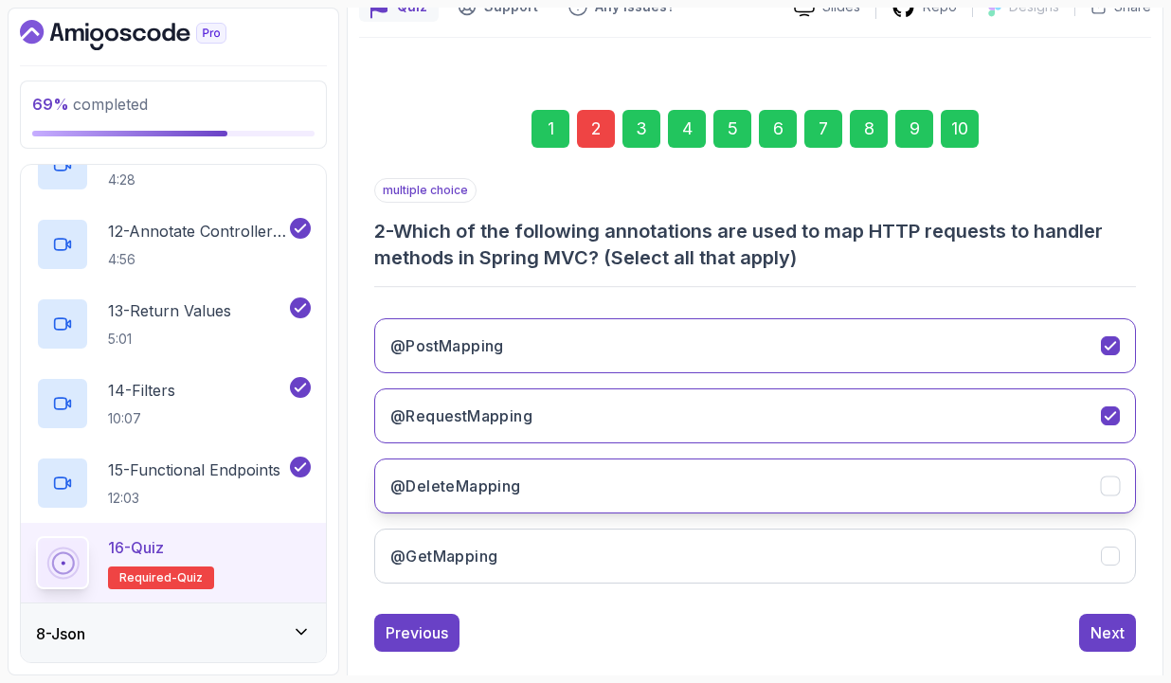
click at [599, 490] on button "@DeleteMapping" at bounding box center [755, 486] width 762 height 55
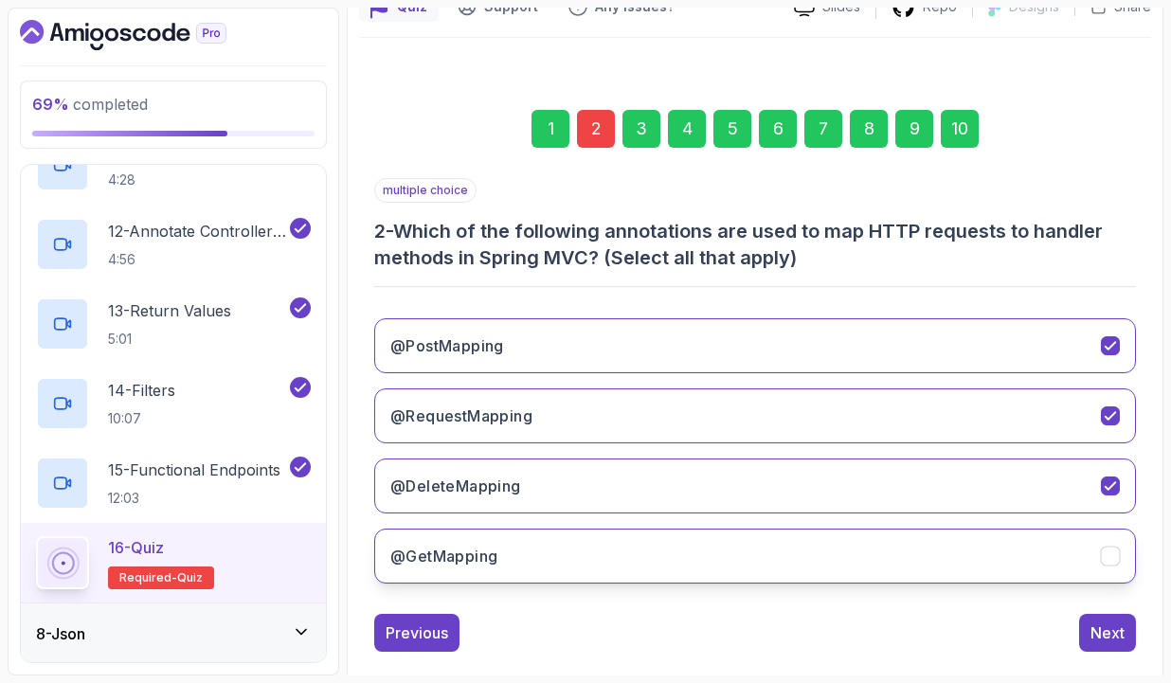
click at [598, 549] on button "@GetMapping" at bounding box center [755, 556] width 762 height 55
click at [1111, 637] on div "Next" at bounding box center [1107, 632] width 34 height 23
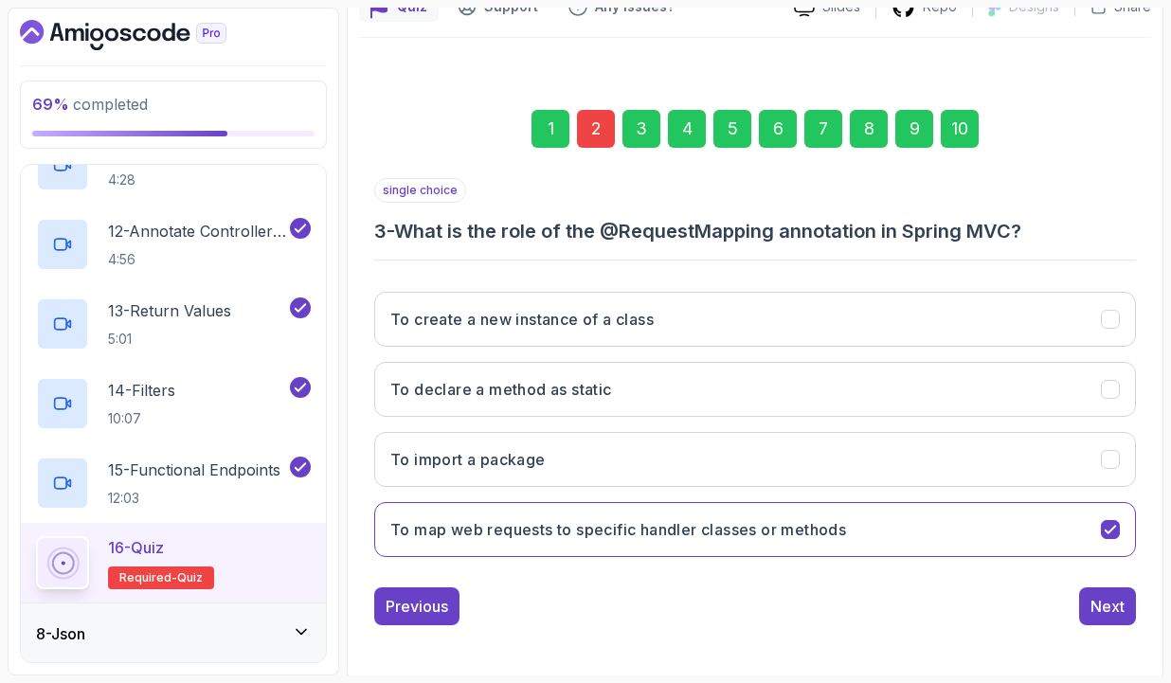
click at [967, 132] on div "10" at bounding box center [960, 129] width 38 height 38
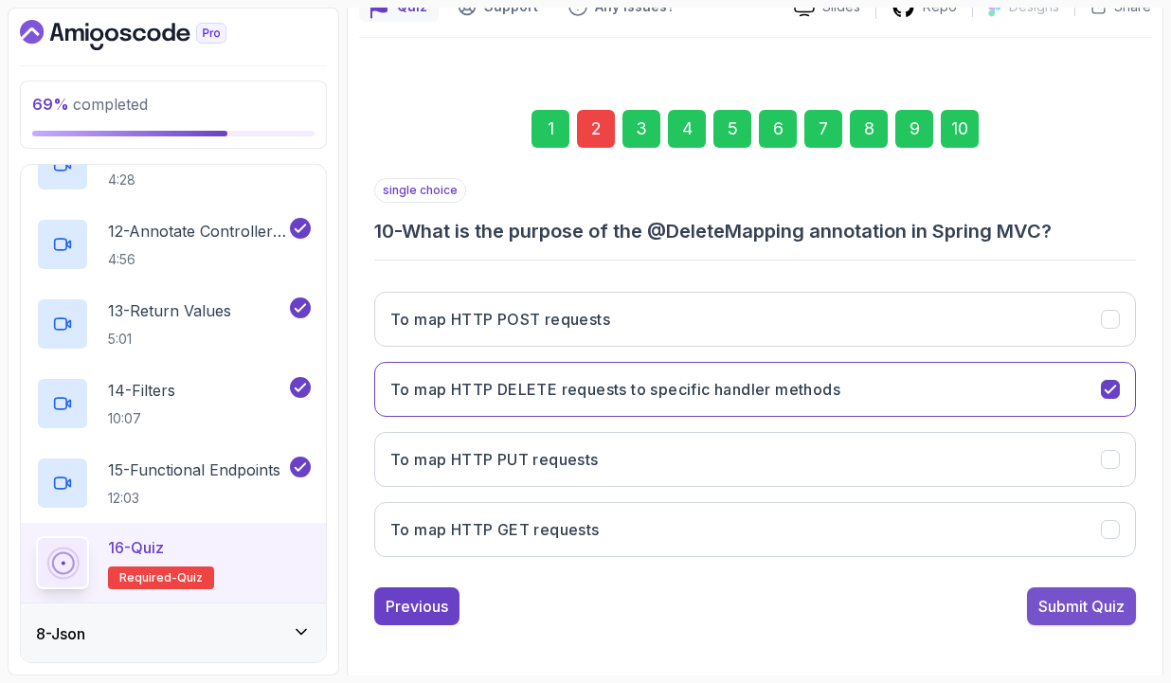
click at [1071, 603] on div "Submit Quiz" at bounding box center [1081, 606] width 86 height 23
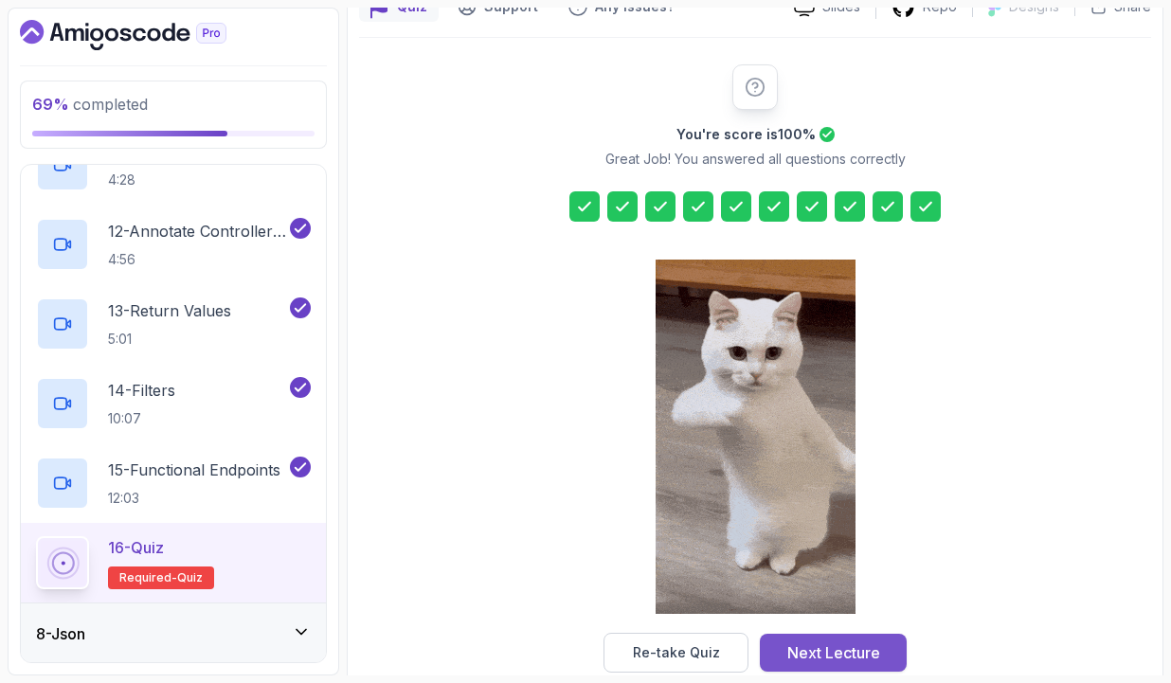
click at [847, 655] on div "Next Lecture" at bounding box center [833, 652] width 93 height 23
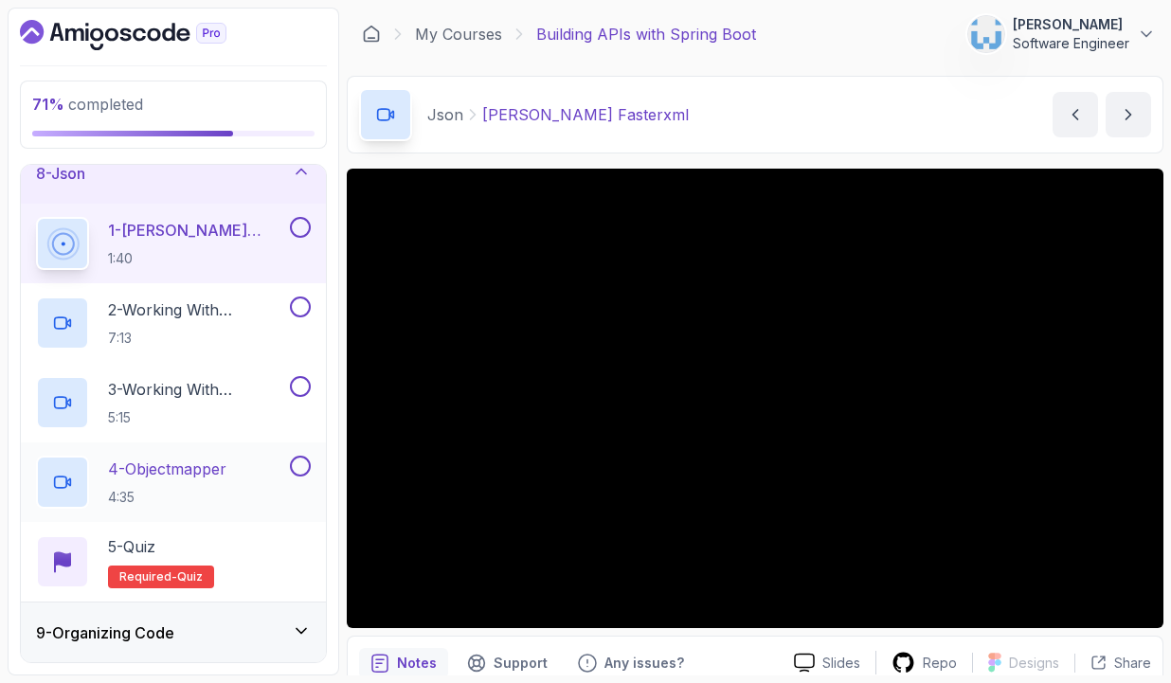
scroll to position [512, 0]
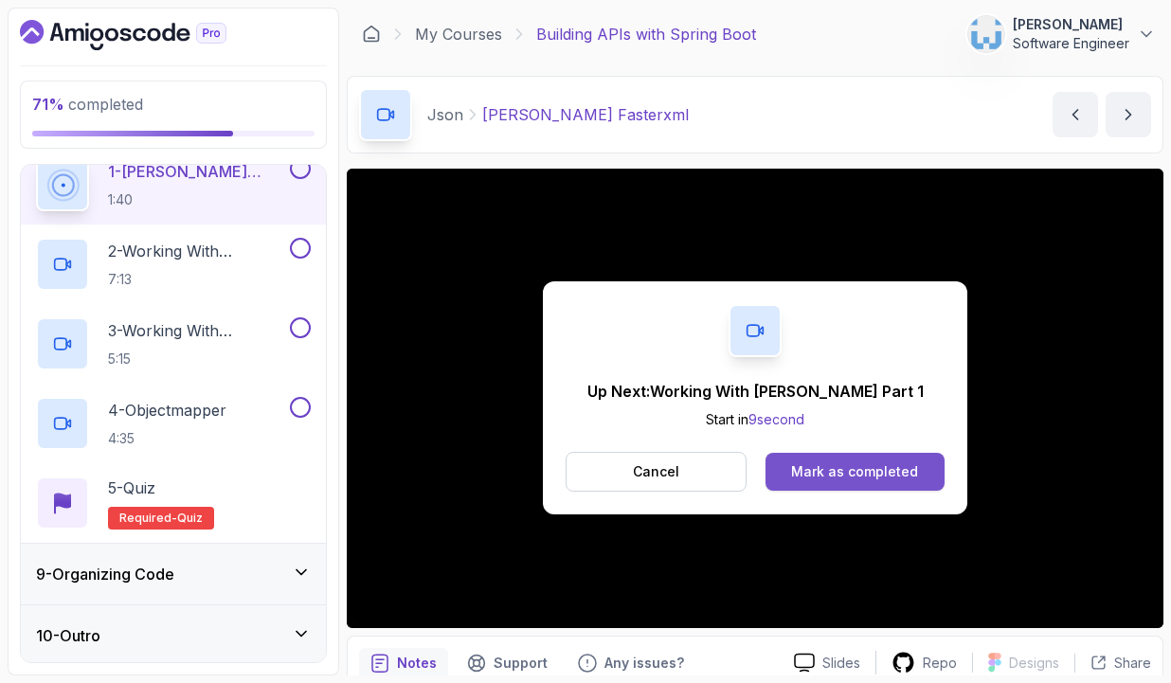
click at [894, 470] on div "Mark as completed" at bounding box center [854, 471] width 127 height 19
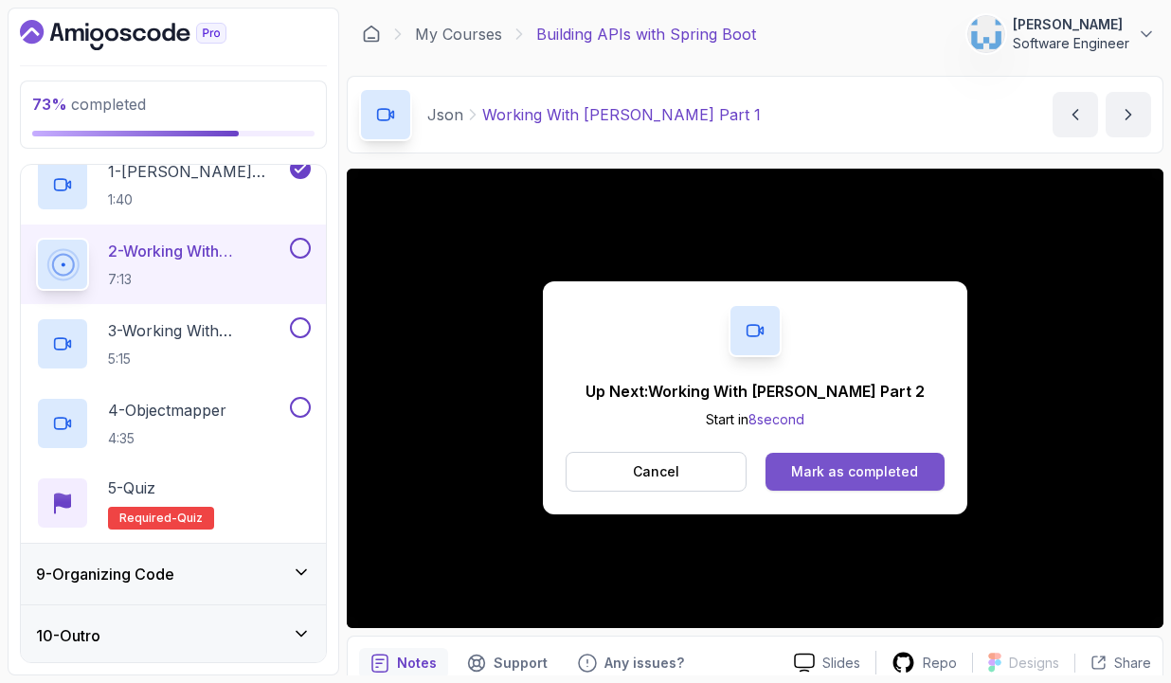
click at [876, 477] on div "Mark as completed" at bounding box center [854, 471] width 127 height 19
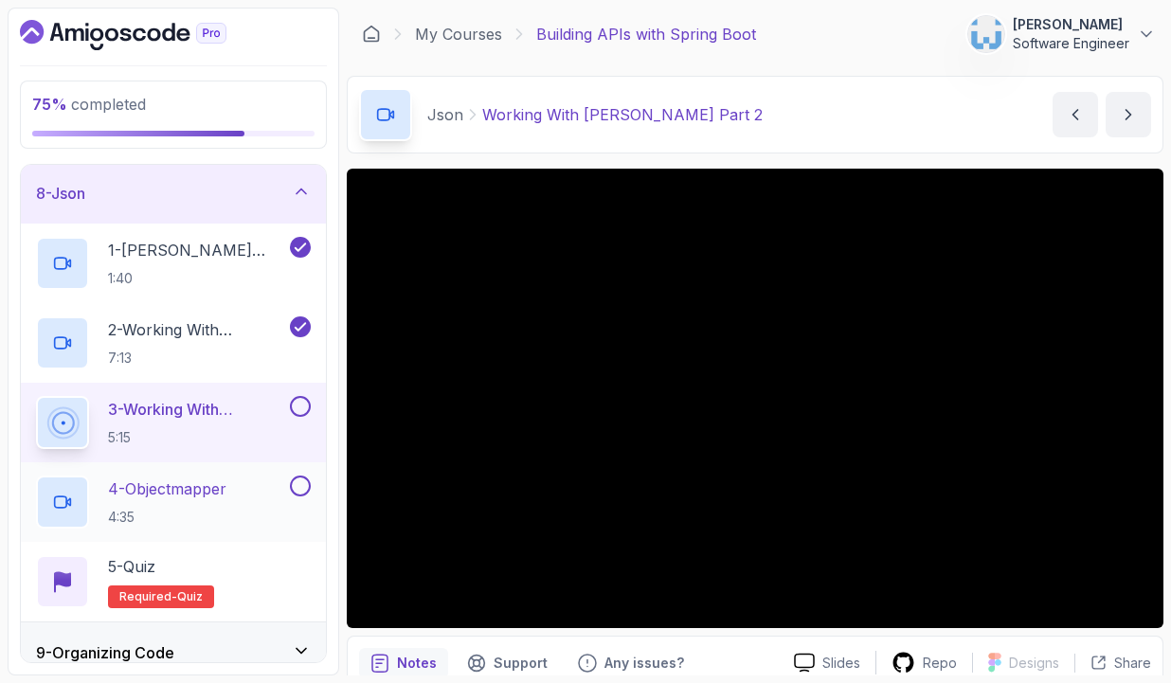
scroll to position [512, 0]
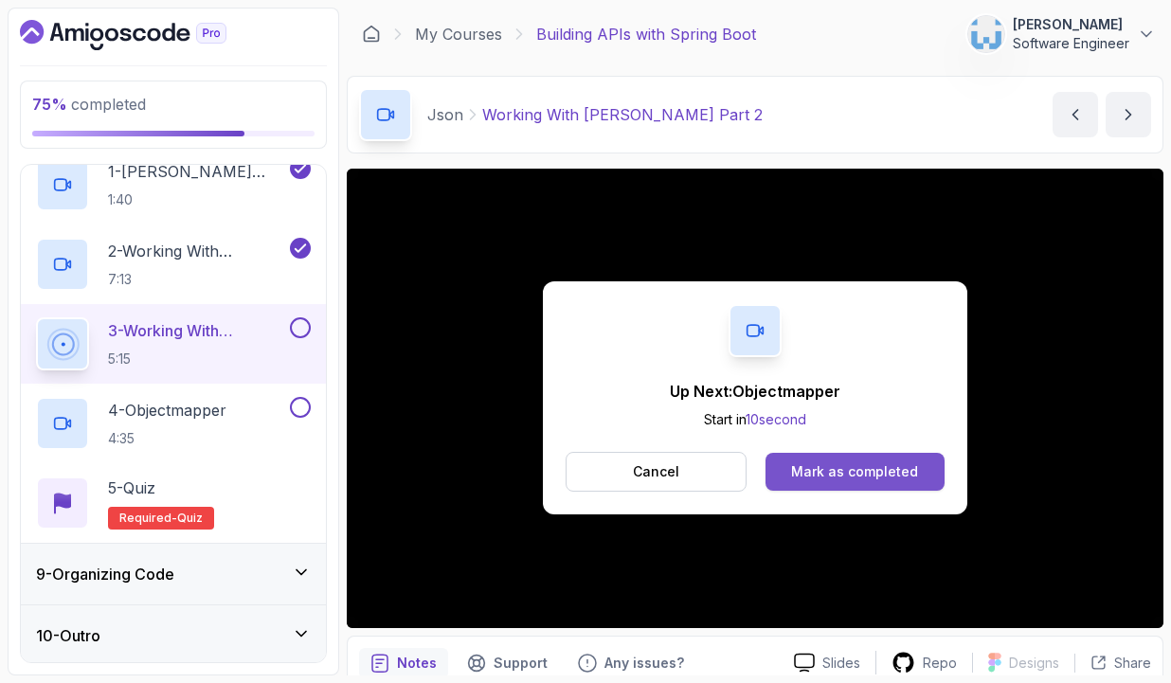
click at [866, 473] on div "Mark as completed" at bounding box center [854, 471] width 127 height 19
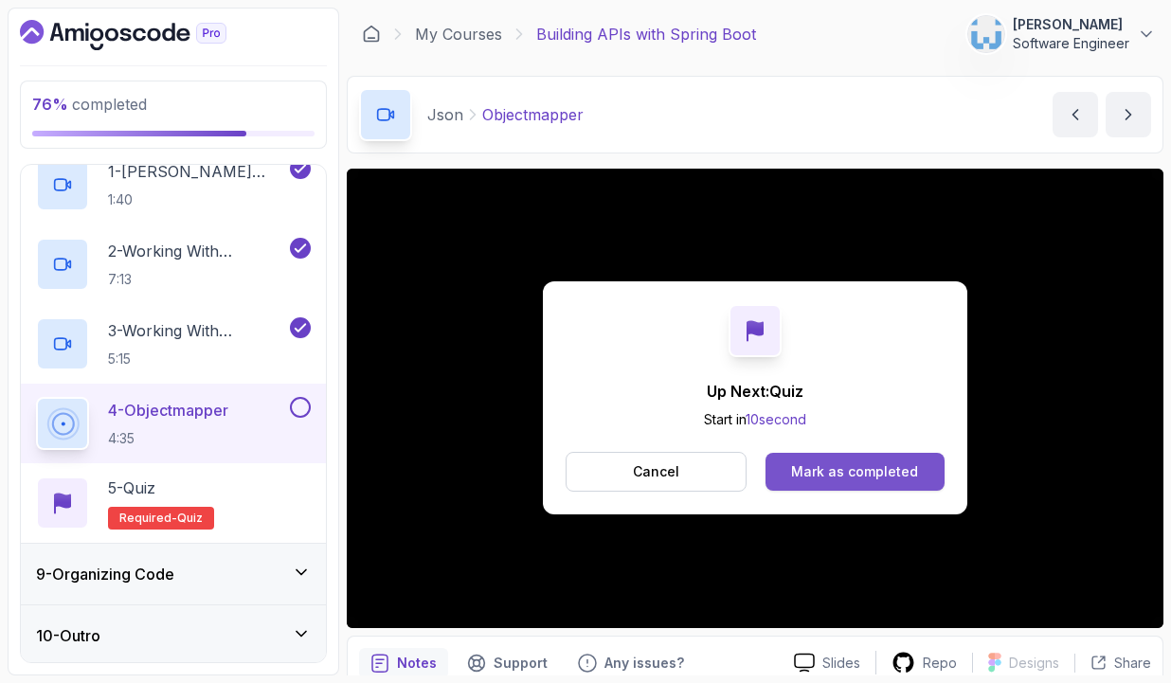
click at [841, 469] on div "Mark as completed" at bounding box center [854, 471] width 127 height 19
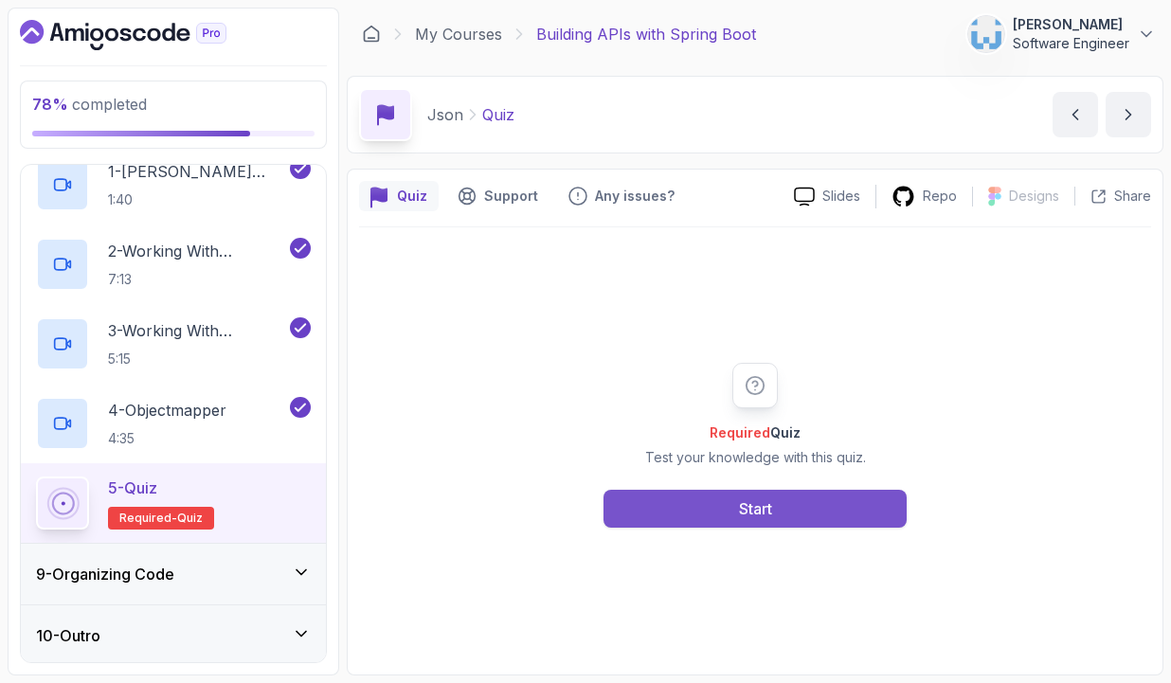
click at [743, 500] on div "Start" at bounding box center [755, 508] width 33 height 23
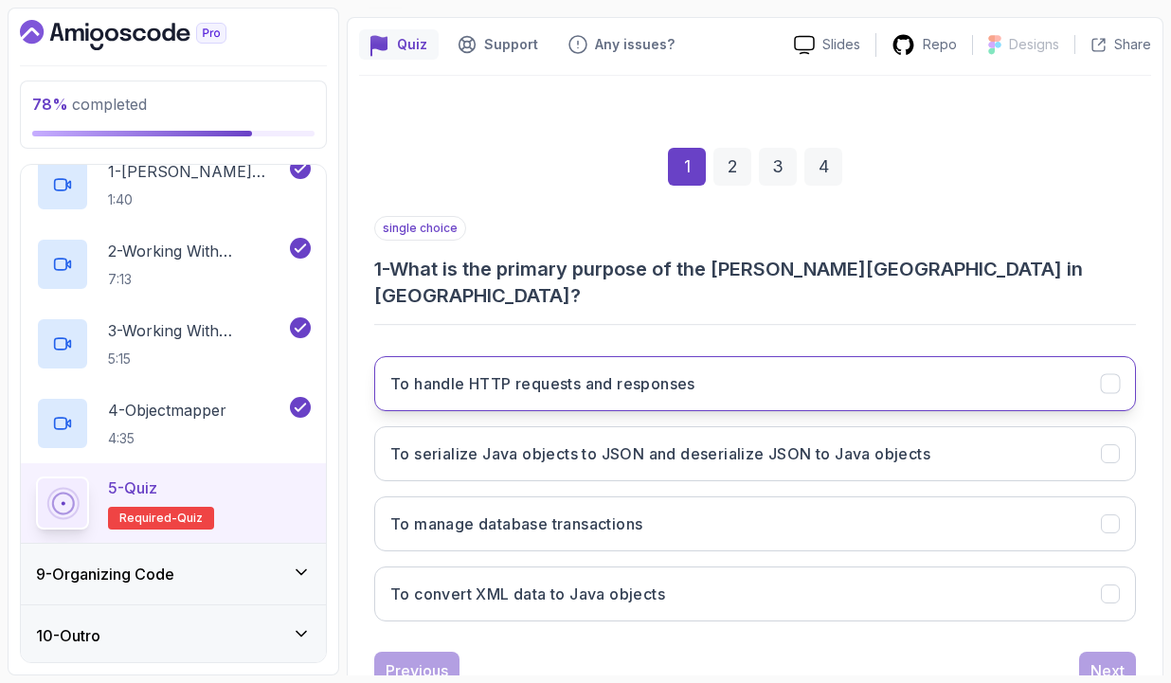
scroll to position [189, 0]
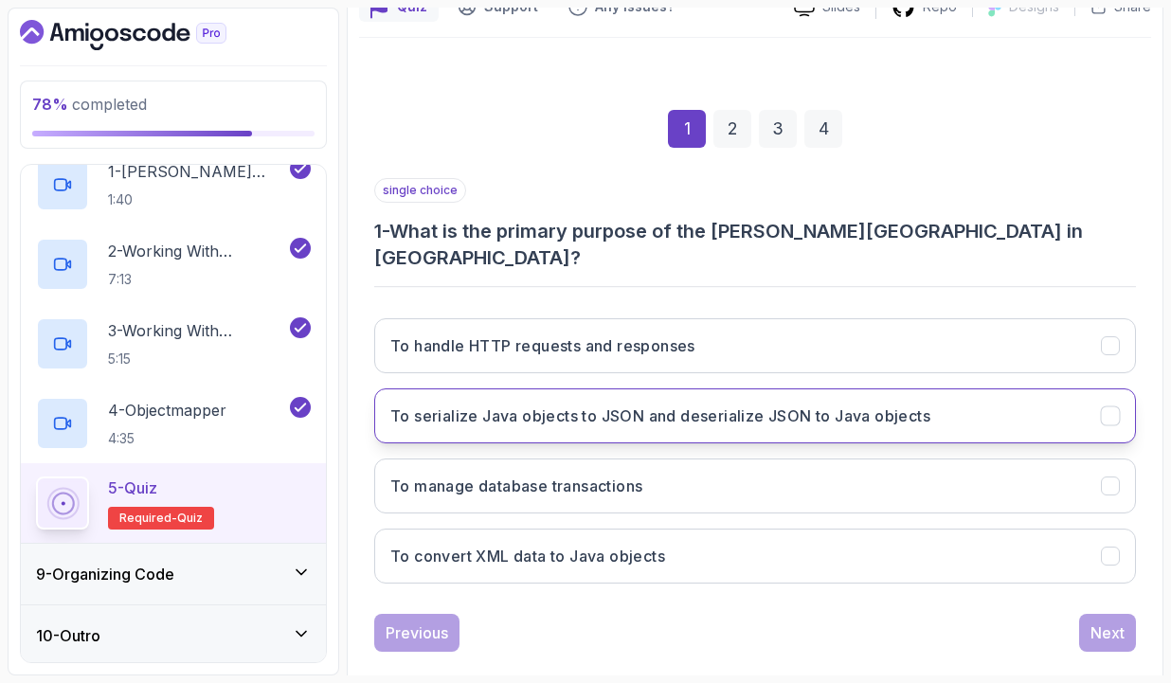
click at [676, 405] on h3 "To serialize Java objects to JSON and deserialize JSON to Java objects" at bounding box center [660, 416] width 540 height 23
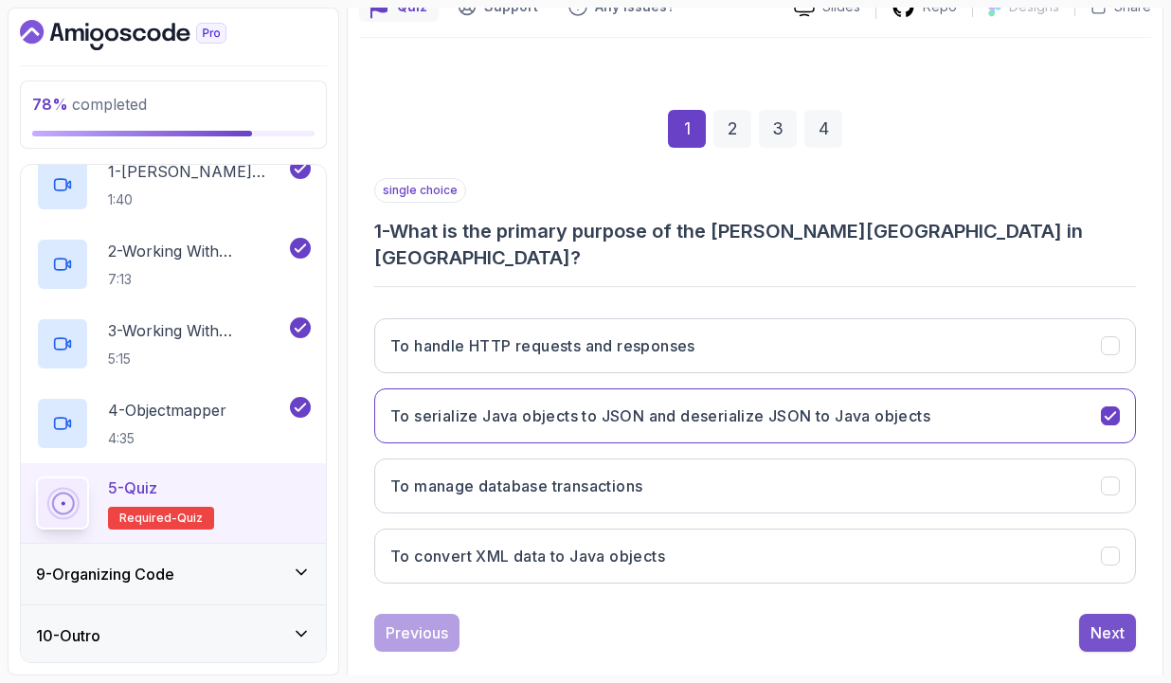
click at [1107, 621] on div "Next" at bounding box center [1107, 632] width 34 height 23
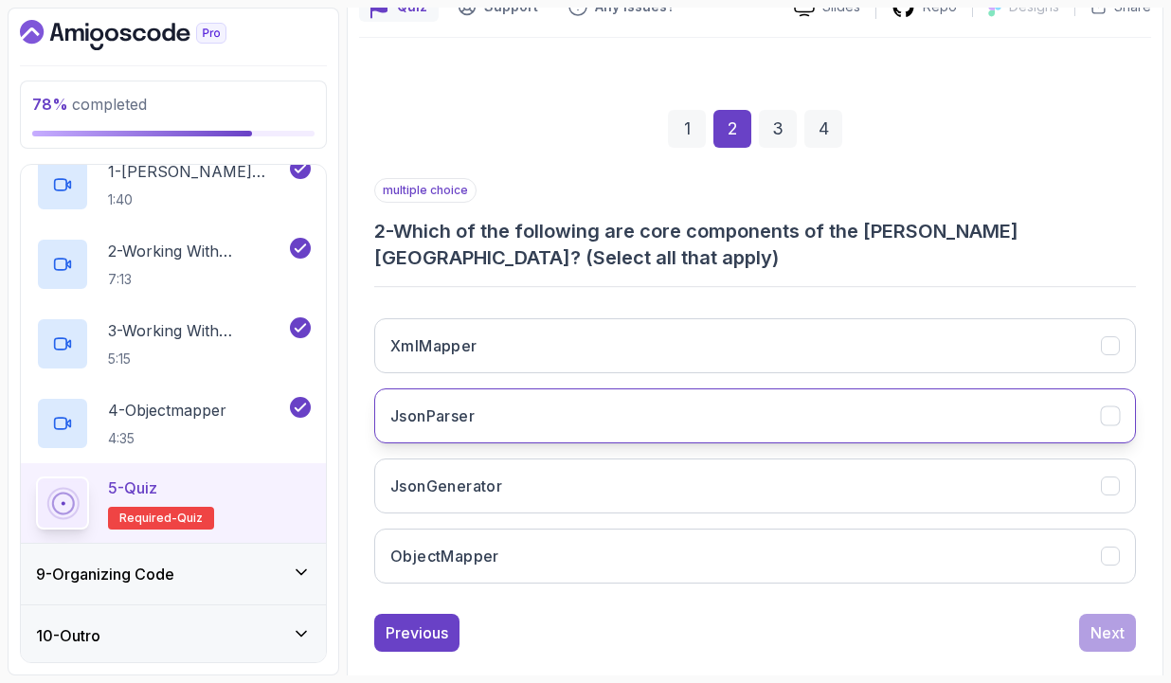
click at [573, 419] on button "JsonParser" at bounding box center [755, 415] width 762 height 55
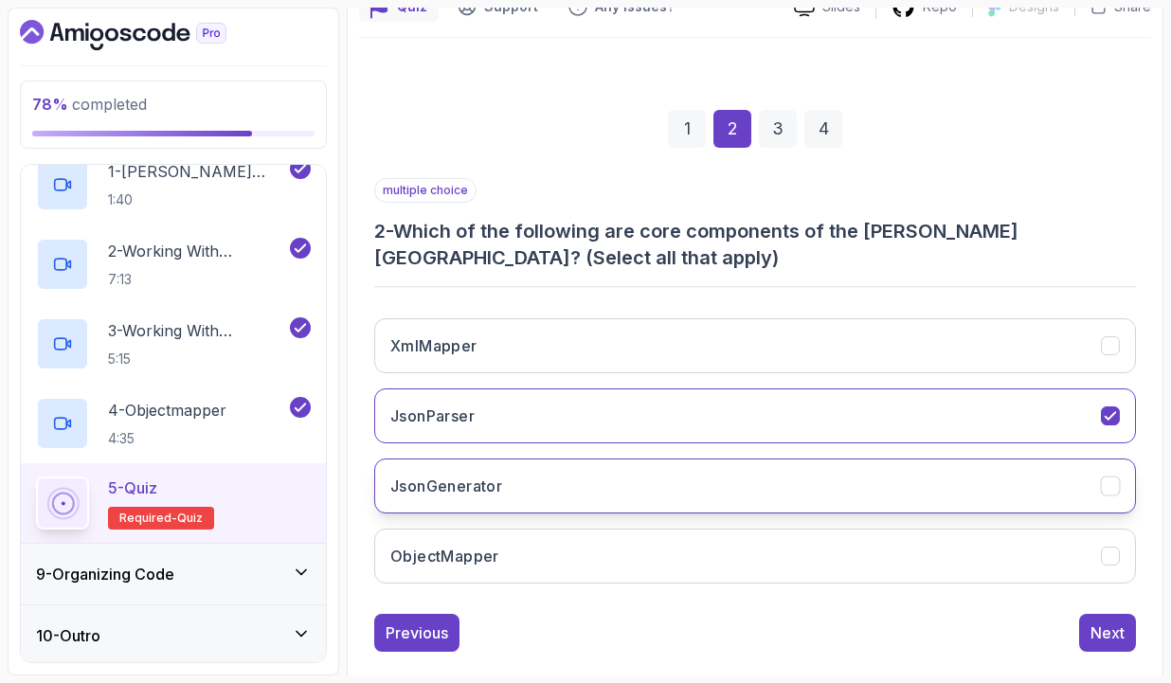
click at [563, 478] on button "JsonGenerator" at bounding box center [755, 486] width 762 height 55
click at [1098, 628] on div "Next" at bounding box center [1107, 632] width 34 height 23
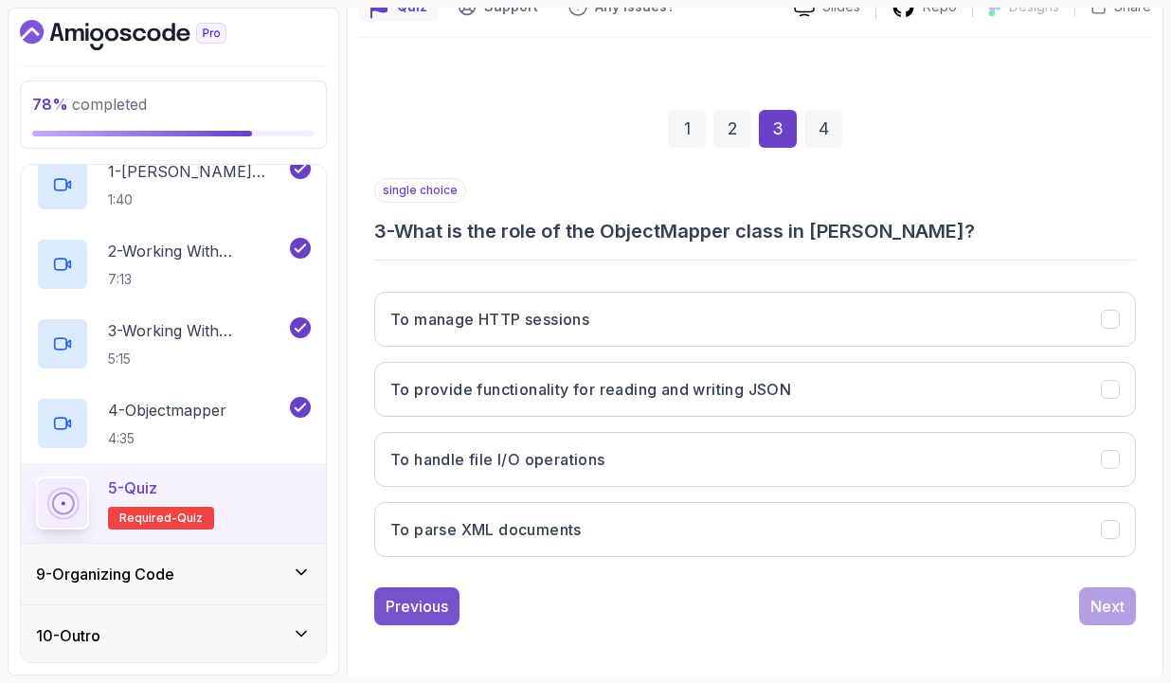
click at [437, 610] on div "Previous" at bounding box center [417, 606] width 63 height 23
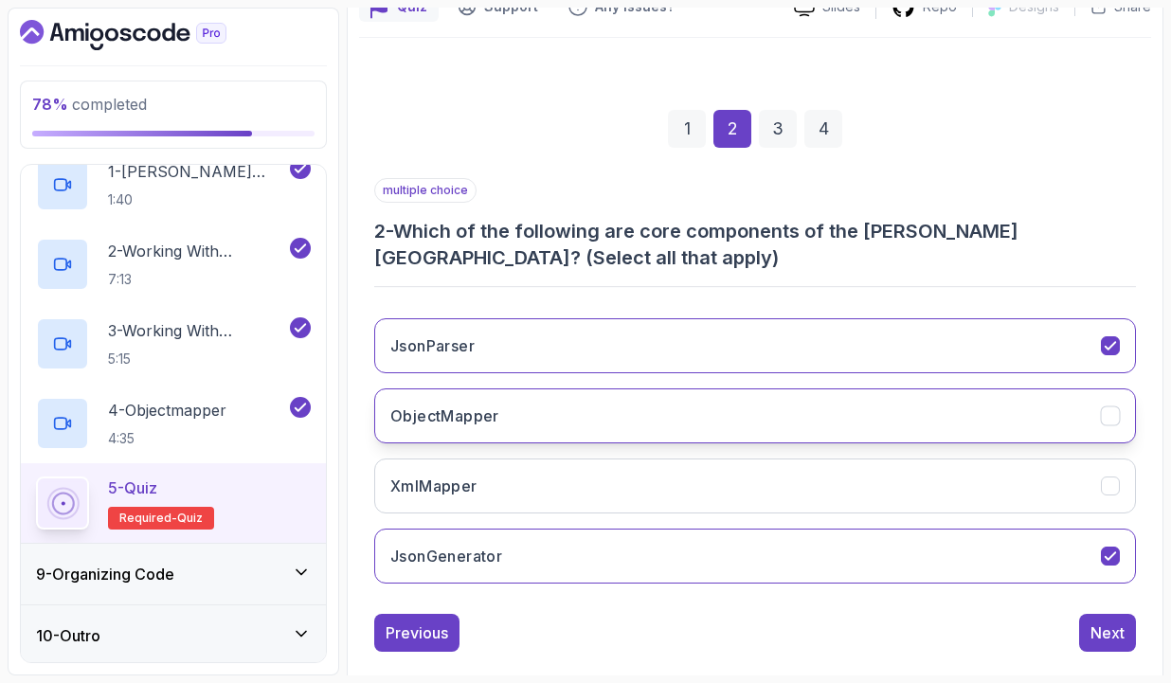
click at [533, 421] on button "ObjectMapper" at bounding box center [755, 415] width 762 height 55
click at [1110, 634] on div "Next" at bounding box center [1107, 632] width 34 height 23
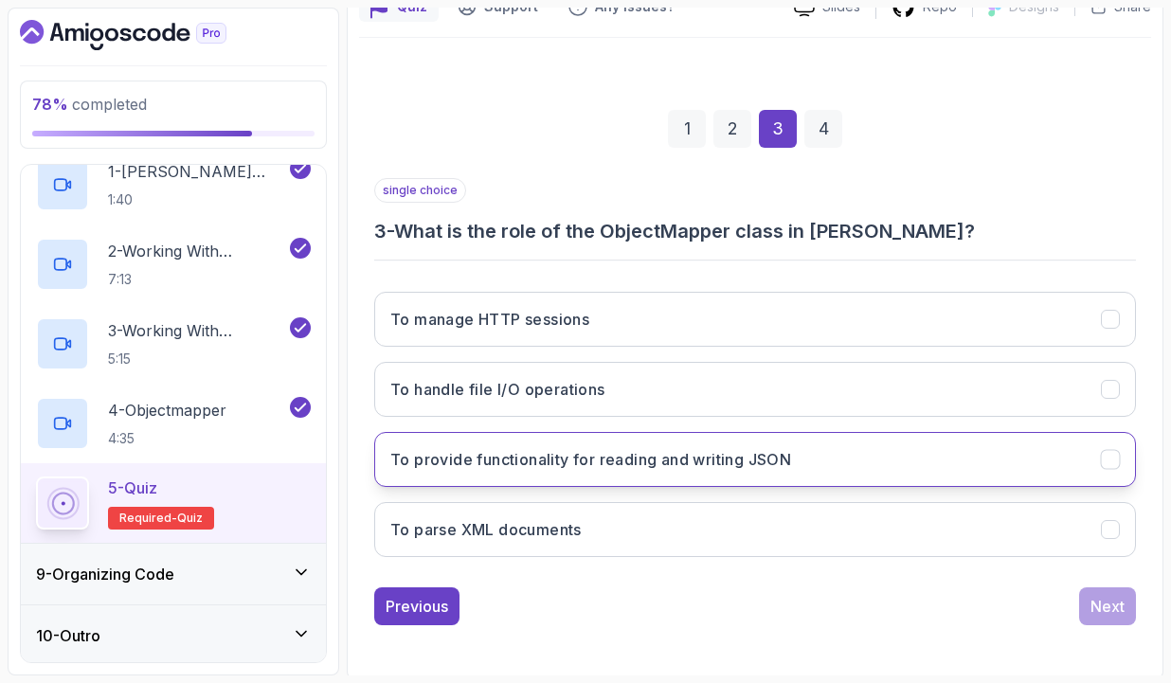
click at [534, 468] on button "To provide functionality for reading and writing JSON" at bounding box center [755, 459] width 762 height 55
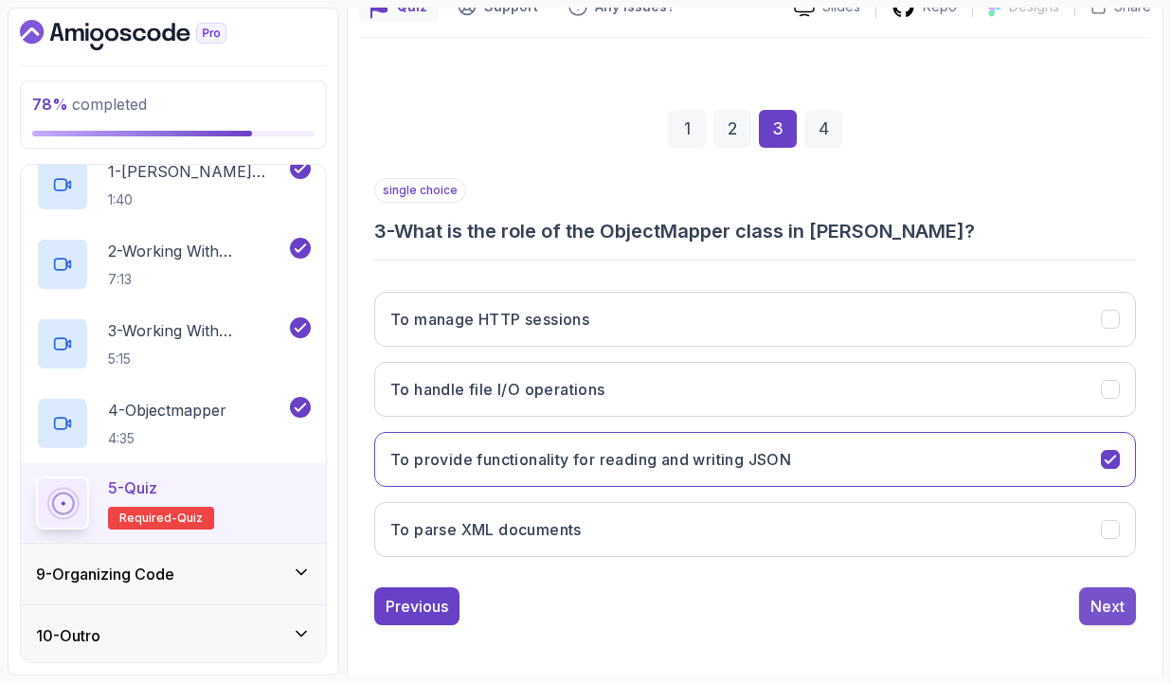
click at [1093, 616] on button "Next" at bounding box center [1107, 606] width 57 height 38
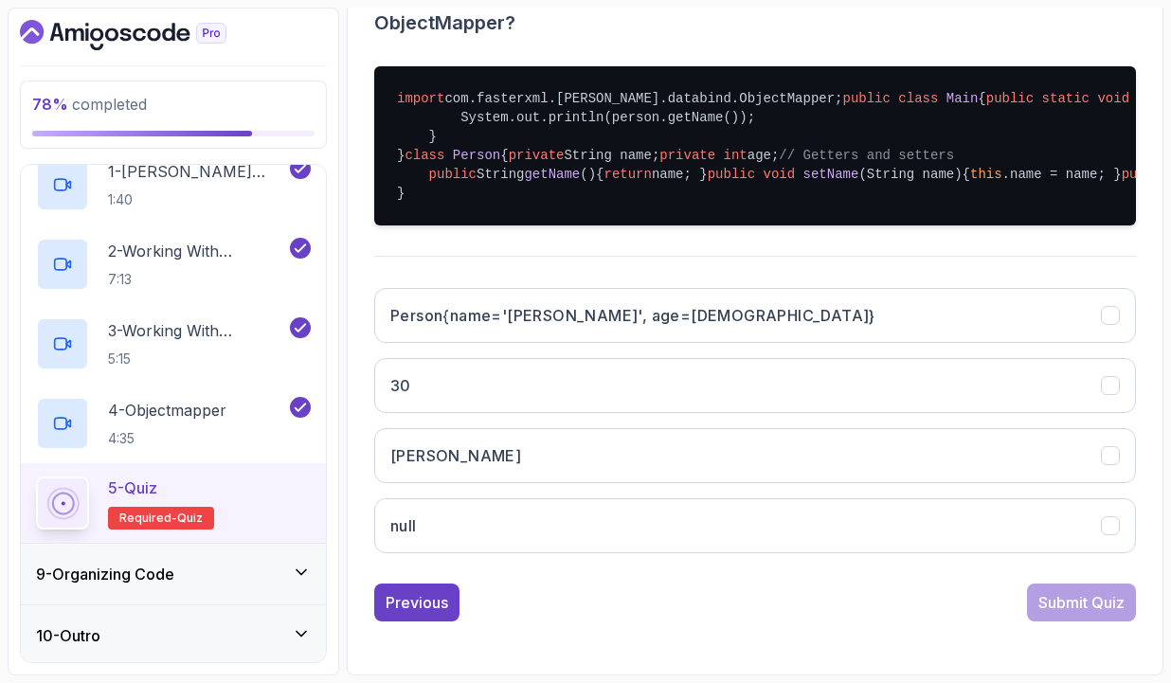
scroll to position [592, 0]
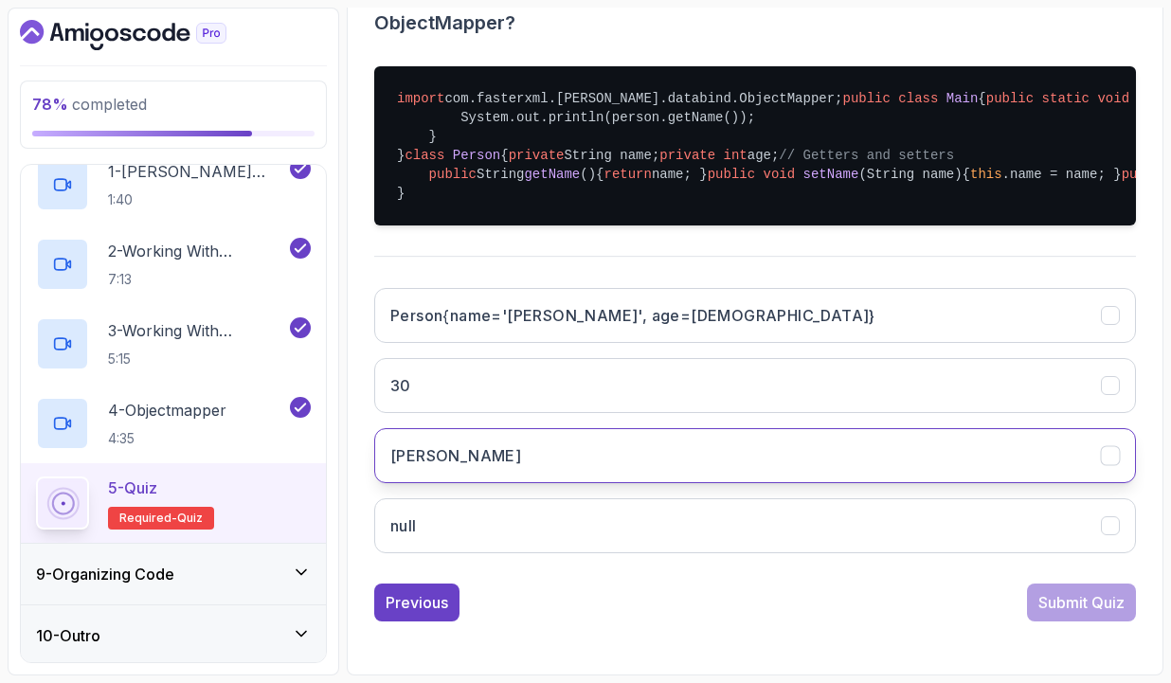
click at [526, 483] on button "[PERSON_NAME]" at bounding box center [755, 455] width 762 height 55
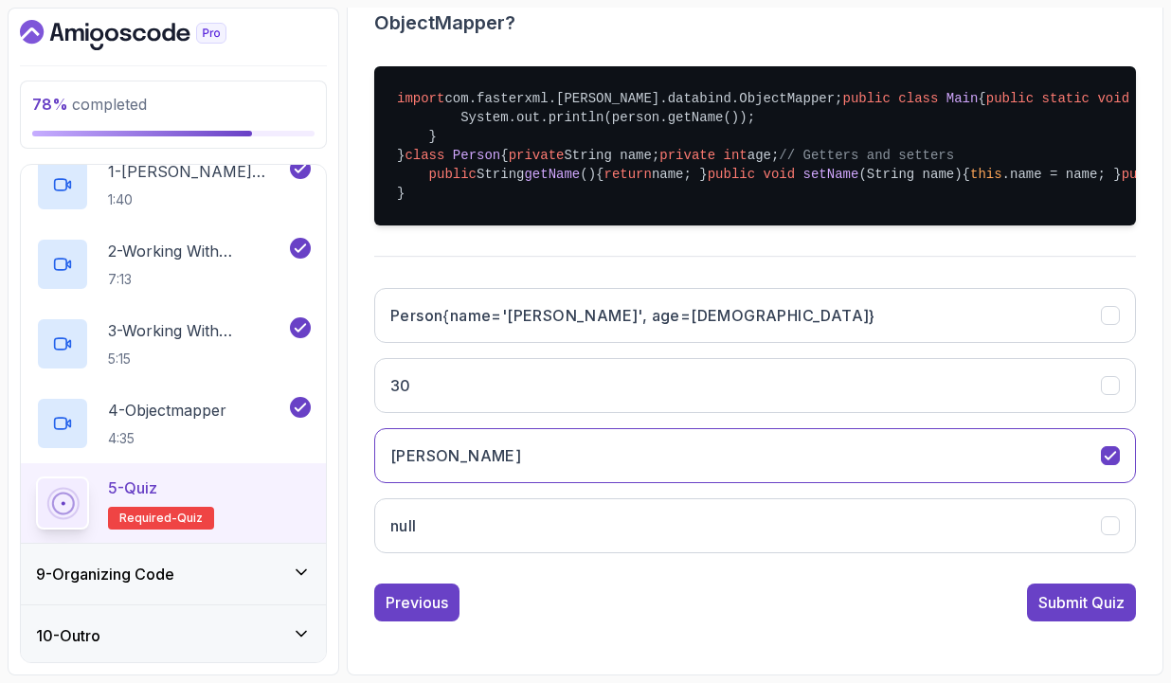
scroll to position [678, 0]
click at [1053, 603] on div "Submit Quiz" at bounding box center [1081, 602] width 86 height 23
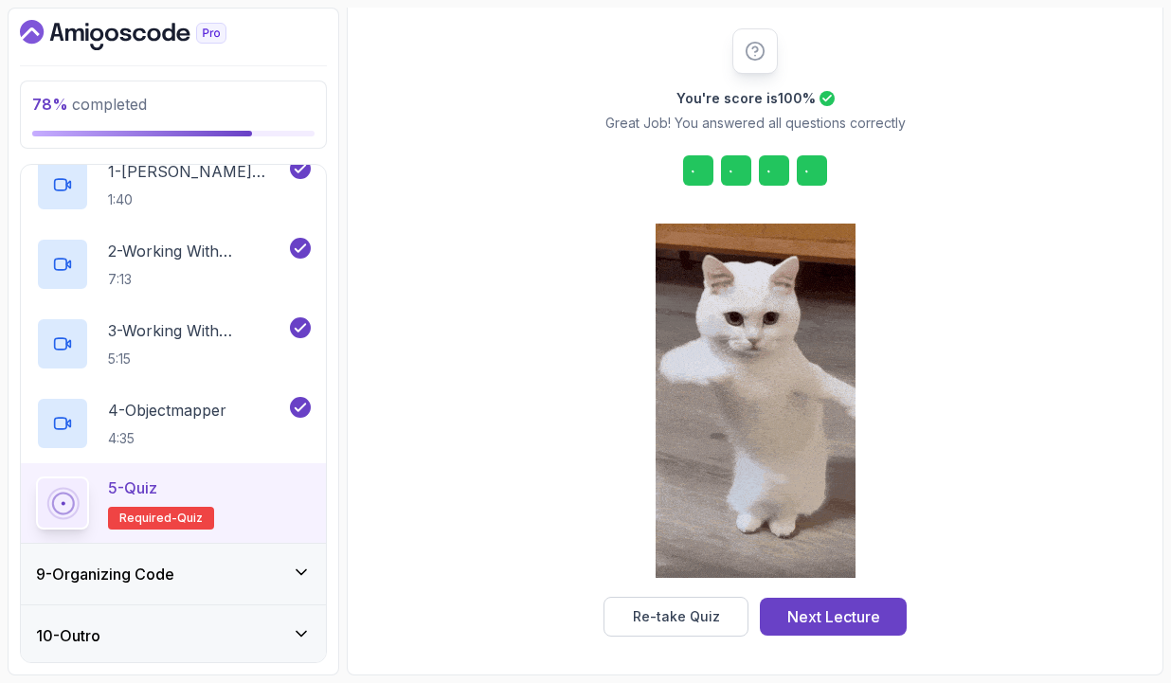
scroll to position [224, 0]
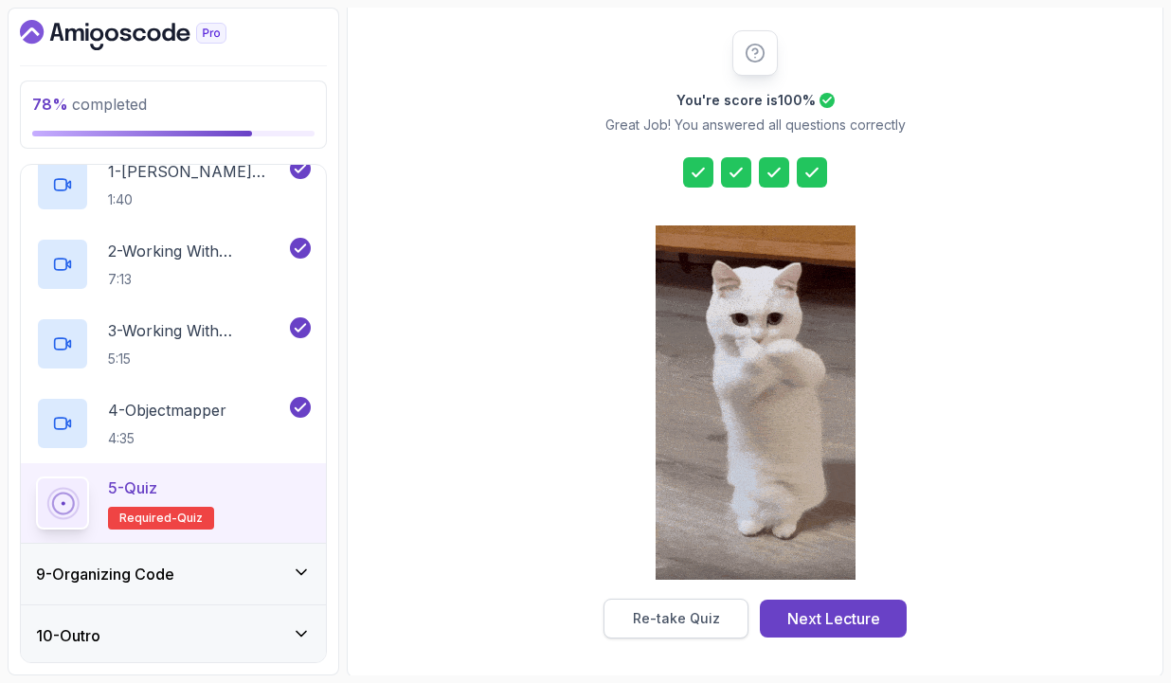
click at [703, 621] on div "Re-take Quiz" at bounding box center [676, 618] width 87 height 19
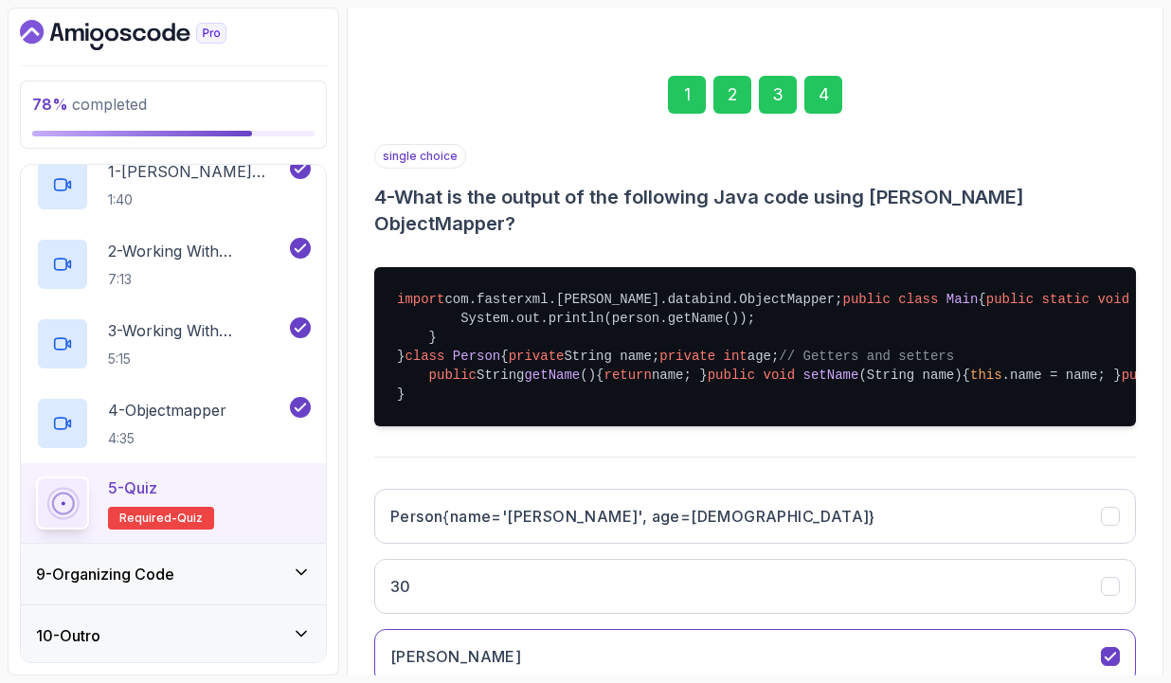
click at [692, 93] on div "1" at bounding box center [687, 95] width 38 height 38
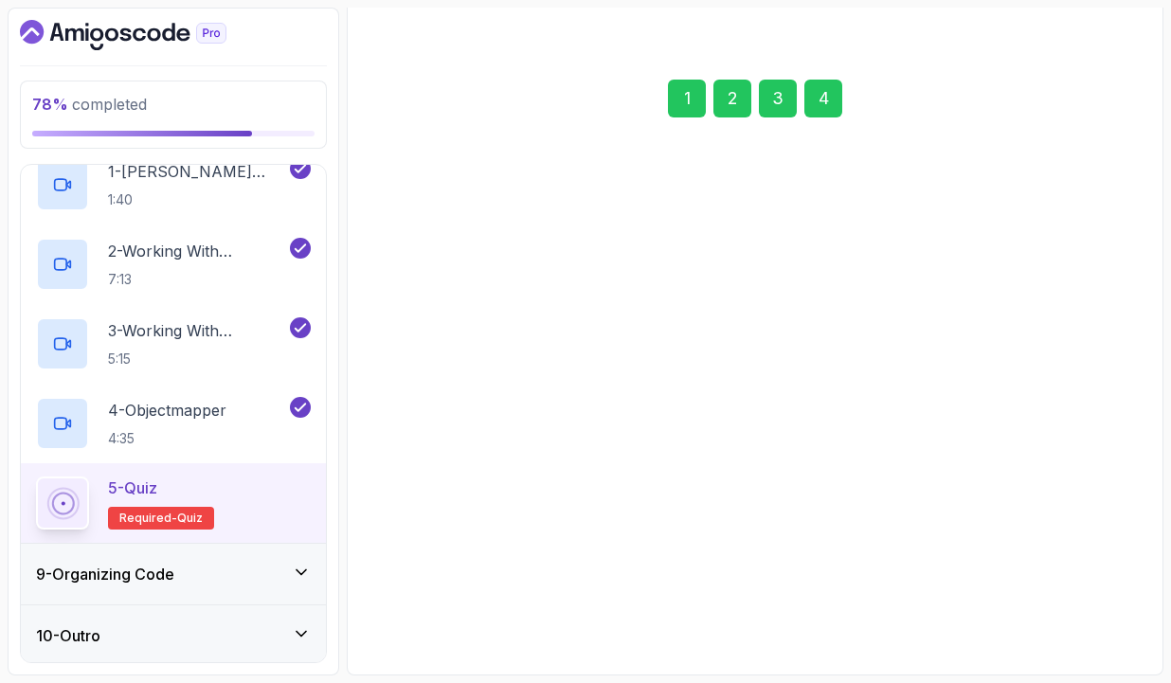
scroll to position [189, 0]
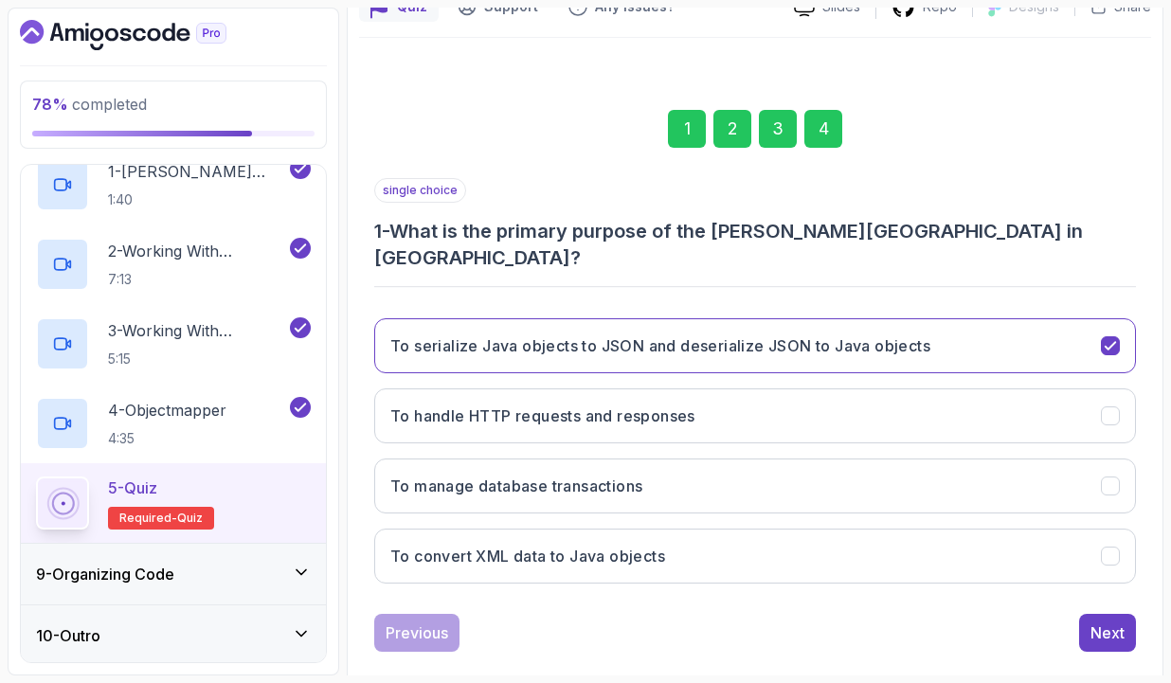
click at [735, 94] on div "1 2 3 4" at bounding box center [755, 129] width 762 height 99
click at [731, 118] on div "2" at bounding box center [732, 129] width 38 height 38
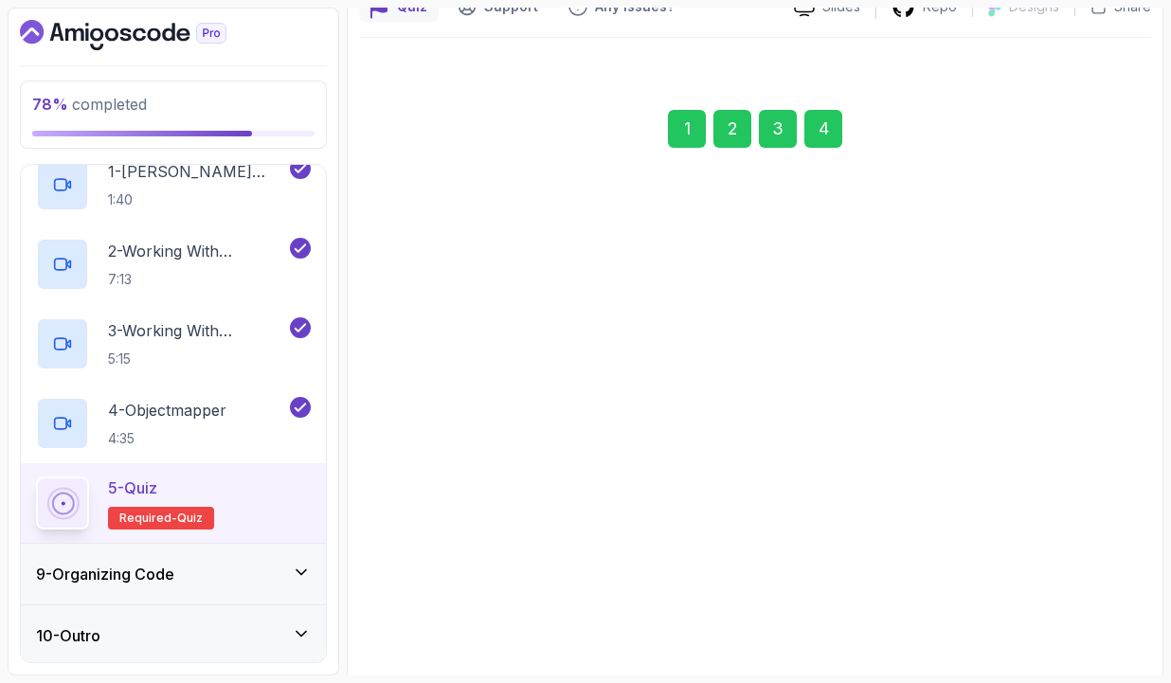
scroll to position [216, 0]
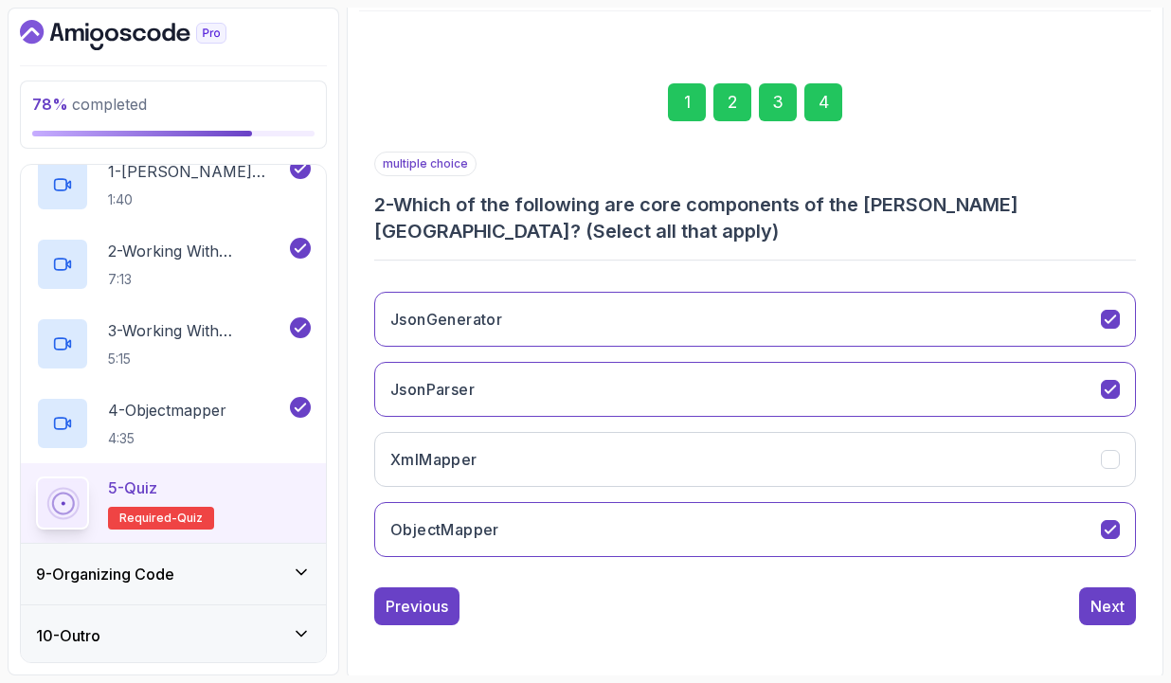
click at [772, 138] on div "1 2 3 4" at bounding box center [755, 102] width 762 height 99
click at [781, 112] on div "3" at bounding box center [778, 102] width 38 height 38
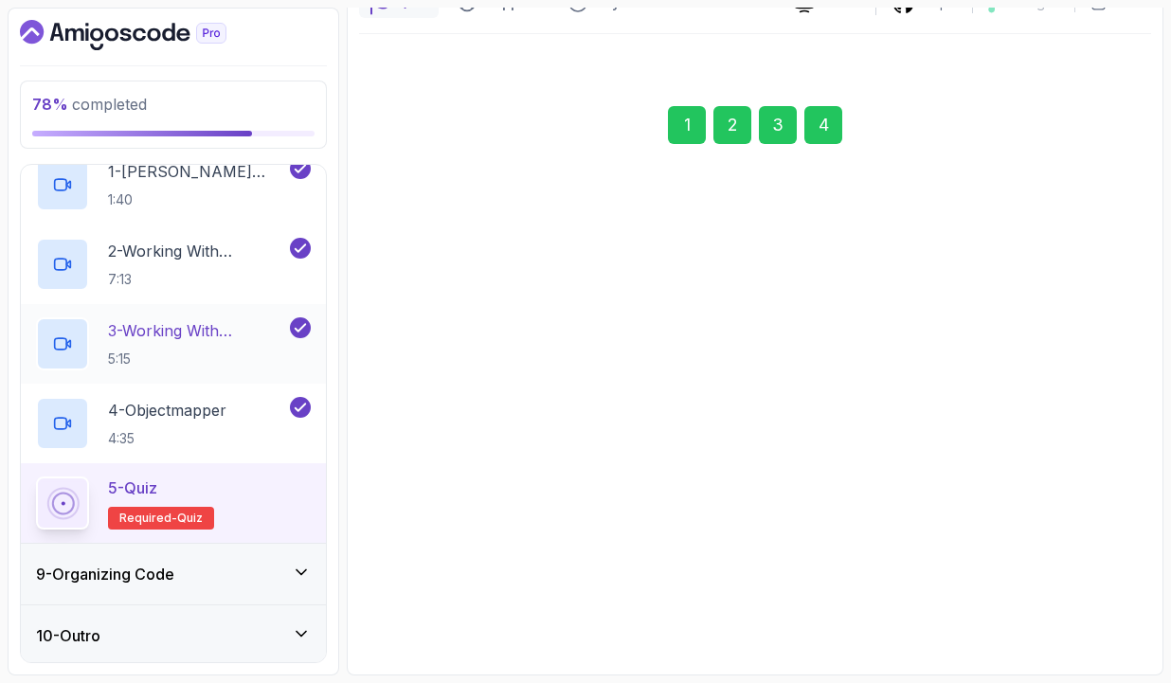
scroll to position [189, 0]
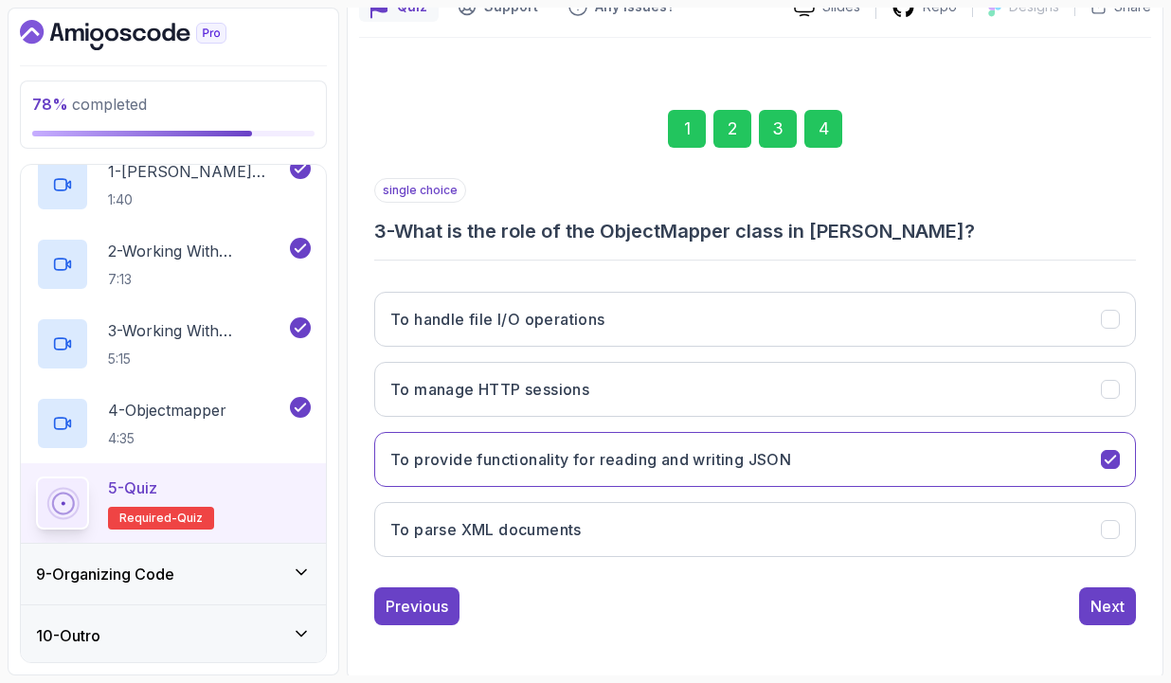
click at [242, 570] on div "9 - Organizing Code" at bounding box center [173, 574] width 275 height 23
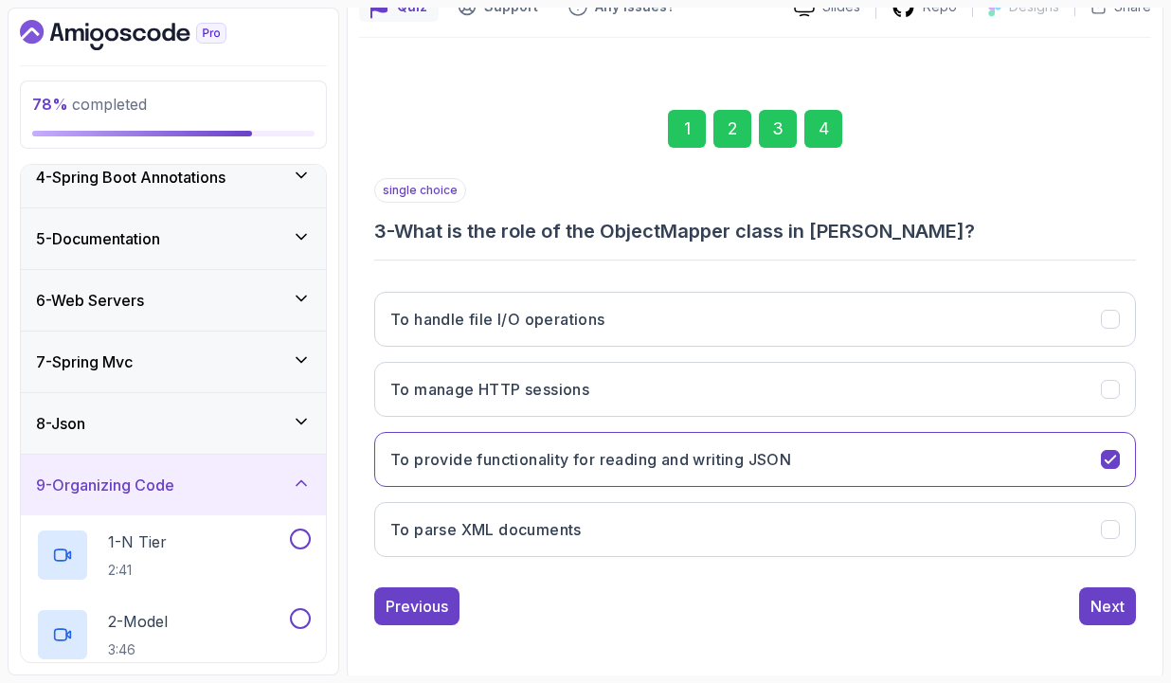
scroll to position [477, 0]
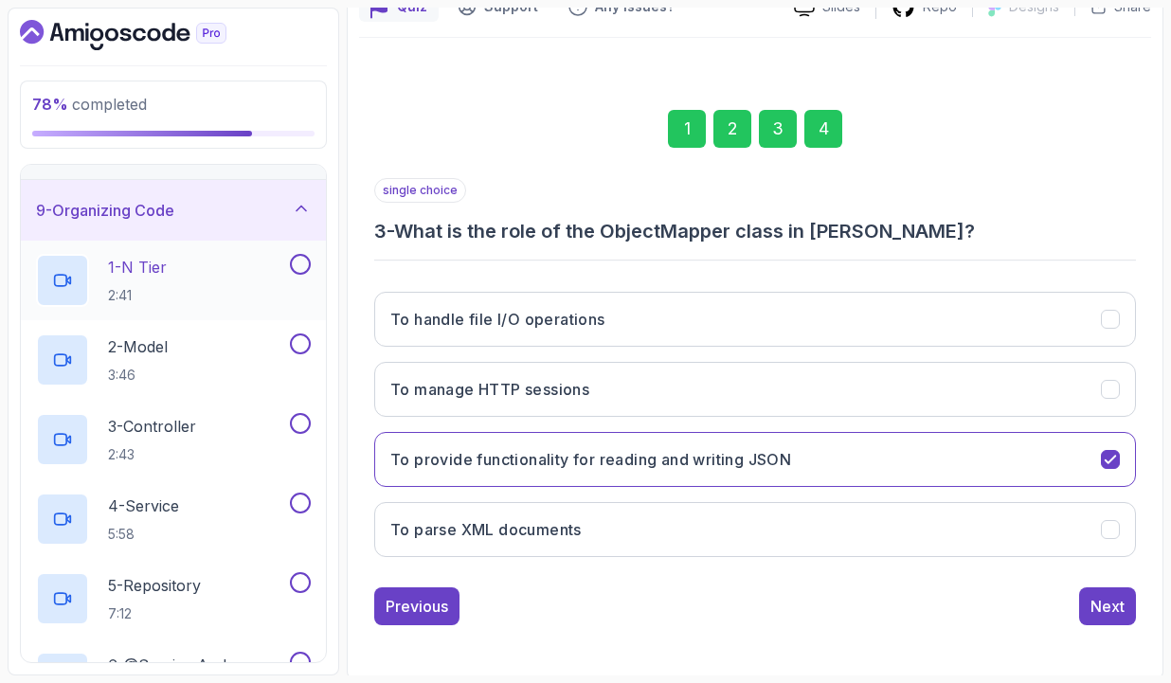
click at [222, 273] on div "1 - N Tier 2:41" at bounding box center [161, 280] width 250 height 53
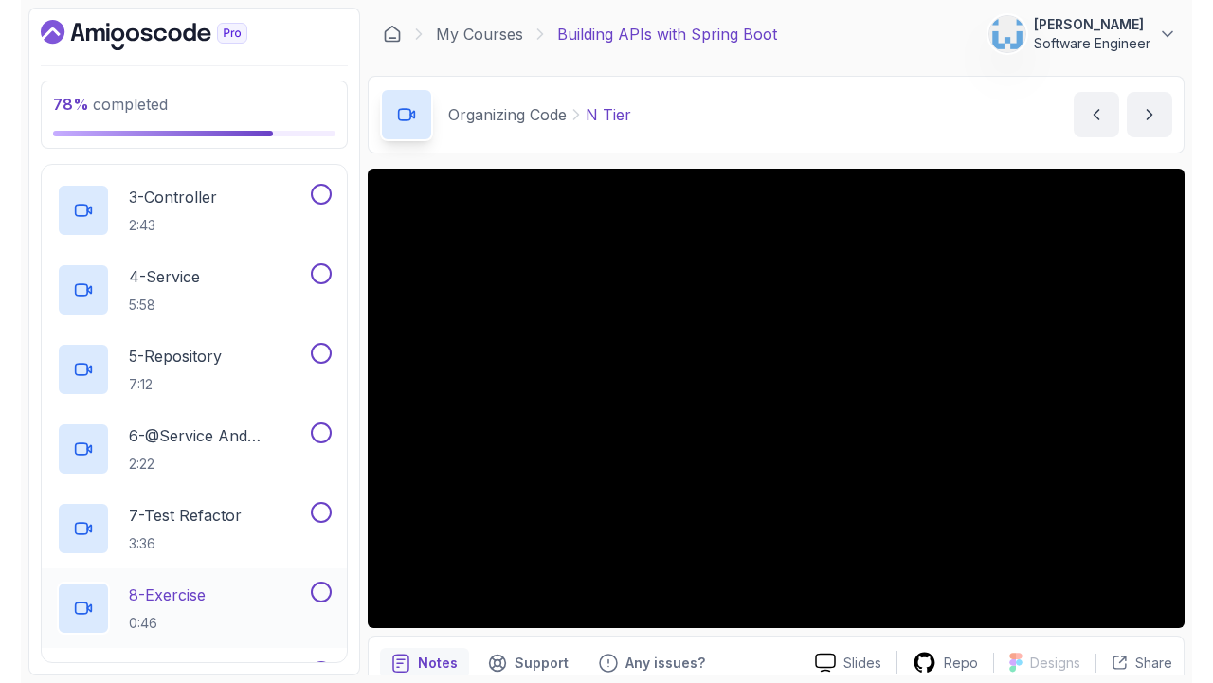
scroll to position [697, 0]
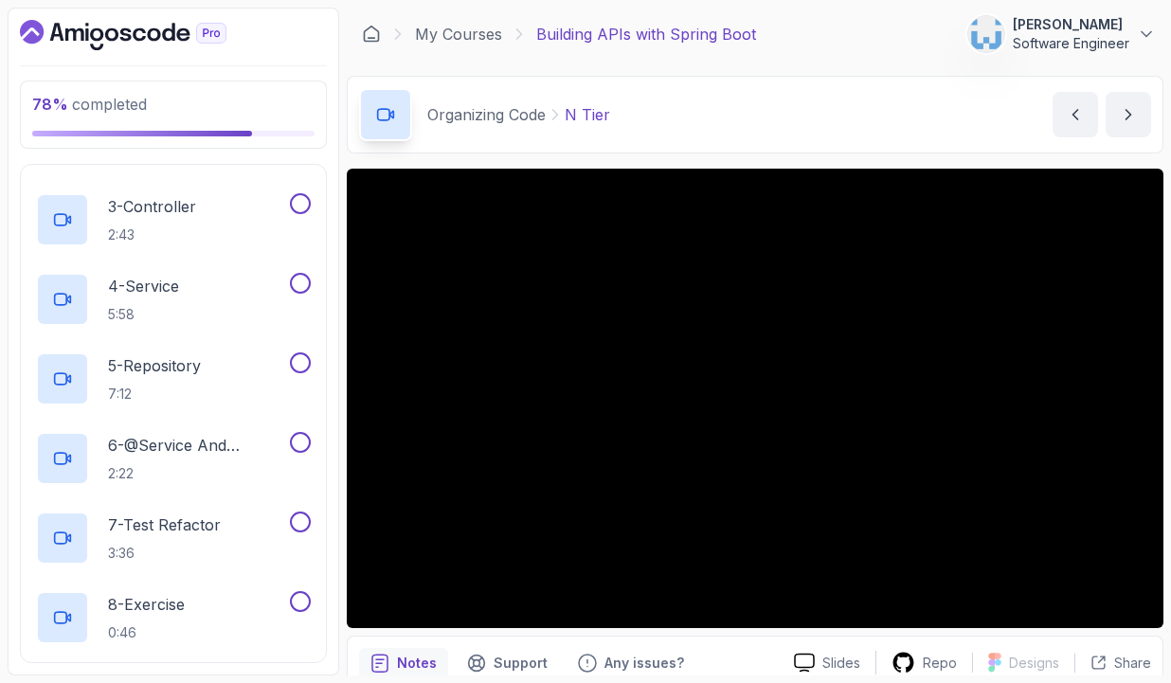
click at [700, 630] on div "Slides Repo Designs Design not available Share Notes Support Any issues? Slides…" at bounding box center [755, 464] width 817 height 591
